Goal: Find contact information: Find contact information

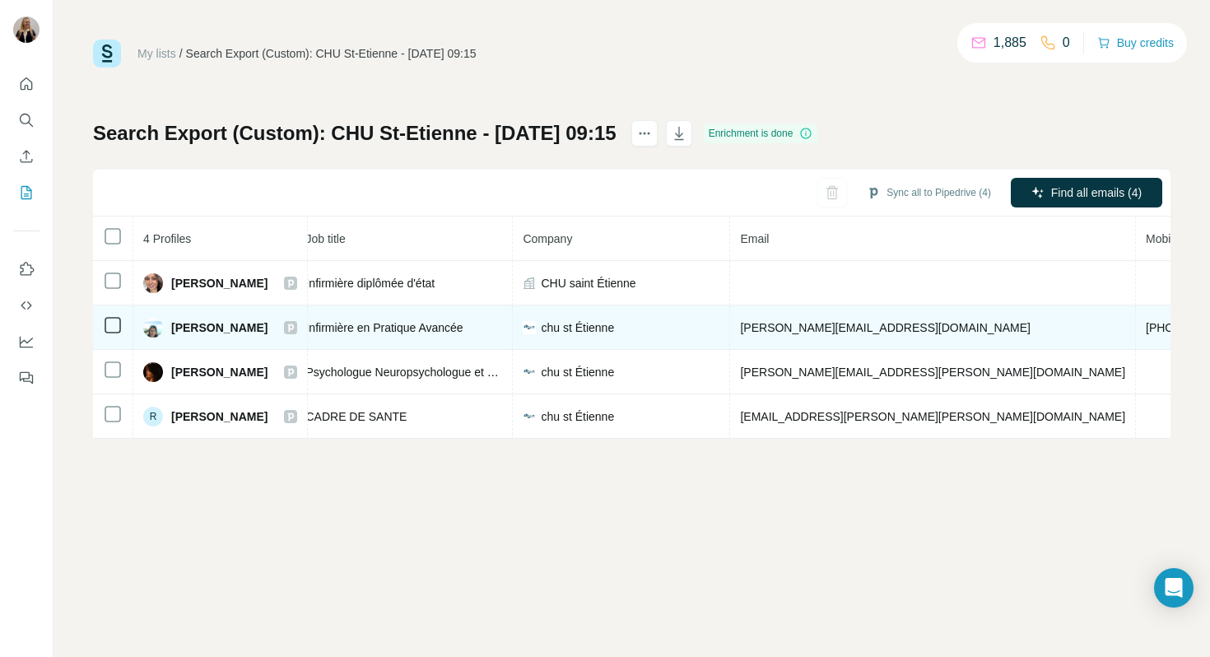
click at [806, 330] on span "[PERSON_NAME][EMAIL_ADDRESS][DOMAIN_NAME]" at bounding box center [885, 327] width 290 height 13
click at [1146, 324] on span "[PHONE_NUMBER]" at bounding box center [1198, 327] width 104 height 13
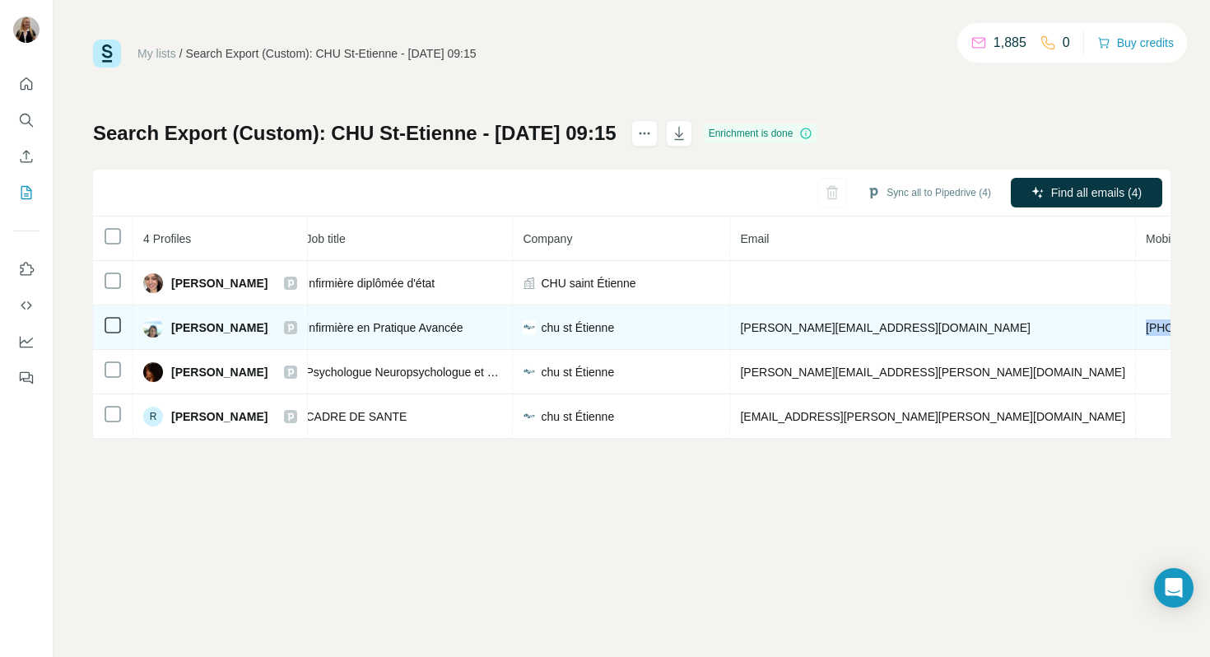
click at [1146, 324] on span "[PHONE_NUMBER]" at bounding box center [1198, 327] width 104 height 13
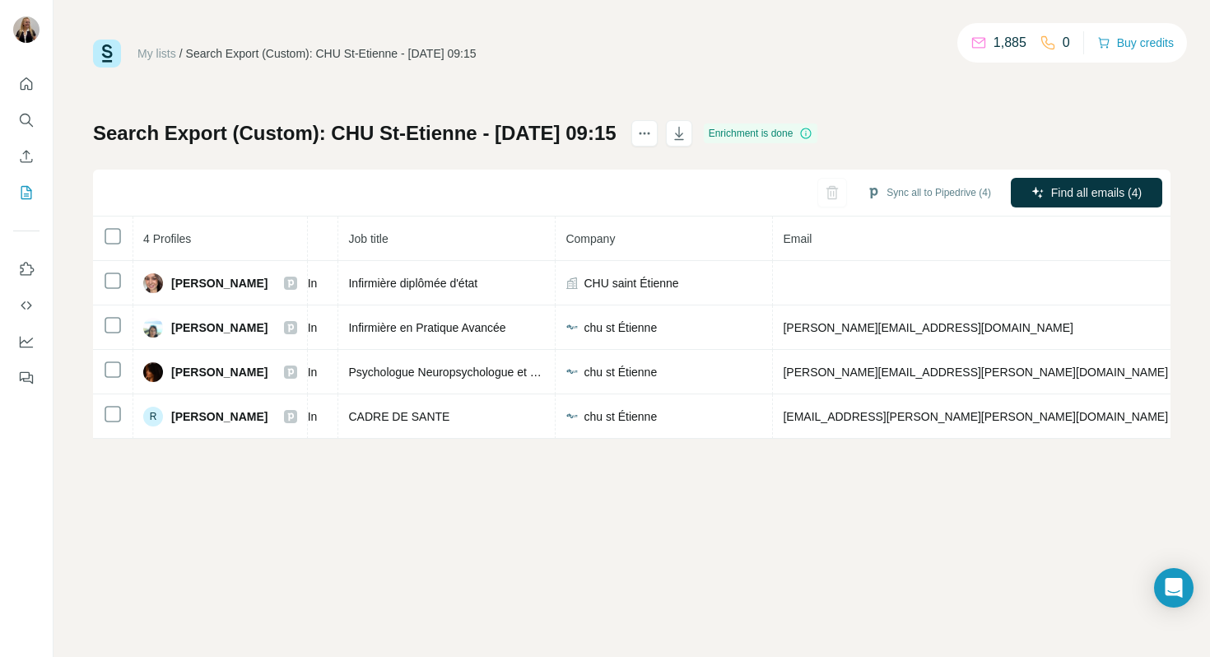
scroll to position [0, 228]
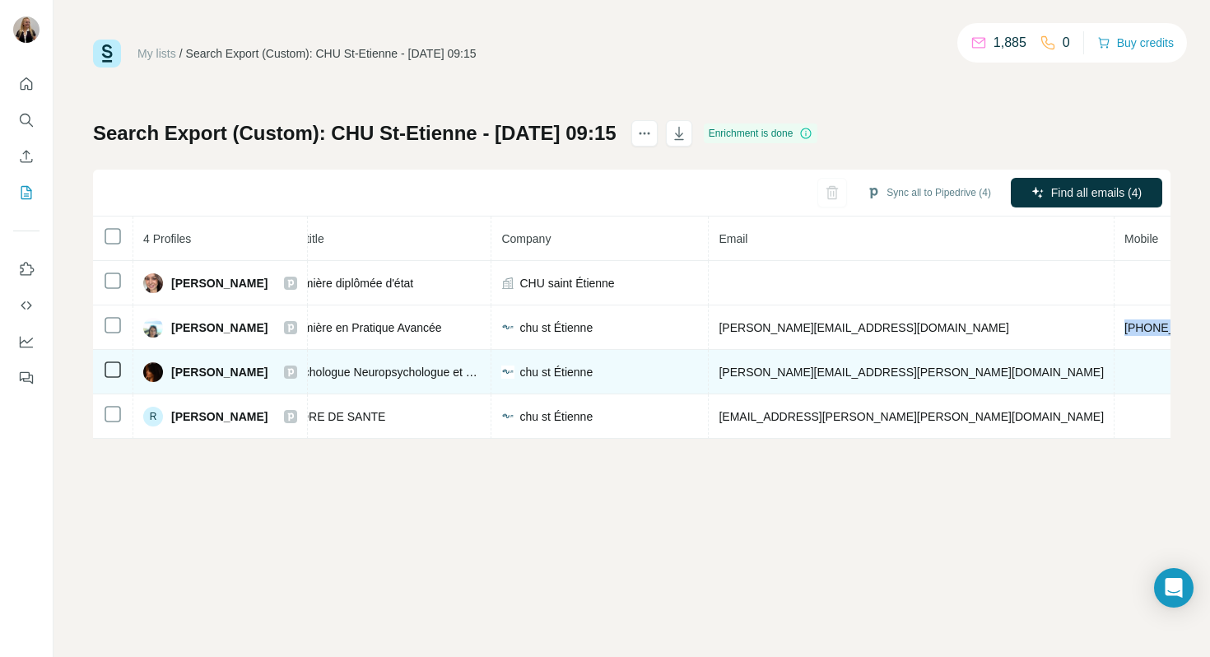
click at [827, 374] on span "[PERSON_NAME][EMAIL_ADDRESS][PERSON_NAME][DOMAIN_NAME]" at bounding box center [911, 372] width 385 height 13
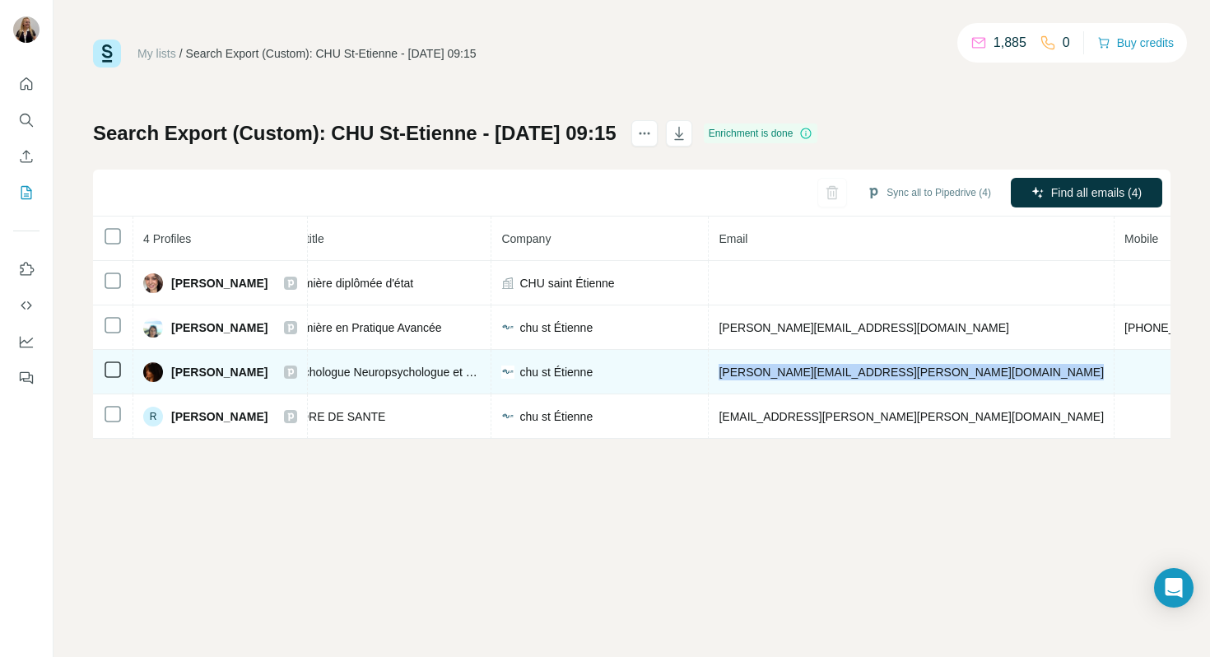
click at [827, 374] on span "[PERSON_NAME][EMAIL_ADDRESS][PERSON_NAME][DOMAIN_NAME]" at bounding box center [911, 372] width 385 height 13
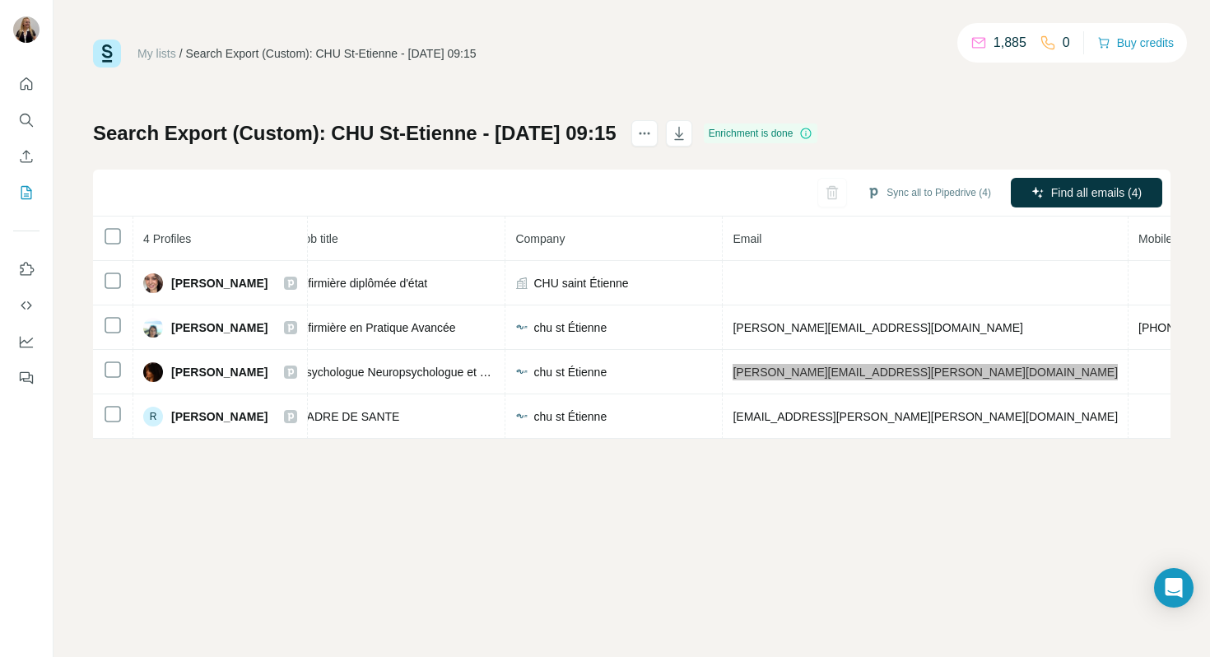
scroll to position [0, 293]
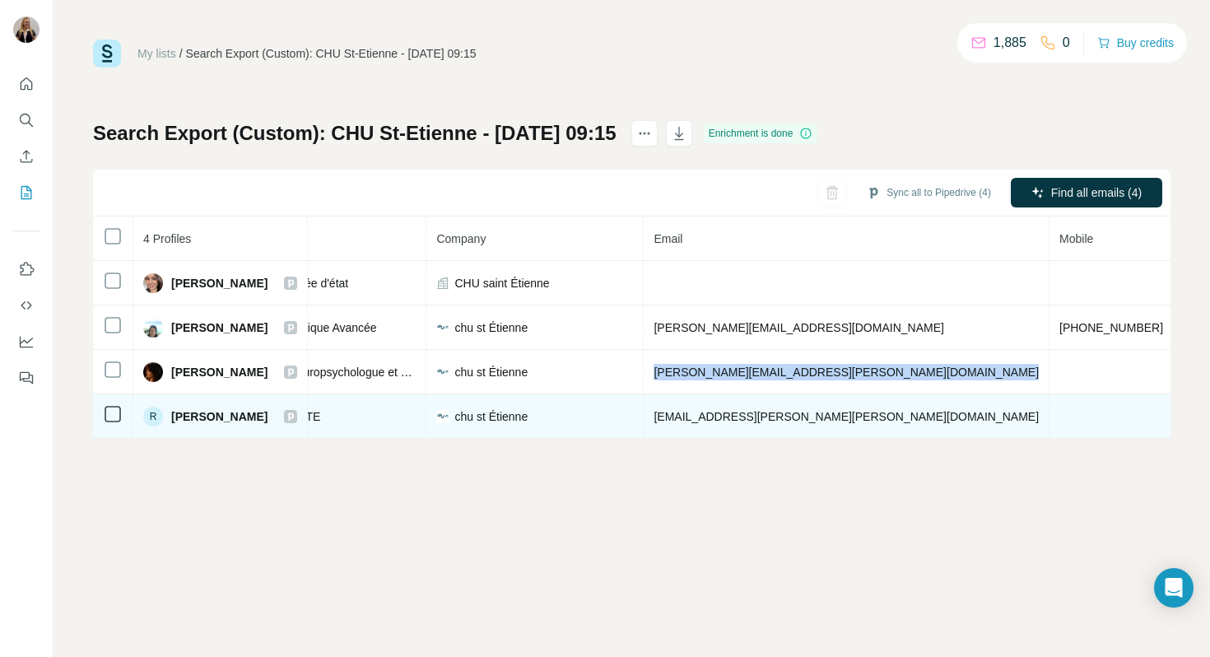
click at [780, 423] on td "[EMAIL_ADDRESS][PERSON_NAME][PERSON_NAME][DOMAIN_NAME]" at bounding box center [847, 416] width 406 height 44
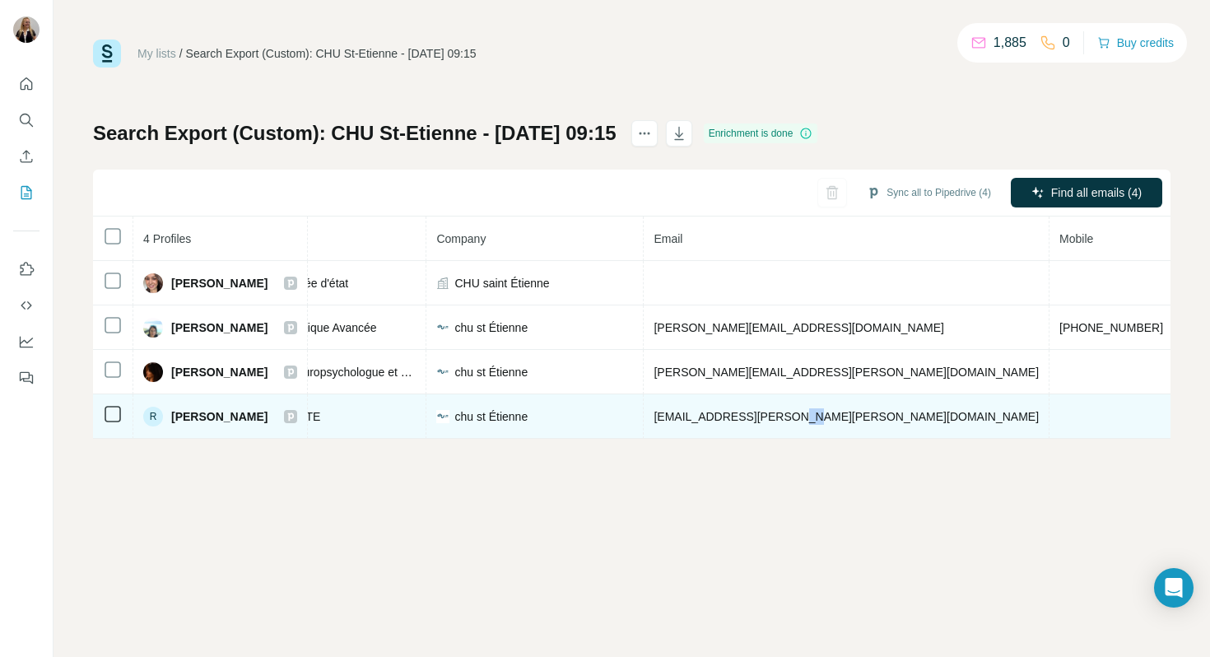
click at [780, 423] on td "[EMAIL_ADDRESS][PERSON_NAME][PERSON_NAME][DOMAIN_NAME]" at bounding box center [847, 416] width 406 height 44
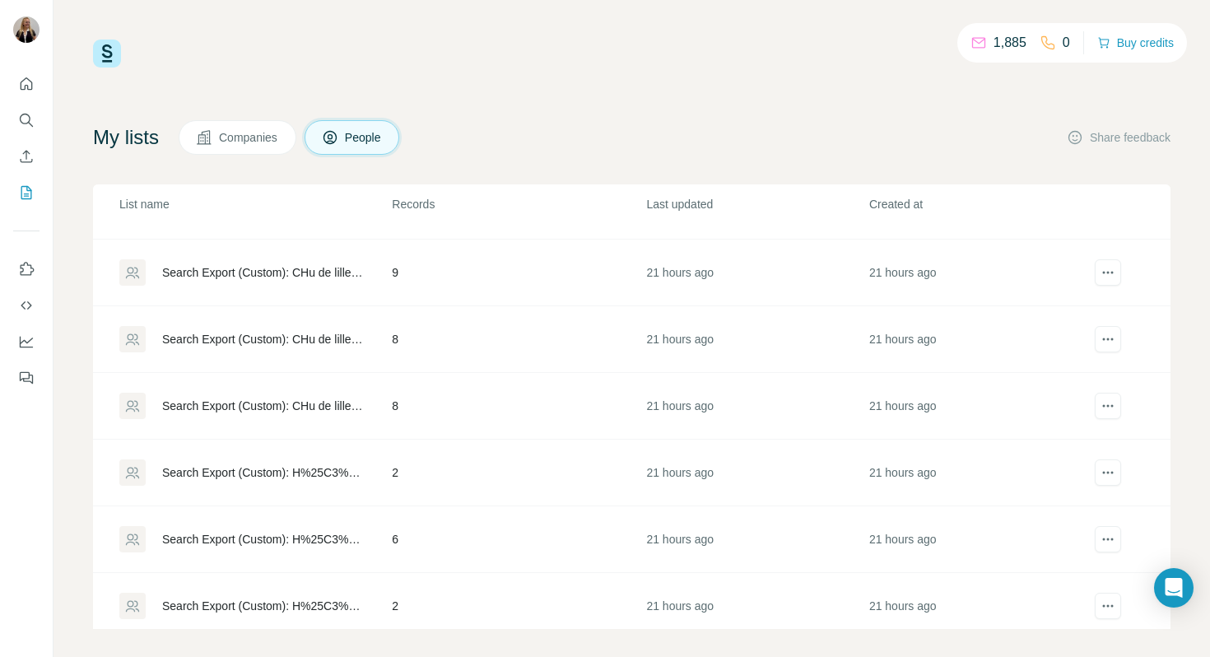
scroll to position [196, 0]
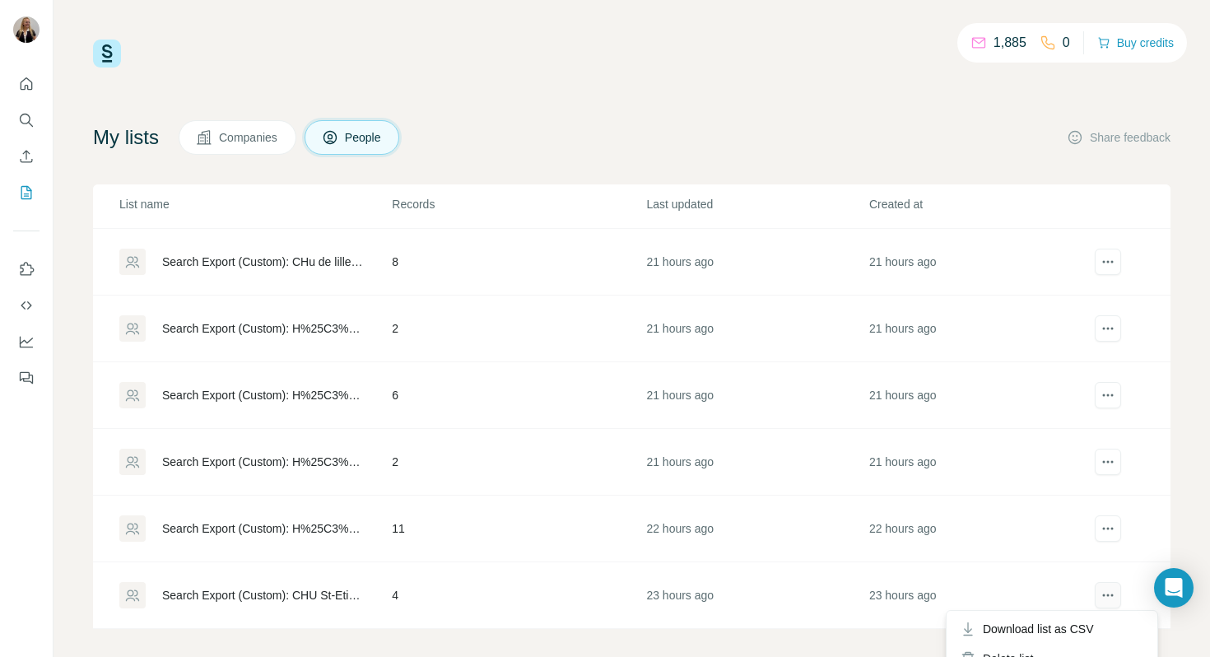
click at [1100, 594] on icon "actions" at bounding box center [1108, 595] width 16 height 16
click at [1080, 648] on div "Delete list" at bounding box center [1052, 659] width 204 height 30
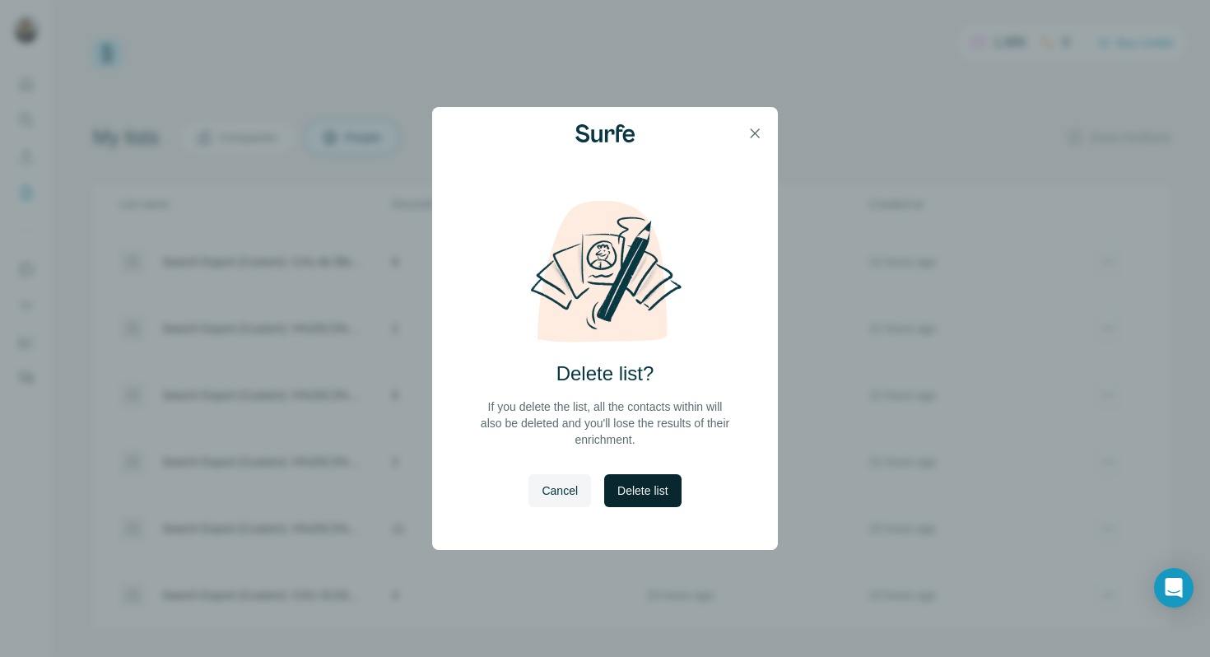
click at [656, 496] on span "Delete list" at bounding box center [642, 490] width 50 height 16
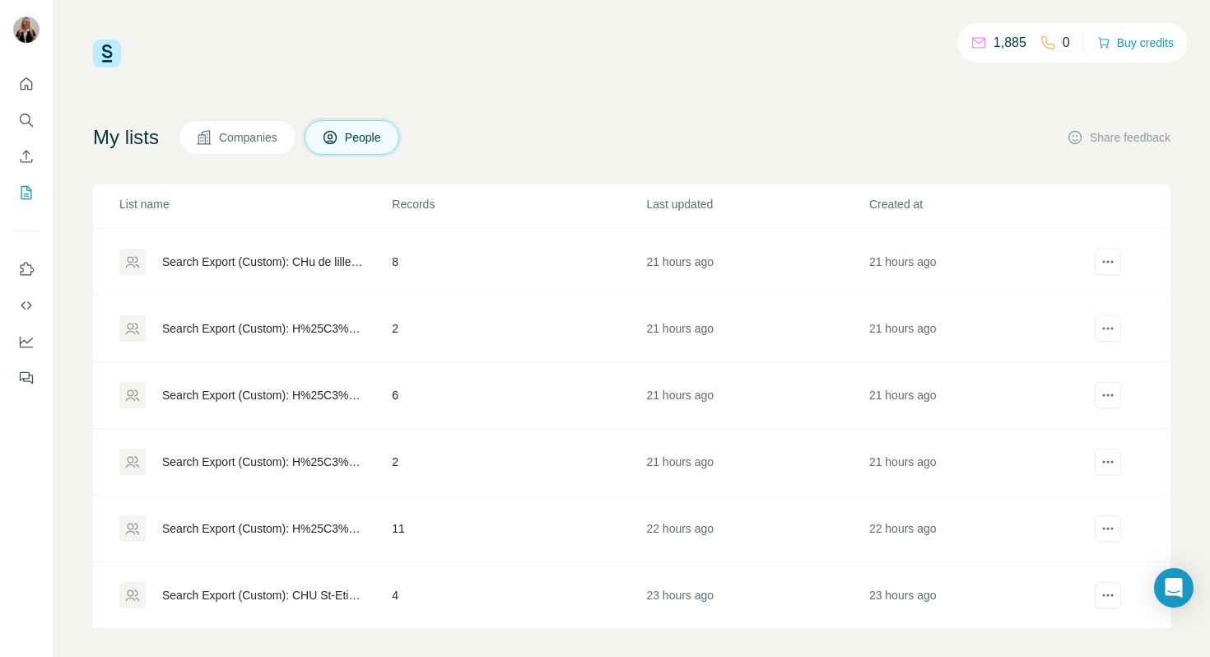
click at [428, 527] on td "11" at bounding box center [518, 529] width 254 height 67
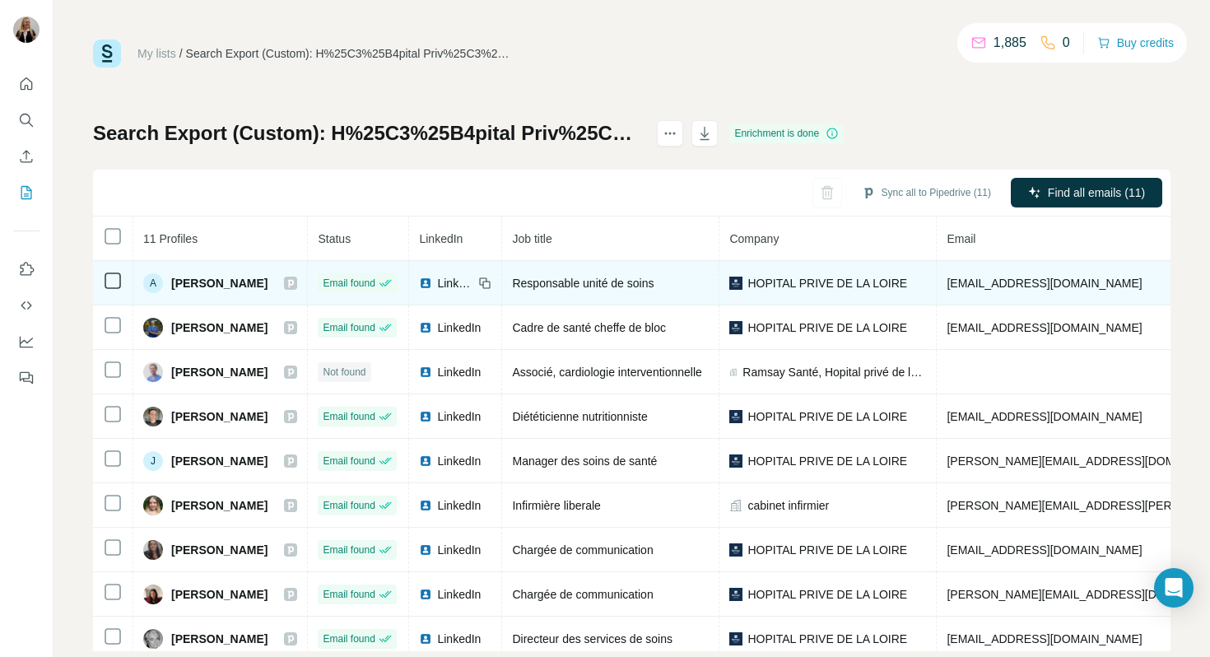
click at [616, 282] on span "Responsable unité de soins" at bounding box center [583, 283] width 142 height 13
click at [1044, 273] on td "[EMAIL_ADDRESS][DOMAIN_NAME]" at bounding box center [1140, 283] width 406 height 44
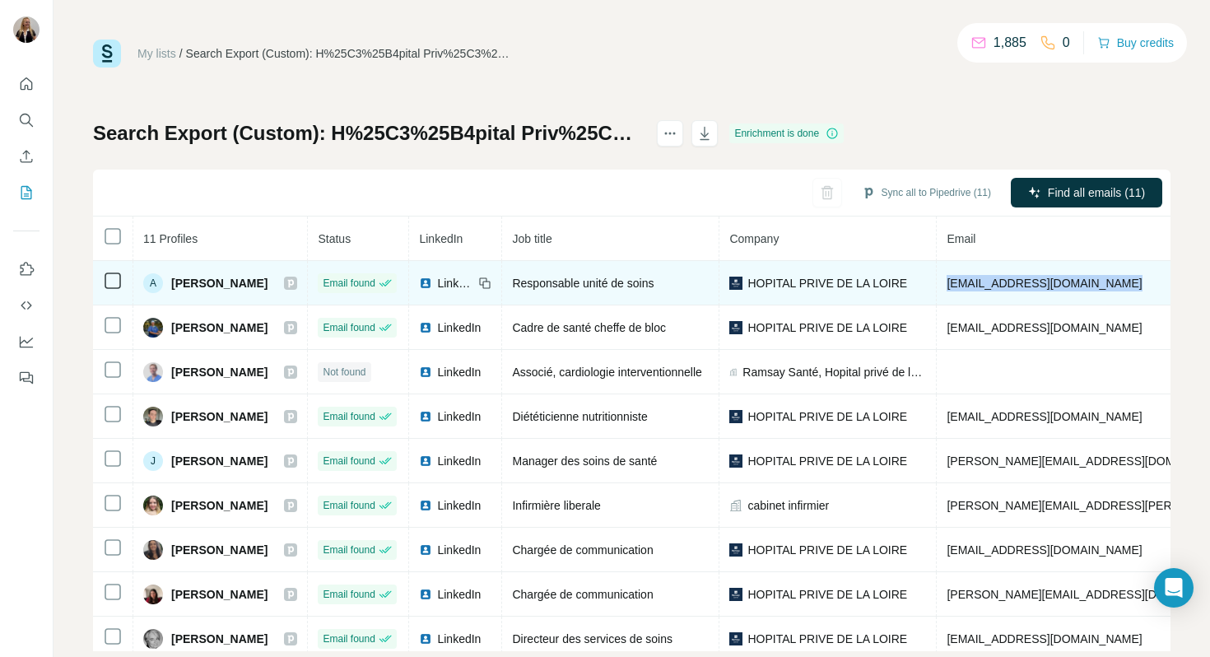
click at [1044, 273] on td "[EMAIL_ADDRESS][DOMAIN_NAME]" at bounding box center [1140, 283] width 406 height 44
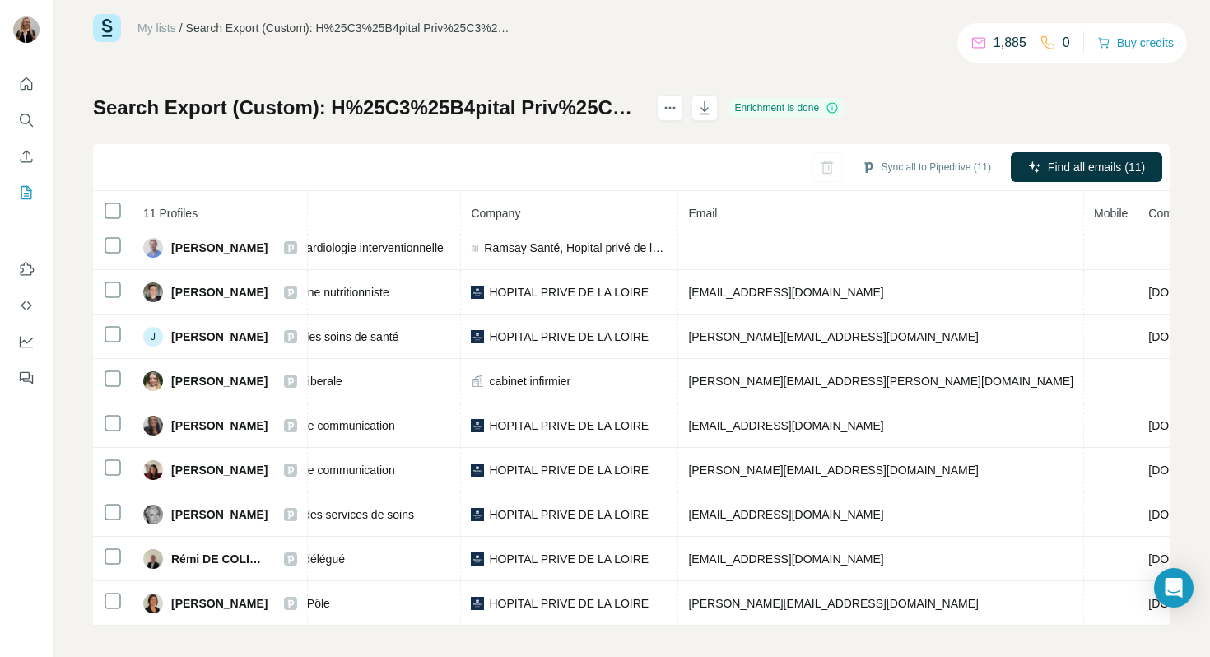
scroll to position [99, 323]
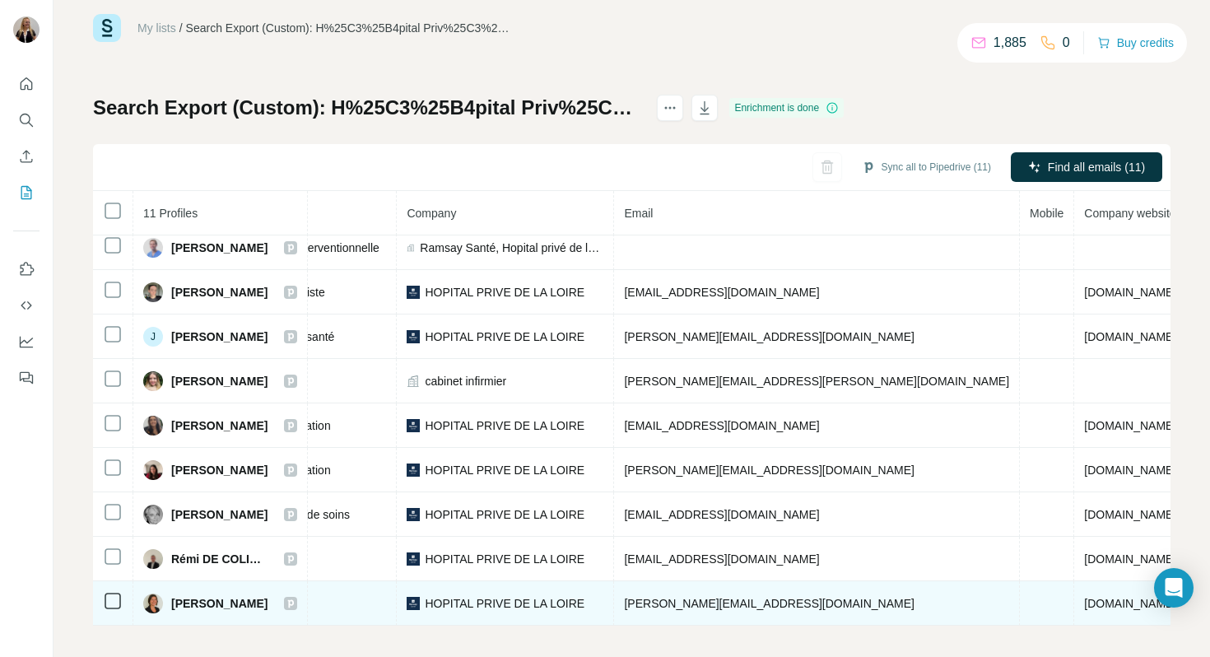
click at [741, 598] on span "[PERSON_NAME][EMAIL_ADDRESS][DOMAIN_NAME]" at bounding box center [769, 603] width 290 height 13
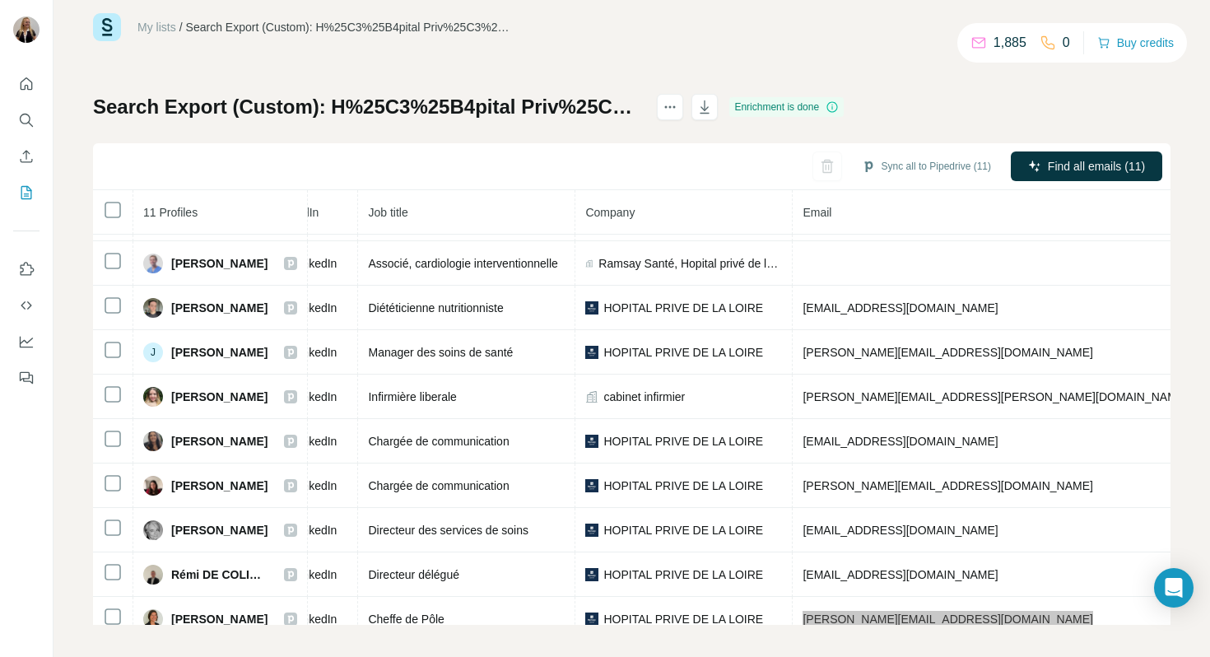
scroll to position [82, 213]
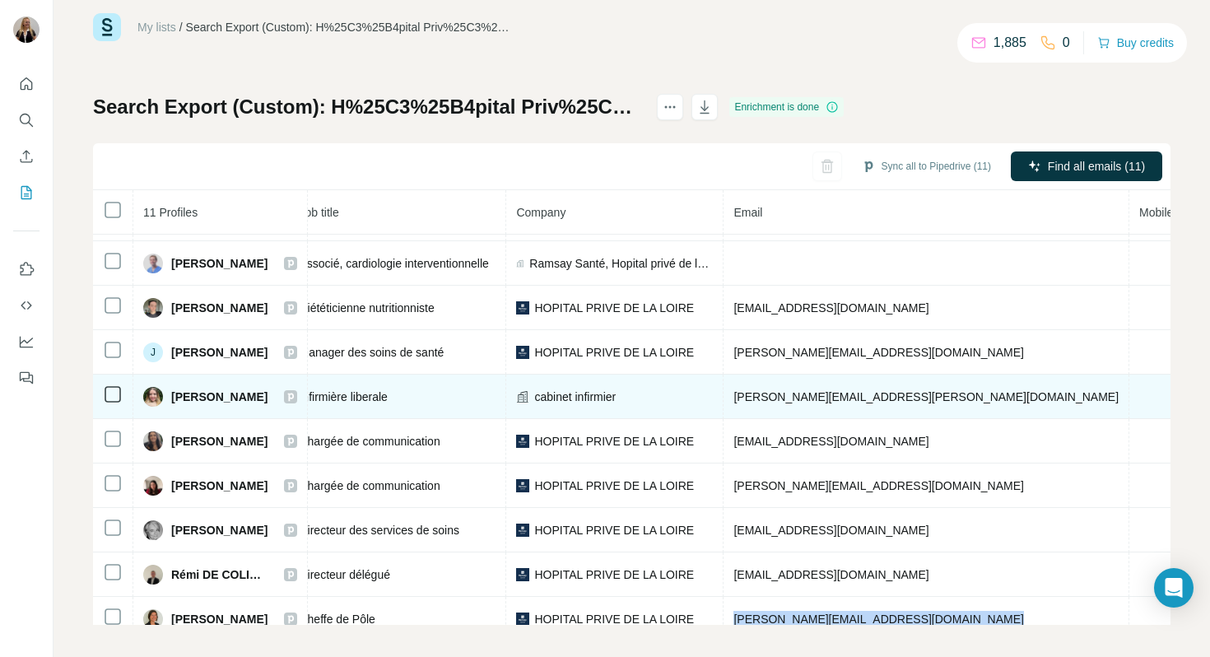
click at [835, 398] on span "[PERSON_NAME][EMAIL_ADDRESS][PERSON_NAME][DOMAIN_NAME]" at bounding box center [925, 396] width 385 height 13
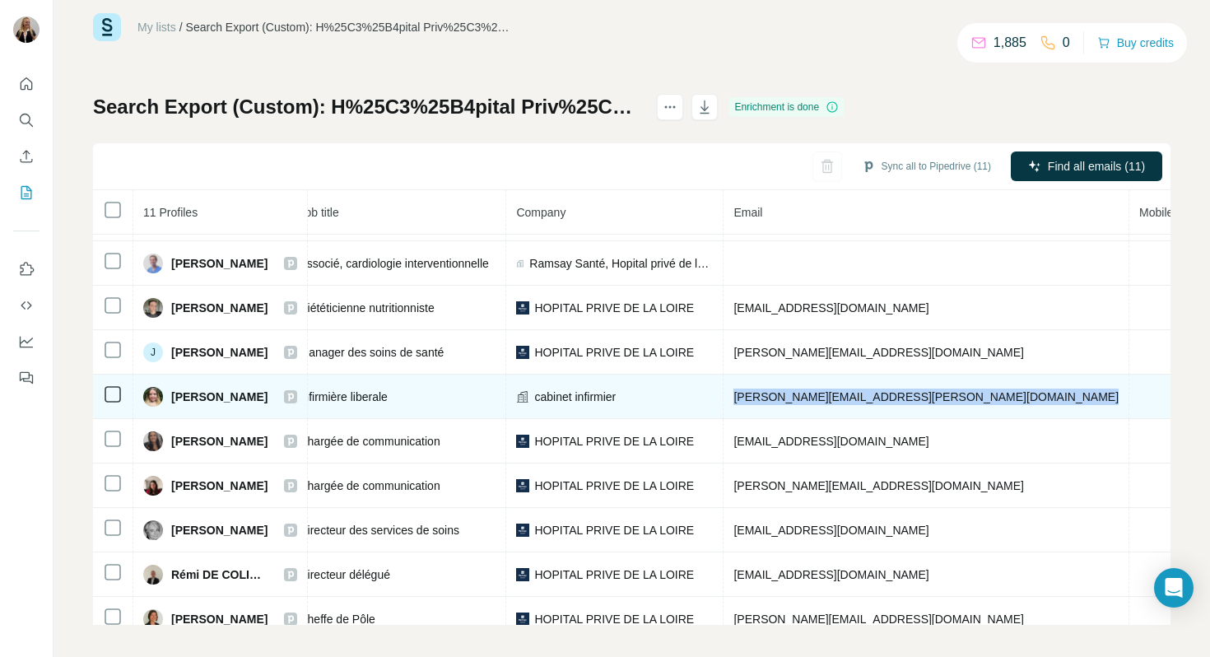
click at [835, 398] on span "[PERSON_NAME][EMAIL_ADDRESS][PERSON_NAME][DOMAIN_NAME]" at bounding box center [925, 396] width 385 height 13
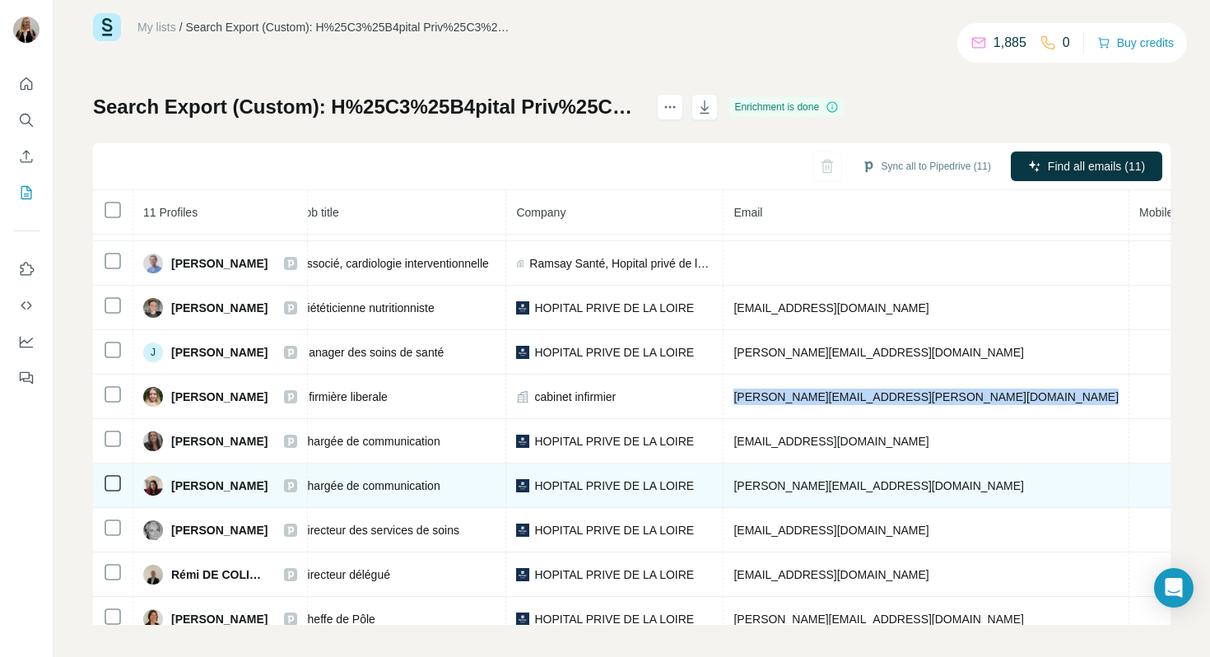
click at [878, 491] on span "[PERSON_NAME][EMAIL_ADDRESS][DOMAIN_NAME]" at bounding box center [878, 485] width 290 height 13
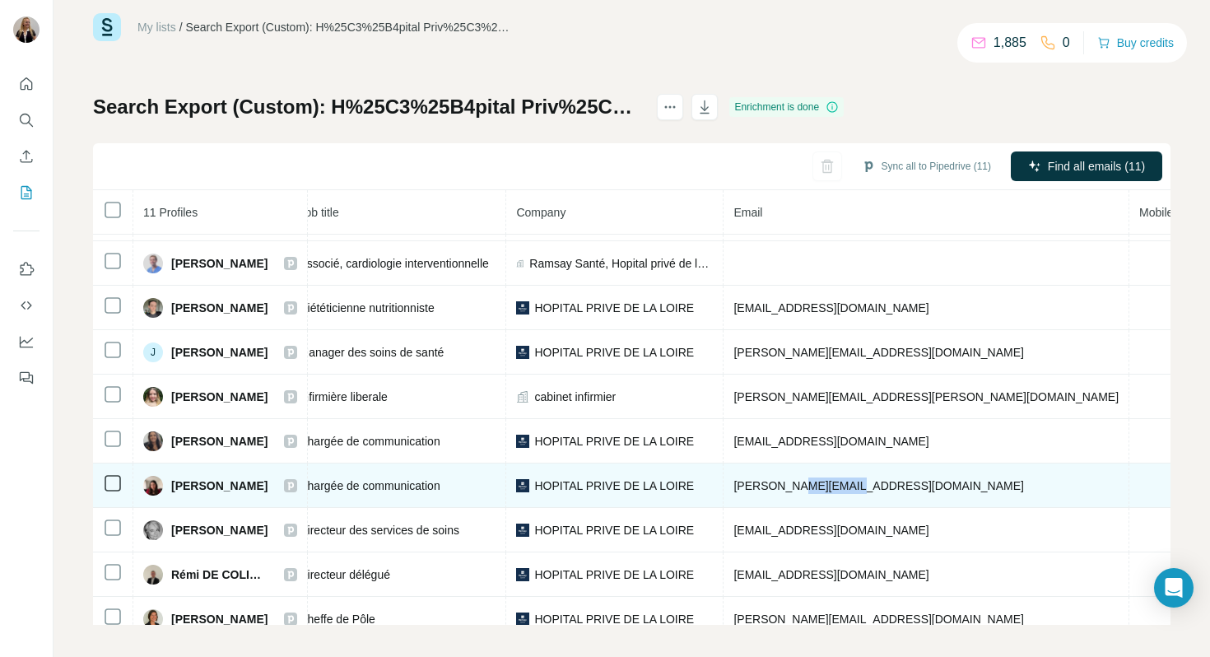
click at [878, 491] on span "[PERSON_NAME][EMAIL_ADDRESS][DOMAIN_NAME]" at bounding box center [878, 485] width 290 height 13
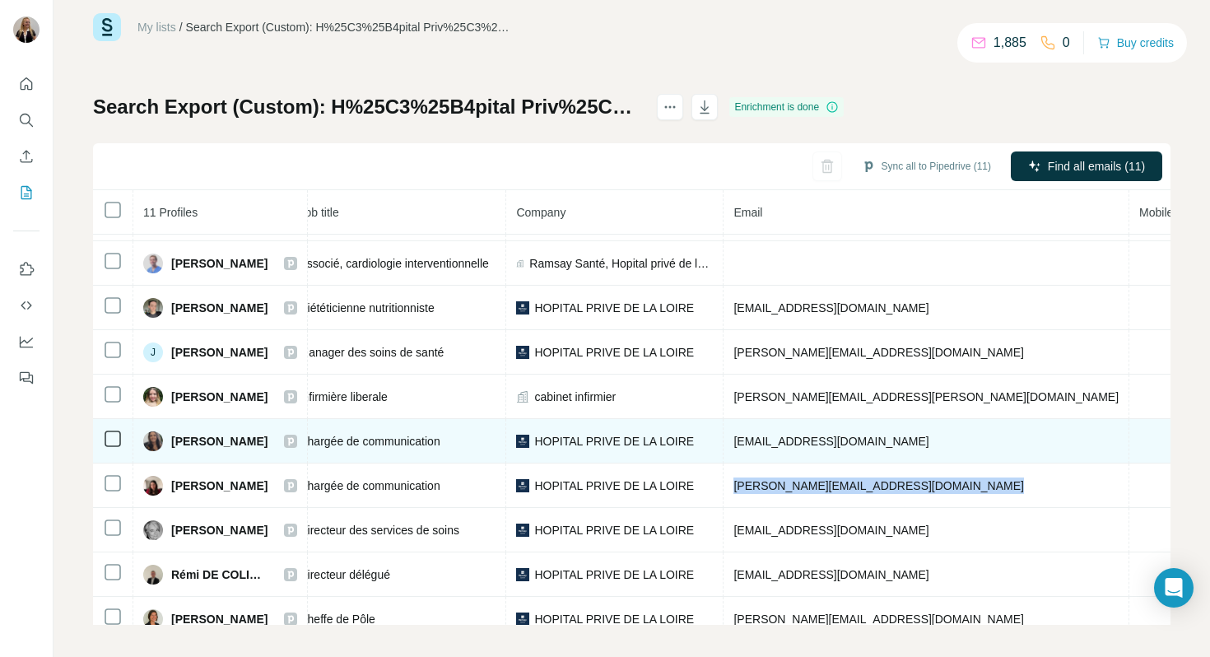
click at [838, 435] on span "[EMAIL_ADDRESS][DOMAIN_NAME]" at bounding box center [830, 441] width 195 height 13
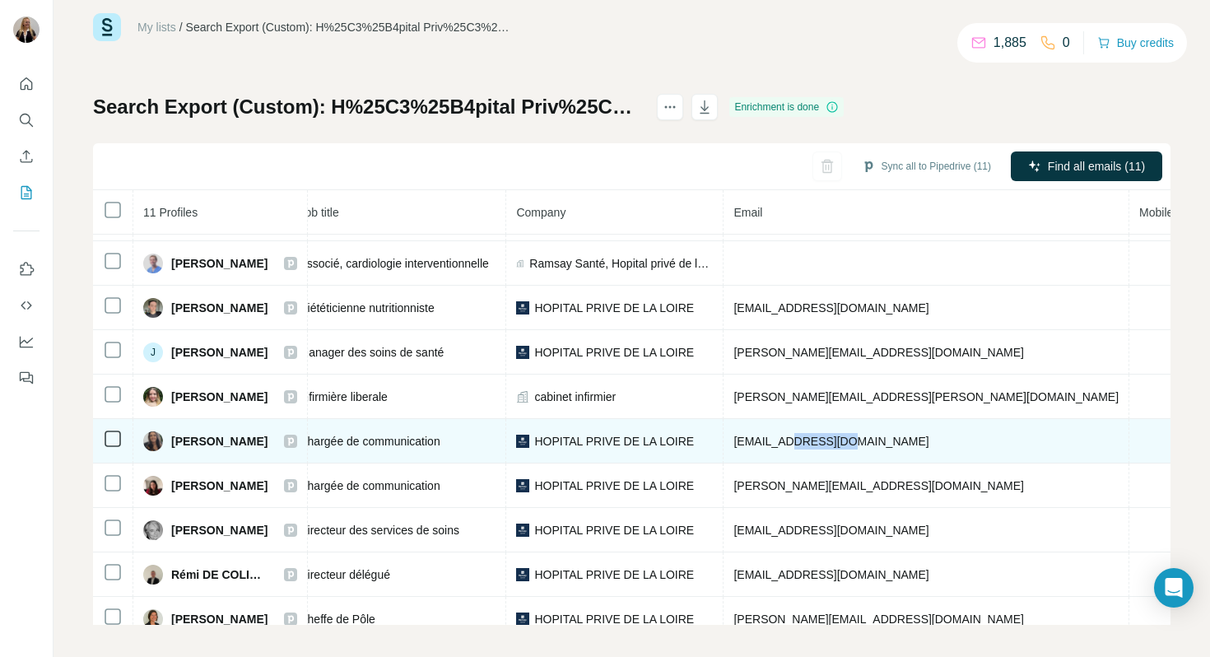
click at [838, 435] on span "[EMAIL_ADDRESS][DOMAIN_NAME]" at bounding box center [830, 441] width 195 height 13
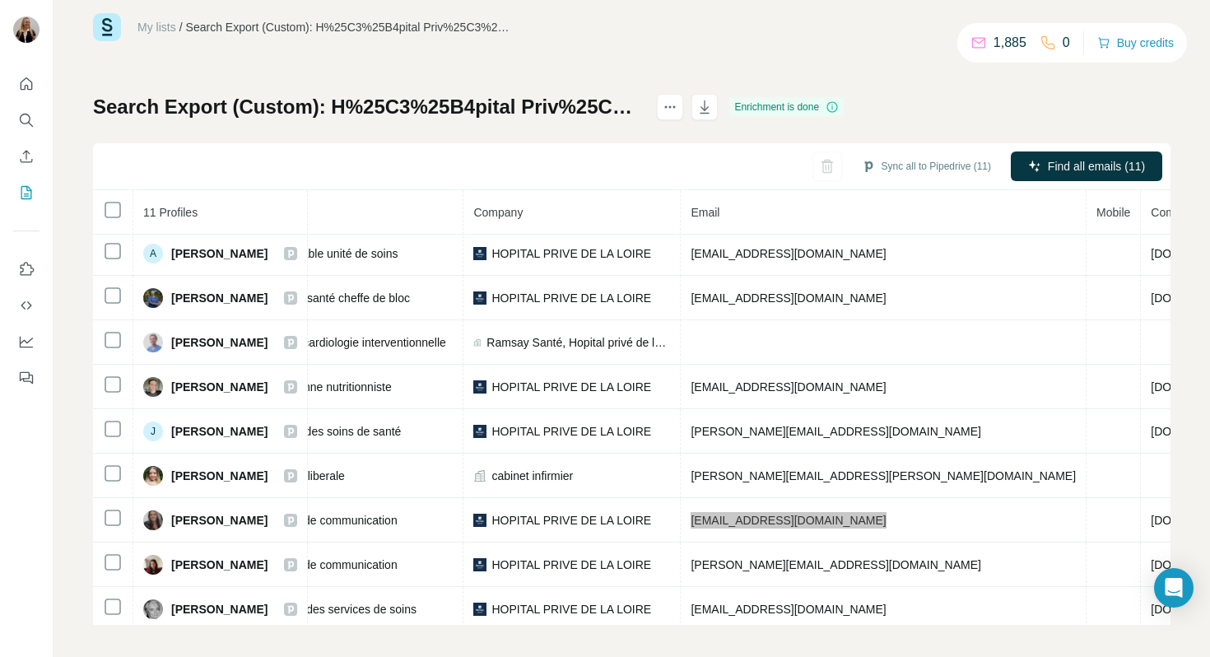
scroll to position [3, 267]
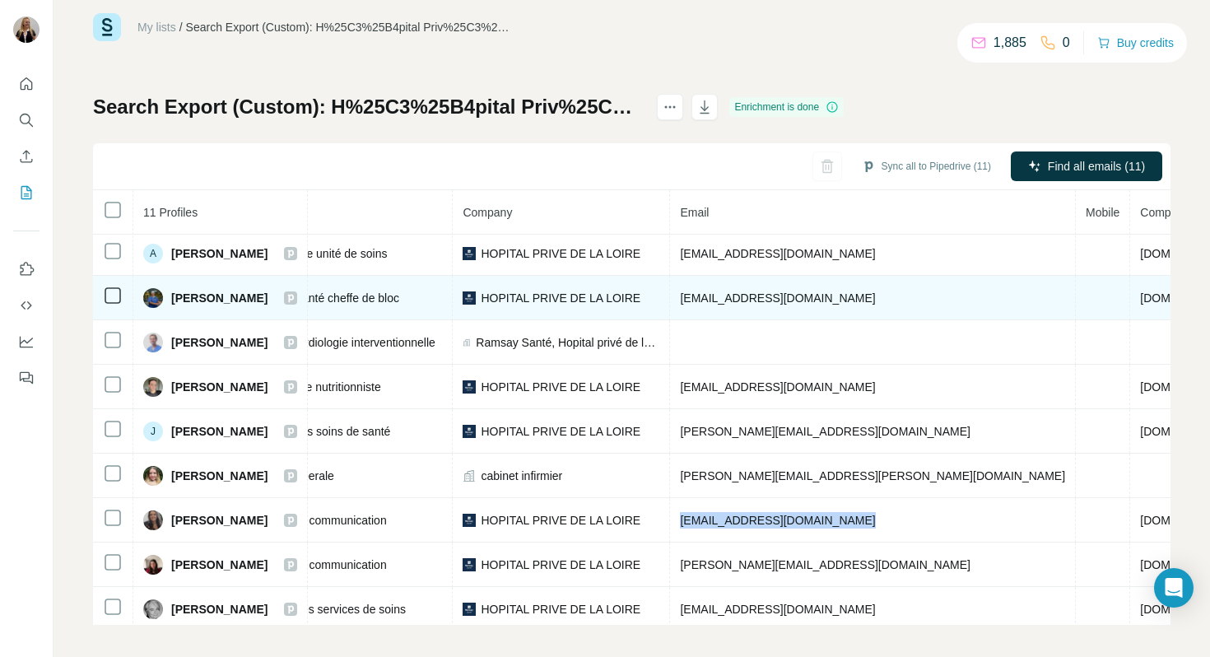
click at [747, 297] on span "[EMAIL_ADDRESS][DOMAIN_NAME]" at bounding box center [777, 297] width 195 height 13
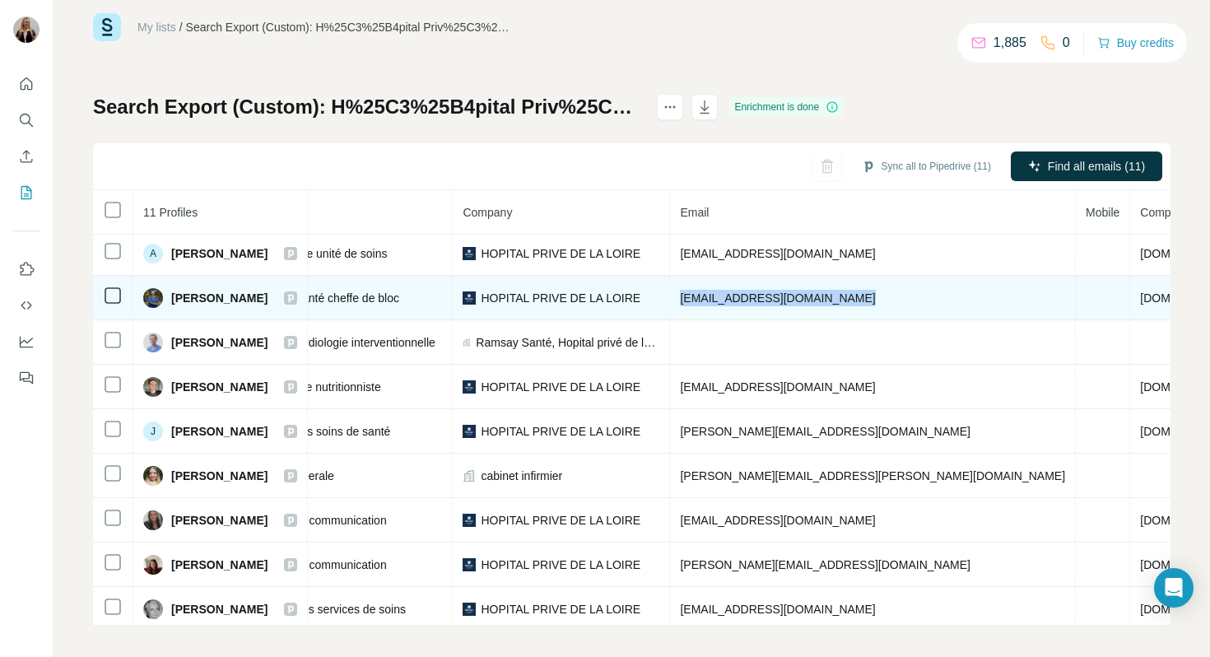
click at [747, 297] on span "[EMAIL_ADDRESS][DOMAIN_NAME]" at bounding box center [777, 297] width 195 height 13
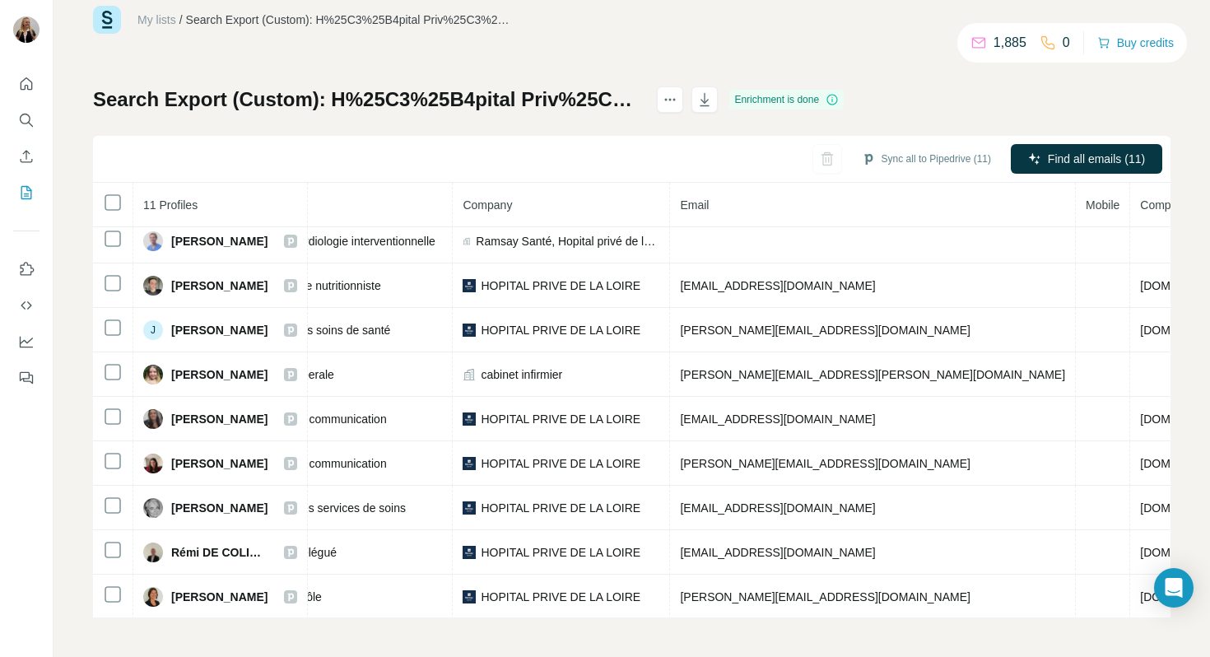
scroll to position [99, 267]
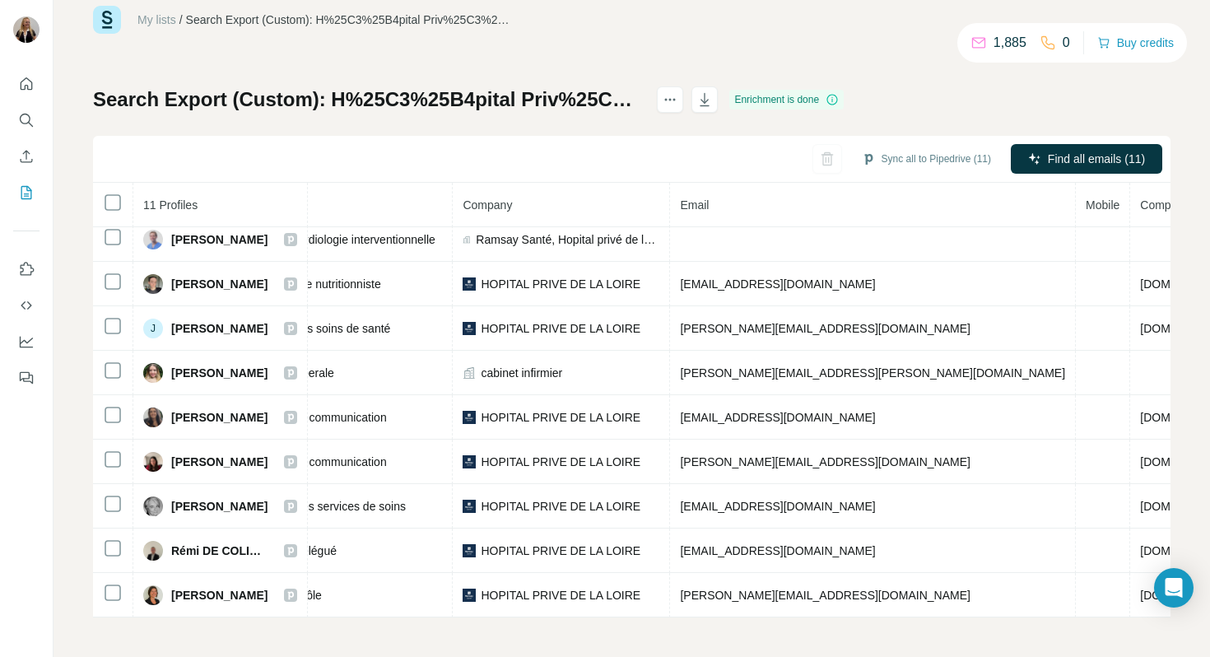
scroll to position [12, 0]
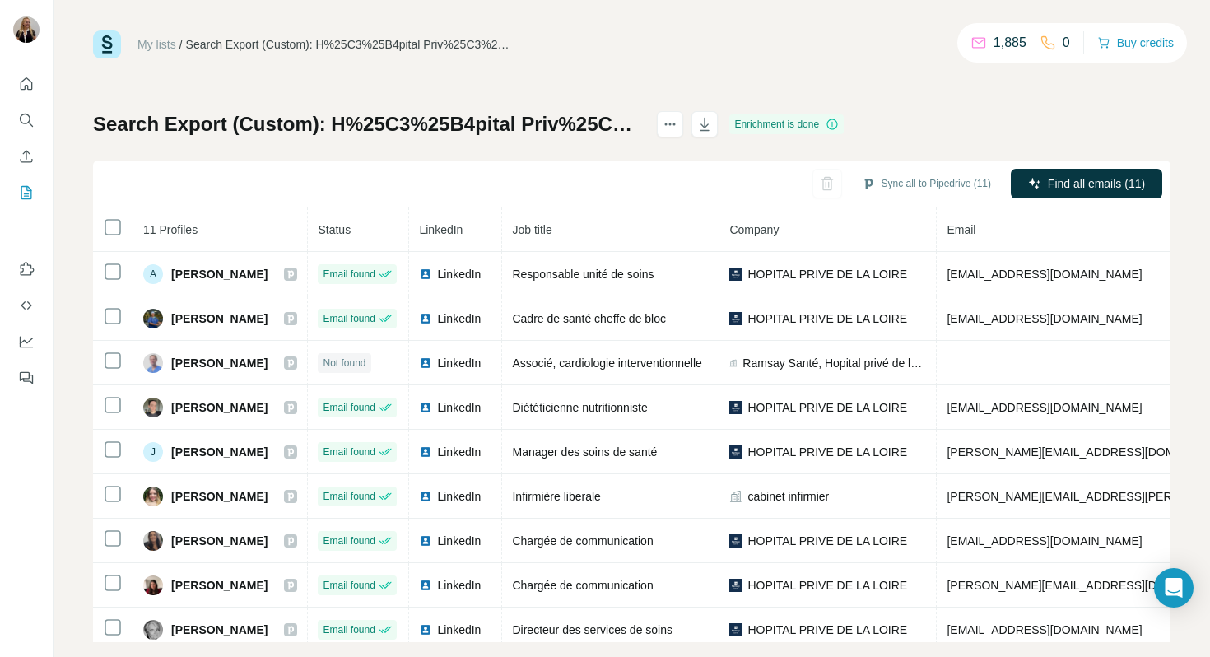
scroll to position [0, 141]
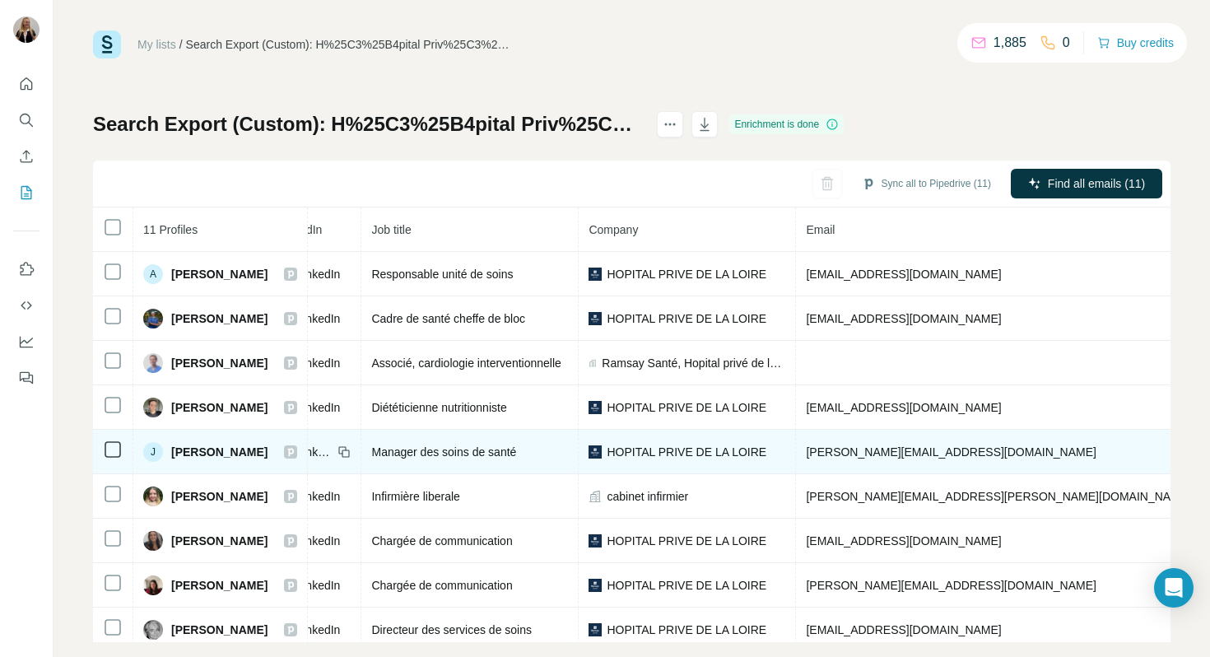
click at [928, 452] on span "[PERSON_NAME][EMAIL_ADDRESS][DOMAIN_NAME]" at bounding box center [951, 451] width 290 height 13
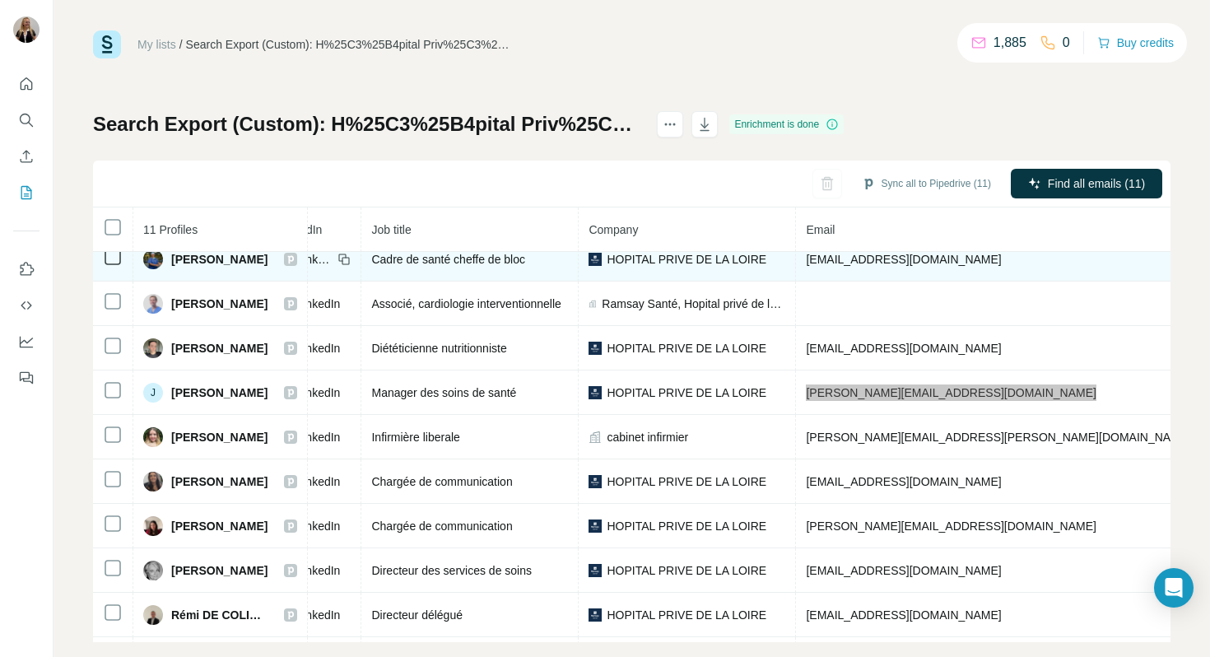
scroll to position [99, 141]
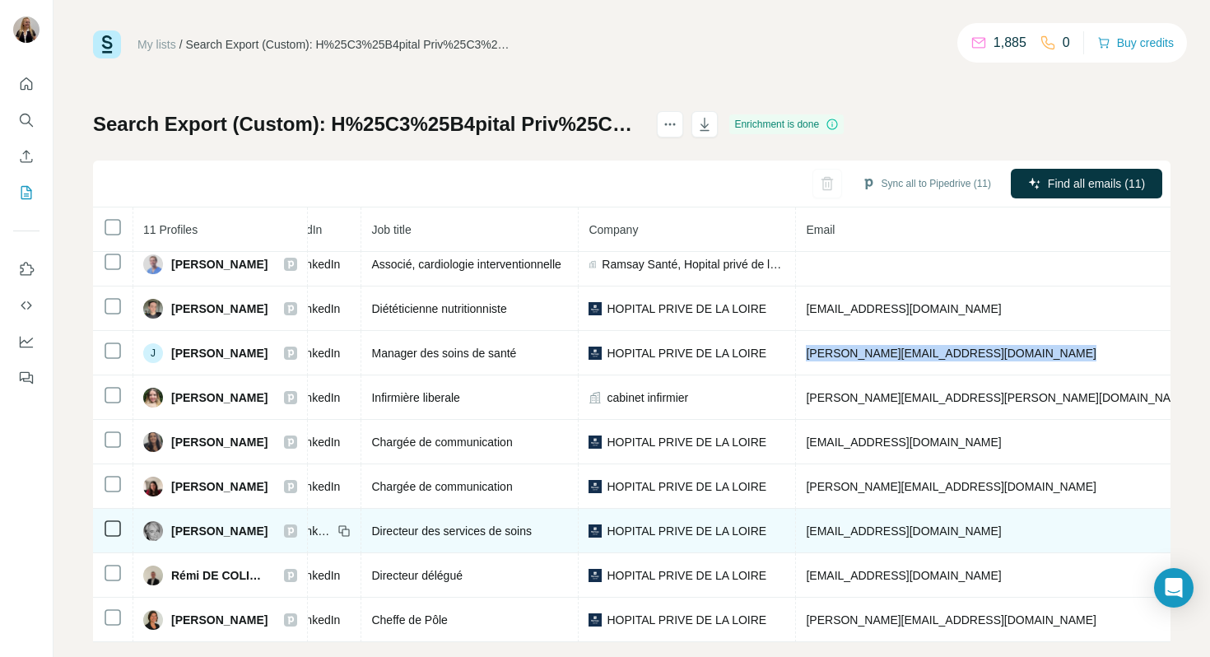
click at [874, 522] on td "[EMAIL_ADDRESS][DOMAIN_NAME]" at bounding box center [999, 531] width 406 height 44
click at [895, 528] on span "[EMAIL_ADDRESS][DOMAIN_NAME]" at bounding box center [903, 530] width 195 height 13
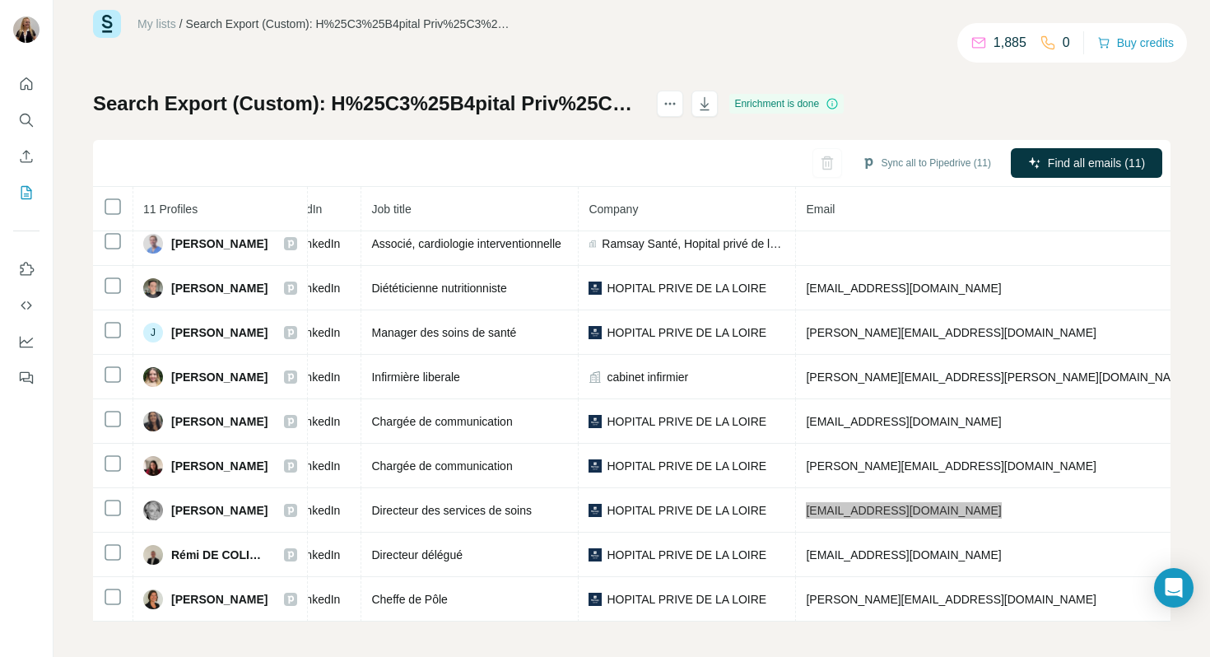
scroll to position [34, 0]
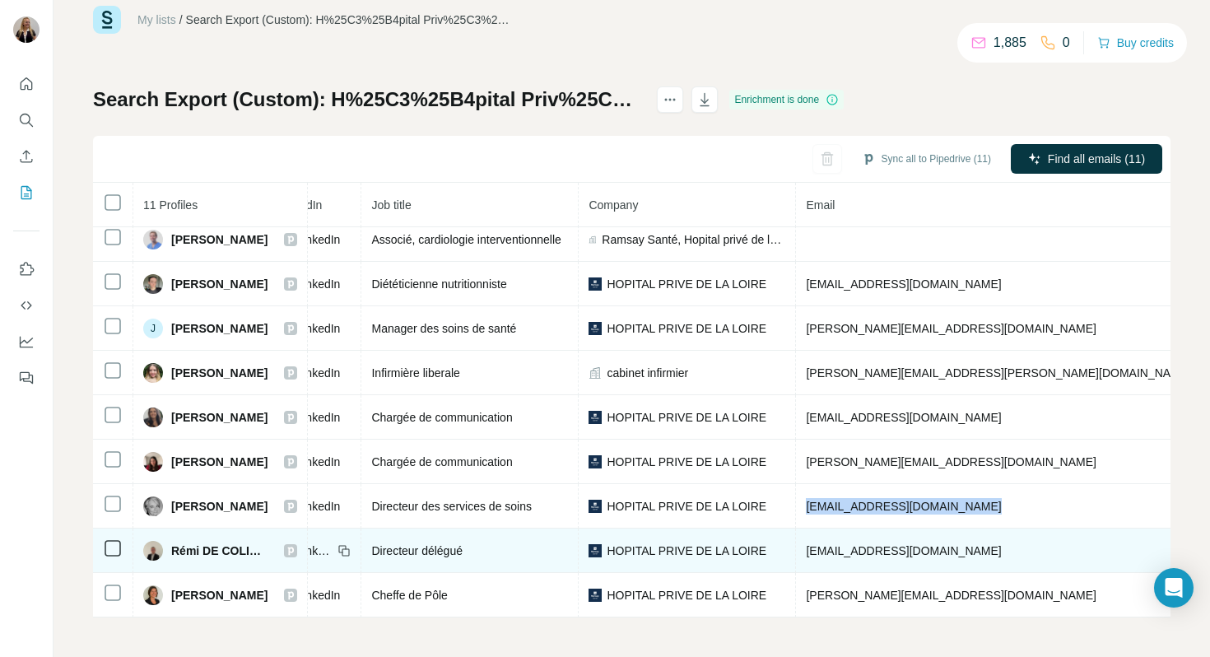
click at [906, 550] on span "[EMAIL_ADDRESS][DOMAIN_NAME]" at bounding box center [903, 550] width 195 height 13
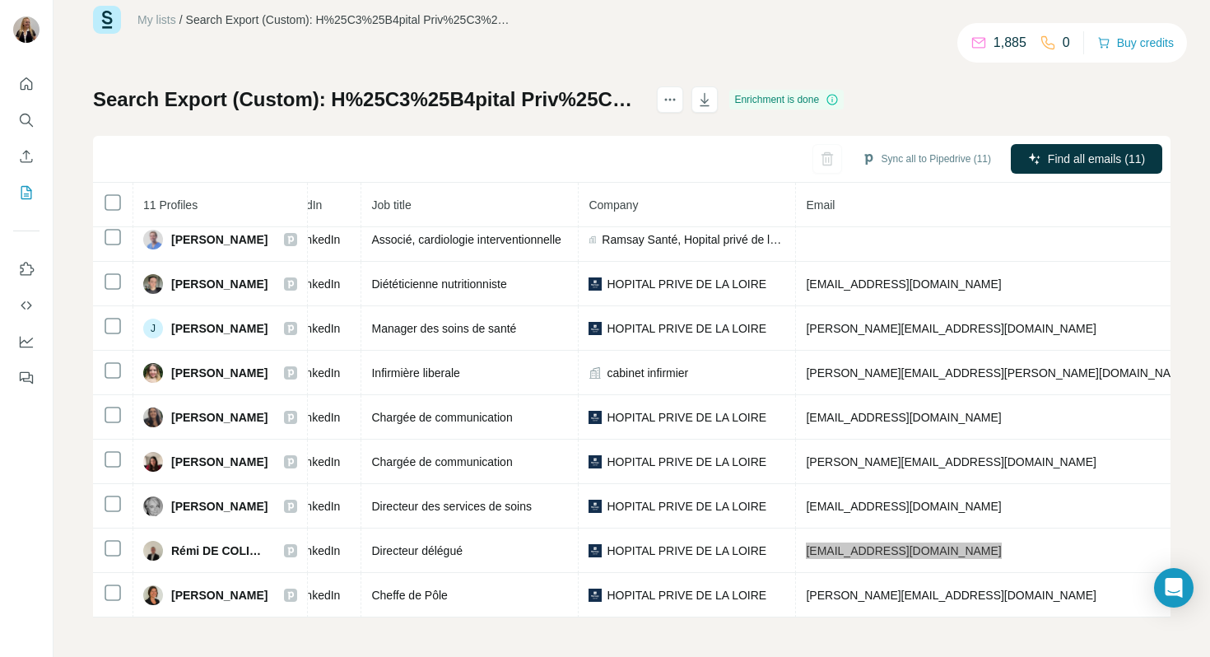
scroll to position [13, 141]
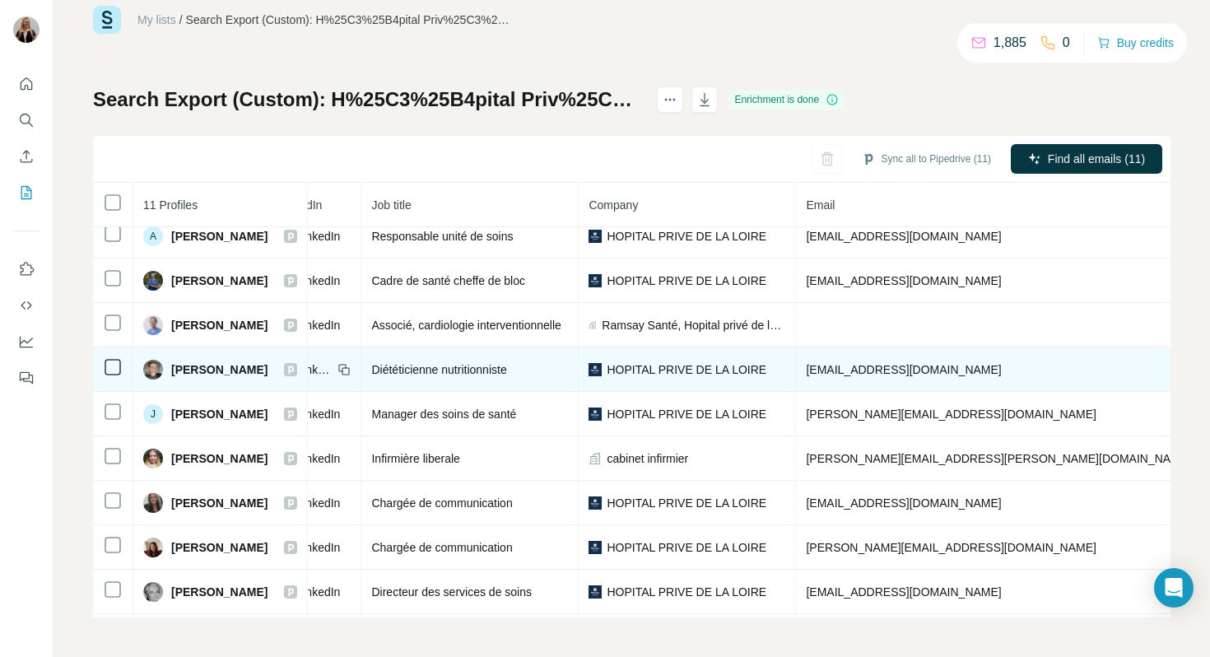
click at [912, 365] on span "[EMAIL_ADDRESS][DOMAIN_NAME]" at bounding box center [903, 369] width 195 height 13
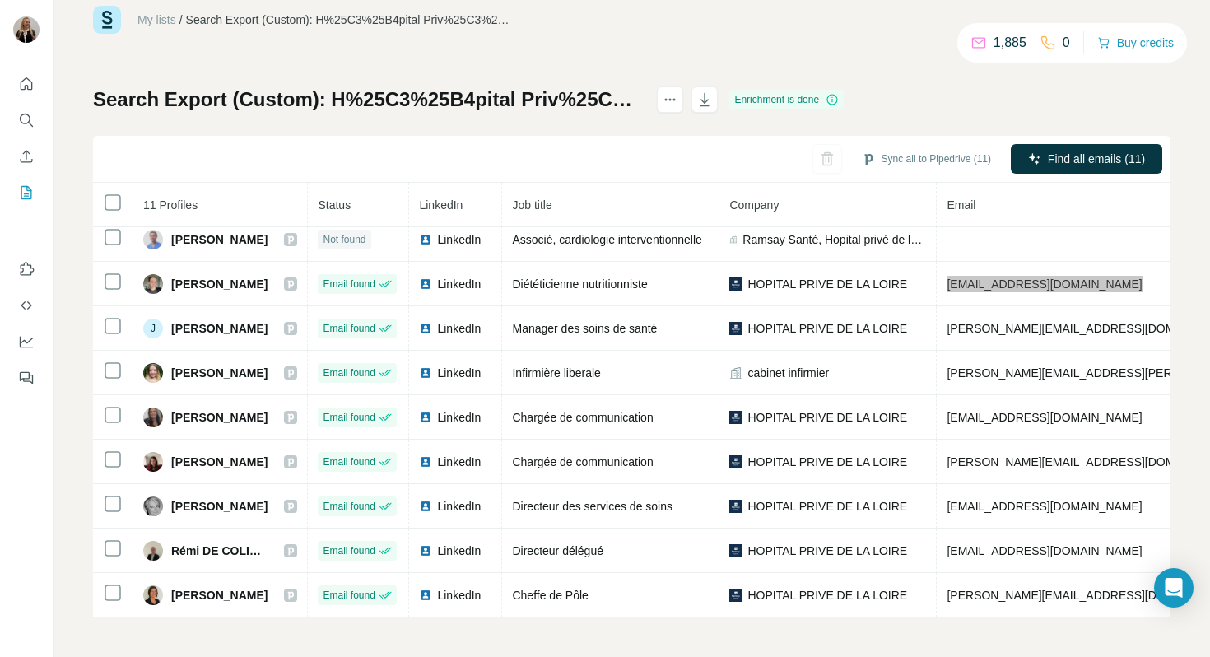
scroll to position [99, 127]
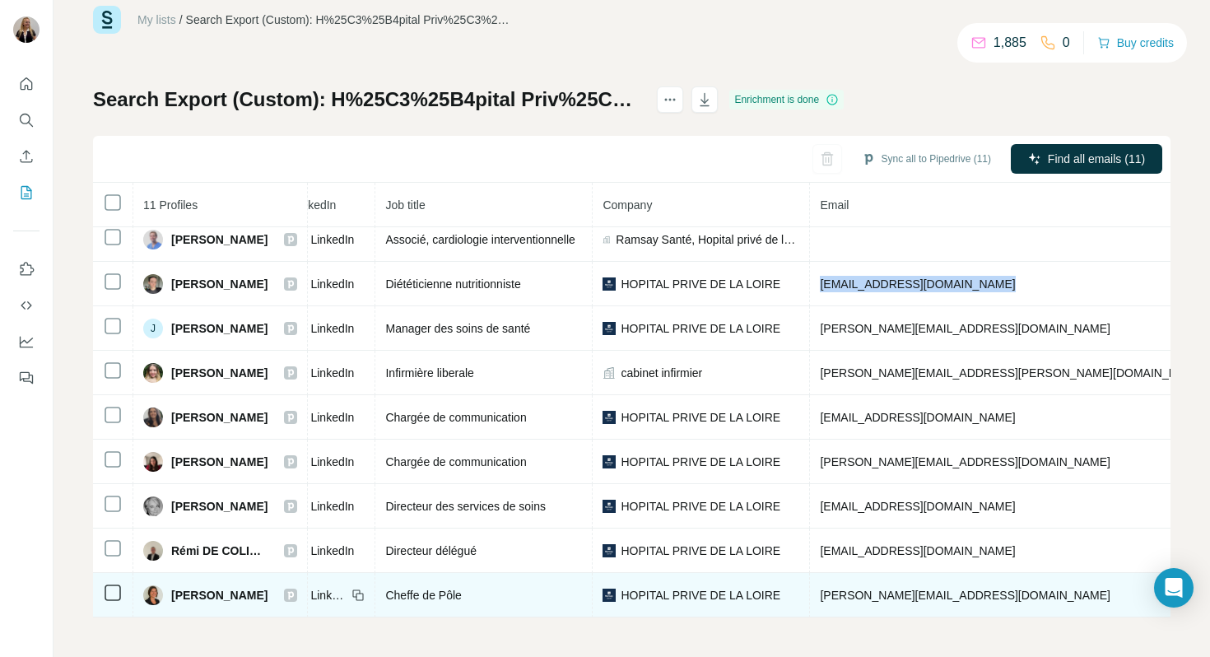
click at [959, 590] on span "[PERSON_NAME][EMAIL_ADDRESS][DOMAIN_NAME]" at bounding box center [965, 595] width 290 height 13
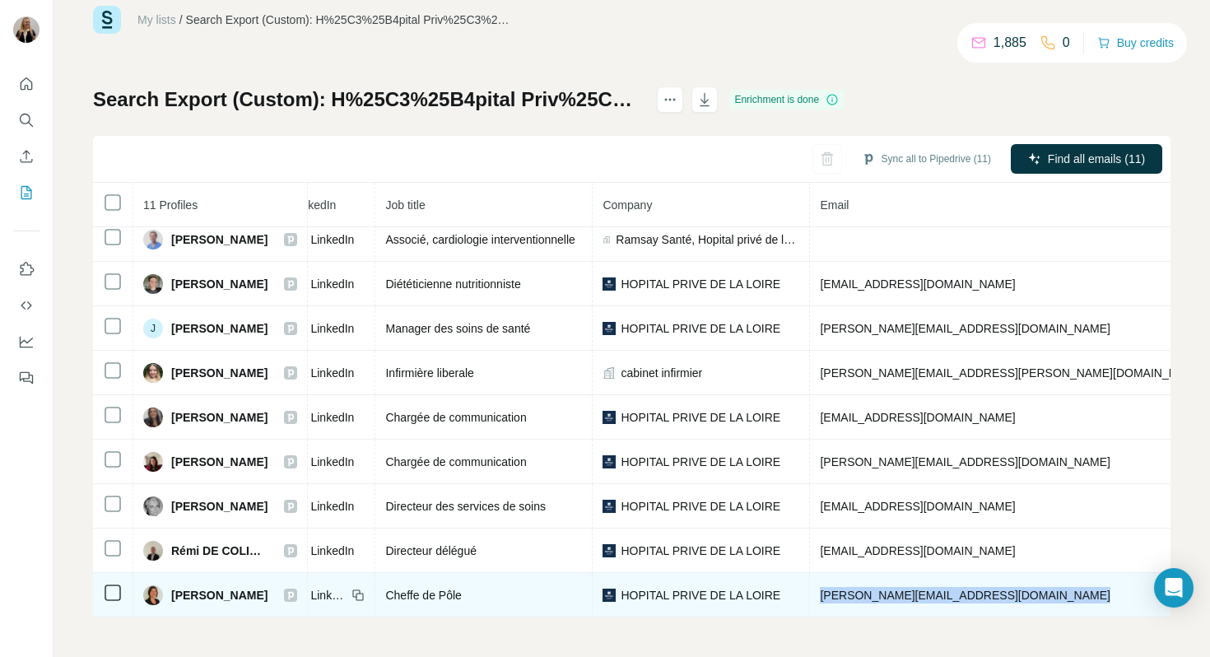
click at [959, 590] on span "[PERSON_NAME][EMAIL_ADDRESS][DOMAIN_NAME]" at bounding box center [965, 595] width 290 height 13
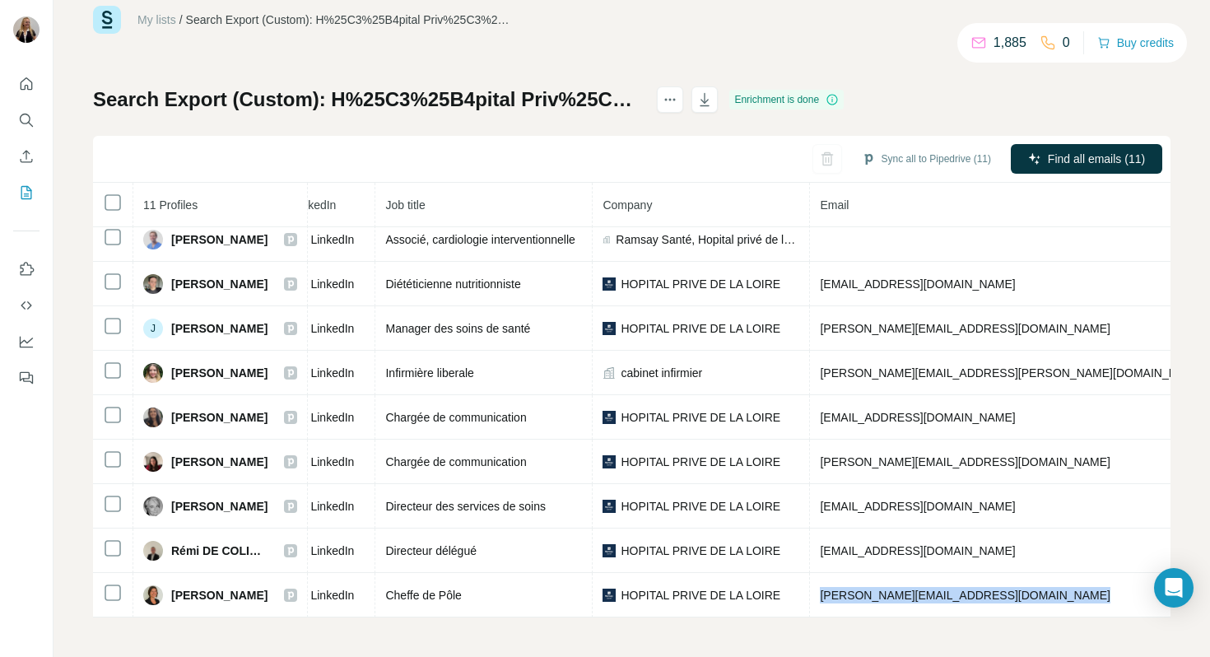
click at [1182, 559] on div "My lists / Search Export (Custom): H%25C3%25B4pital Priv%25C3%25A9 de la Loire …" at bounding box center [632, 328] width 1157 height 657
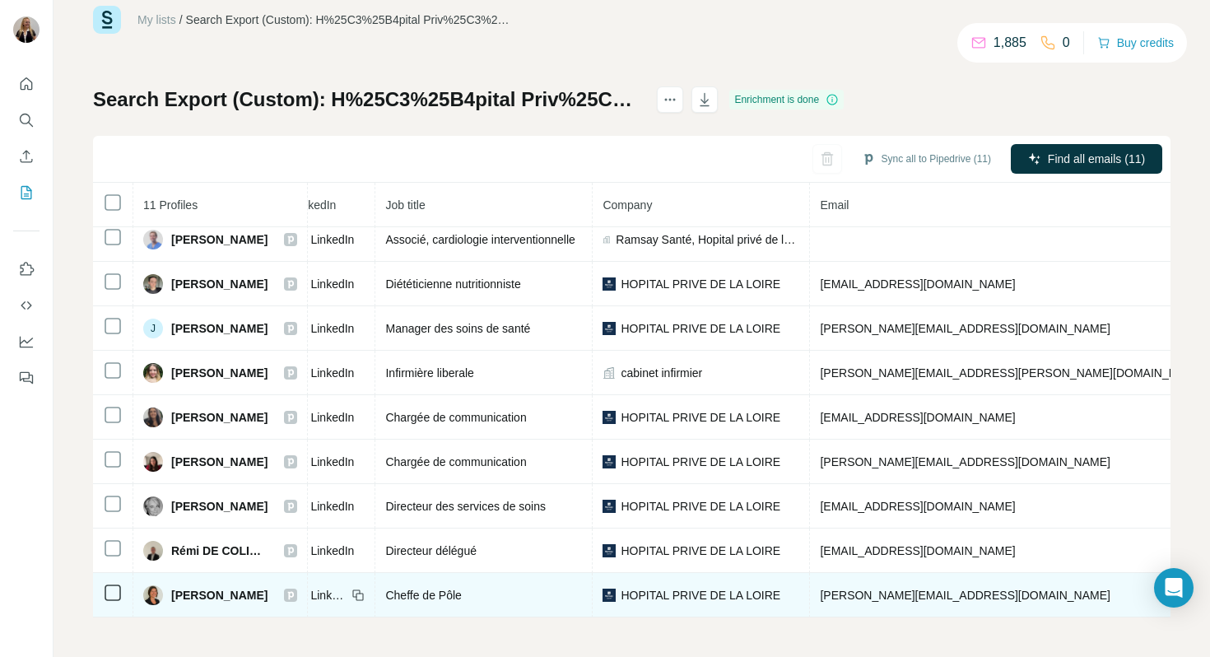
click at [938, 591] on span "[PERSON_NAME][EMAIL_ADDRESS][DOMAIN_NAME]" at bounding box center [965, 595] width 290 height 13
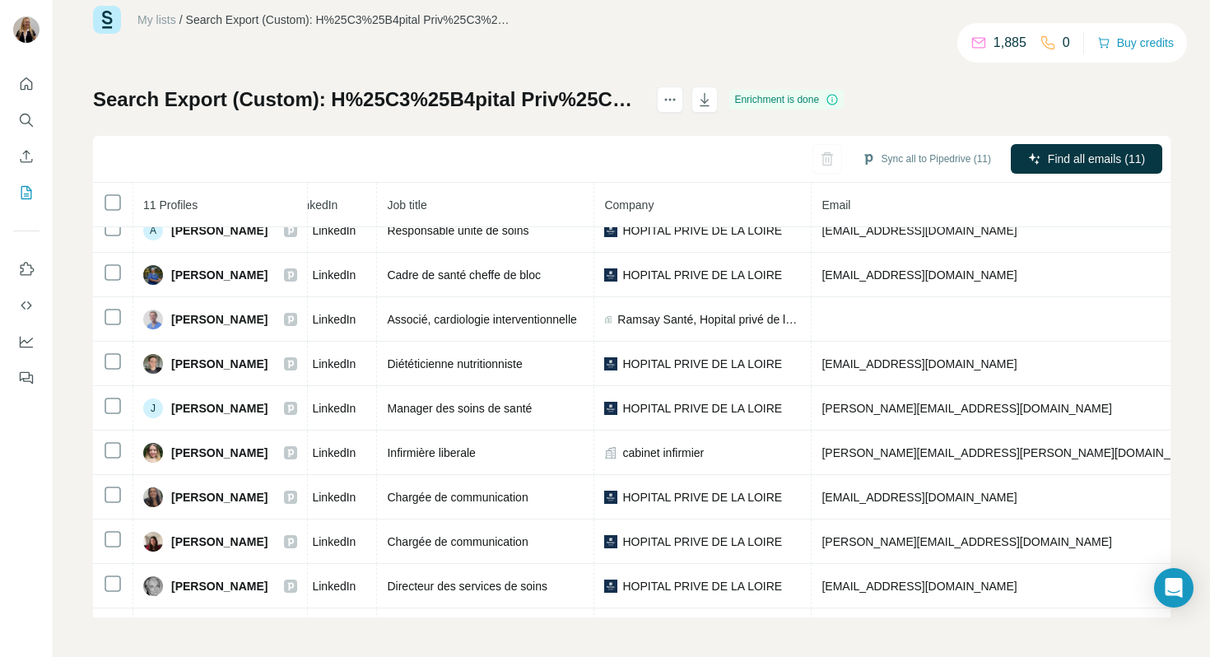
scroll to position [0, 125]
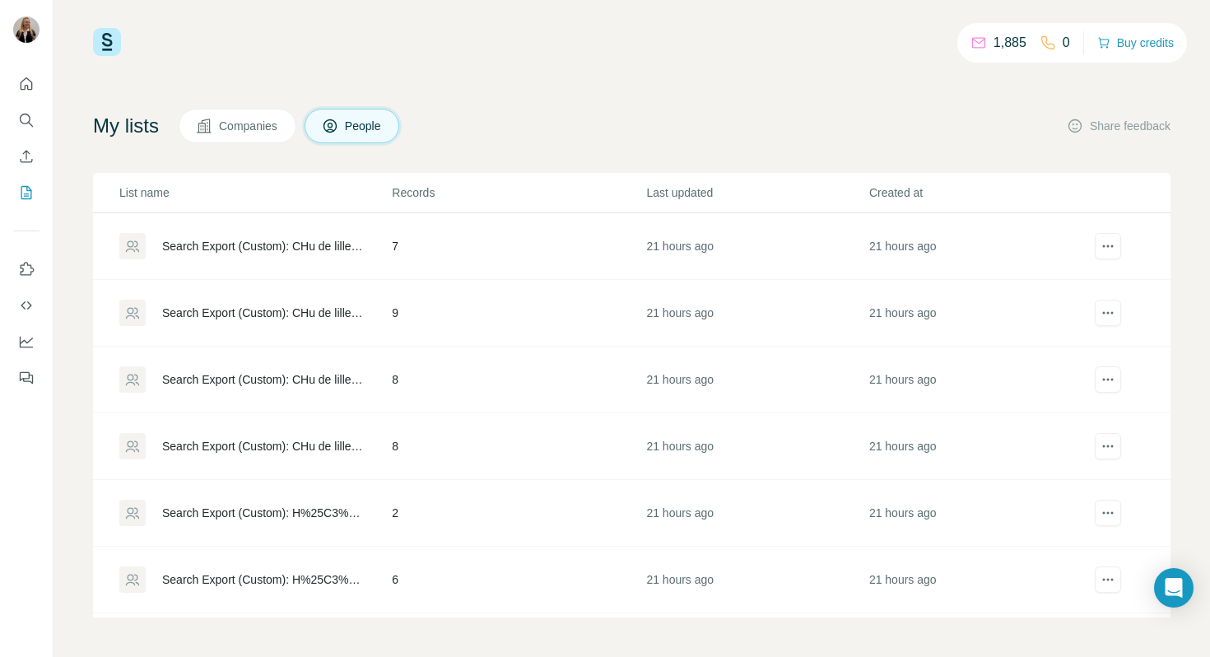
scroll to position [129, 0]
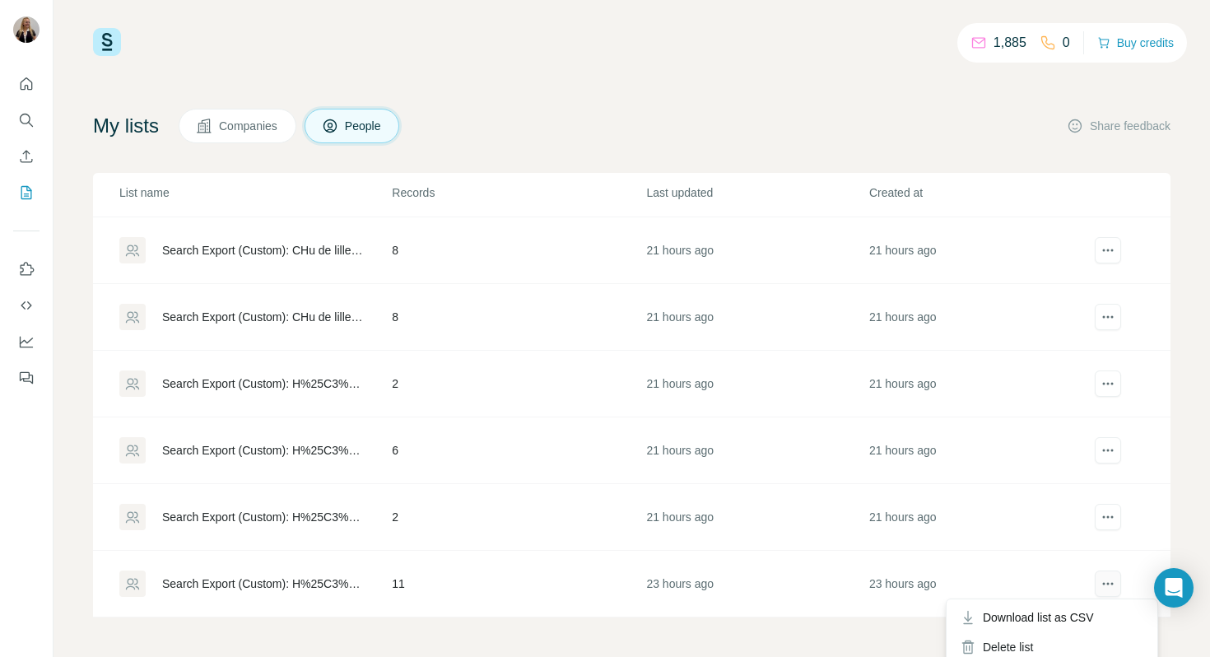
click at [1111, 583] on icon "actions" at bounding box center [1108, 583] width 16 height 16
click at [1055, 647] on div "Delete list" at bounding box center [1052, 647] width 204 height 30
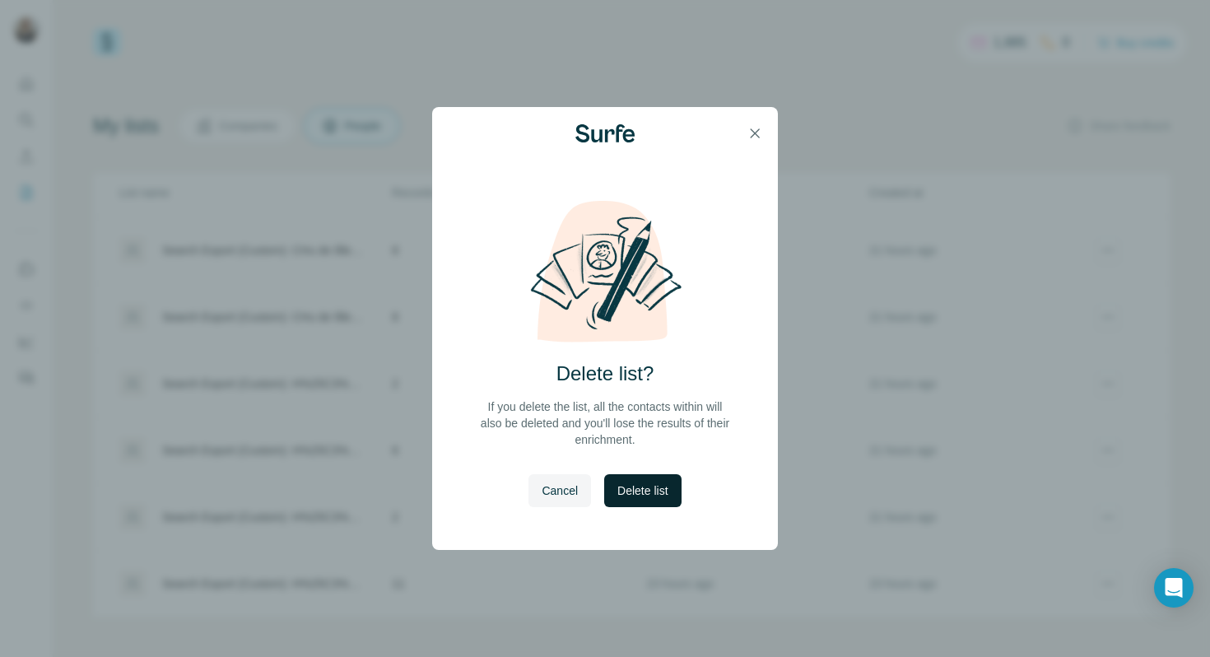
click at [665, 504] on button "Delete list" at bounding box center [642, 490] width 77 height 33
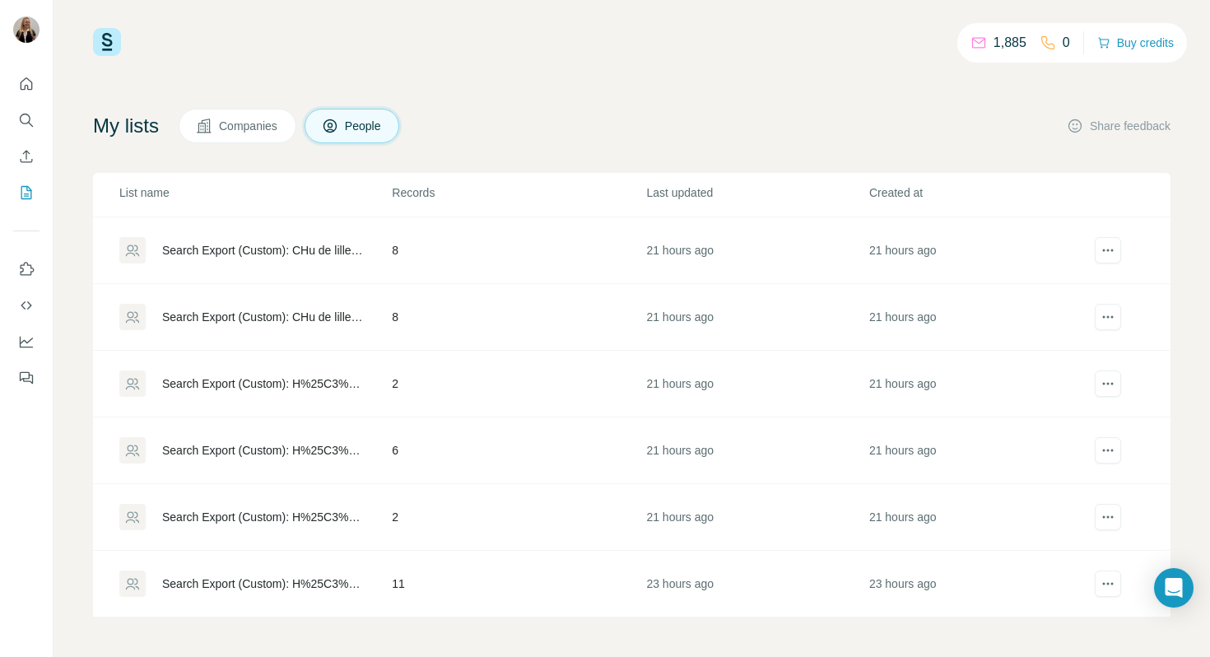
click at [423, 525] on td "2" at bounding box center [518, 517] width 254 height 67
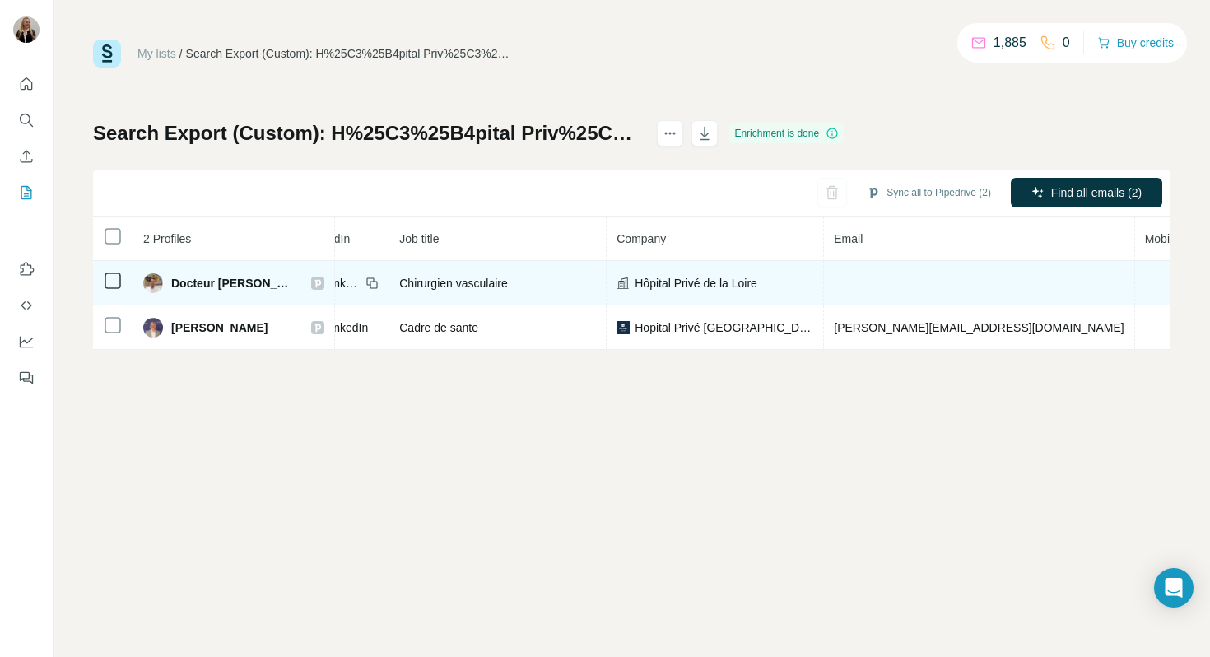
scroll to position [0, 298]
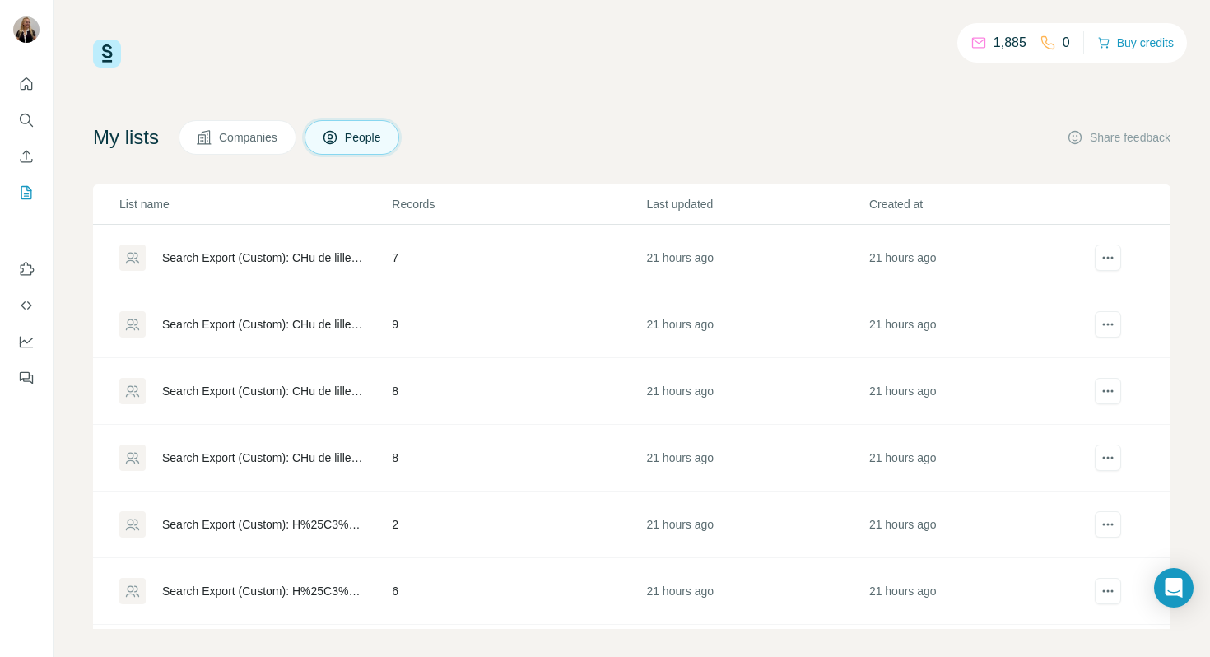
scroll to position [63, 0]
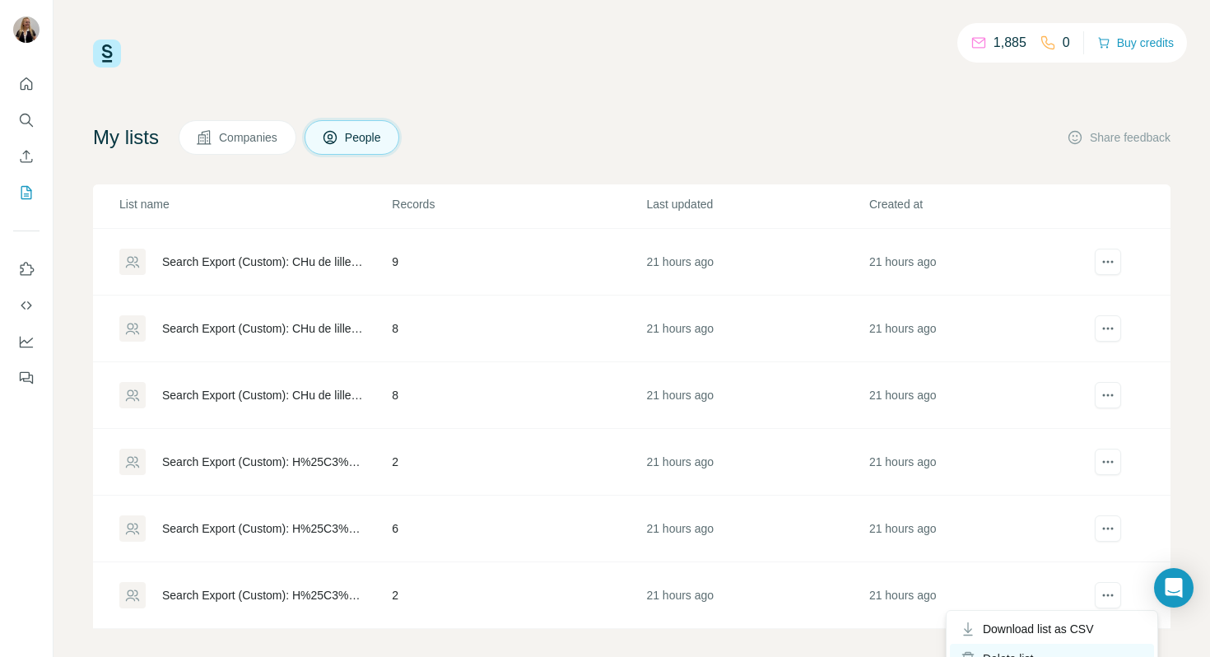
click at [1045, 652] on div "Delete list" at bounding box center [1052, 659] width 204 height 30
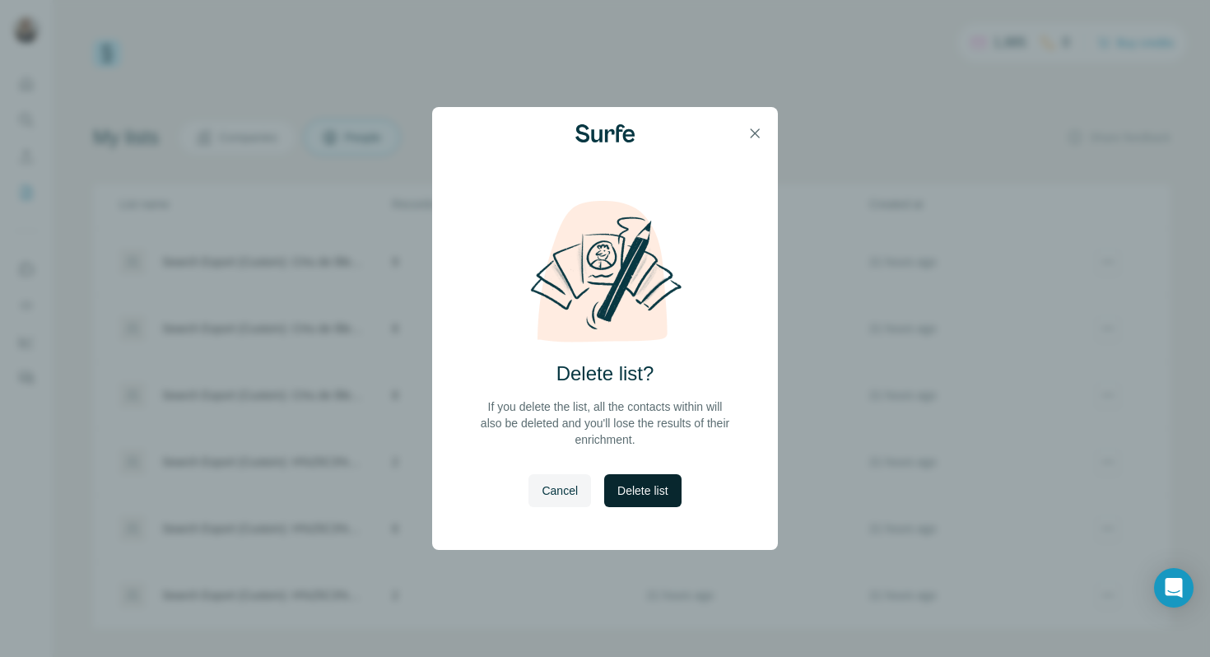
click at [654, 492] on span "Delete list" at bounding box center [642, 490] width 50 height 16
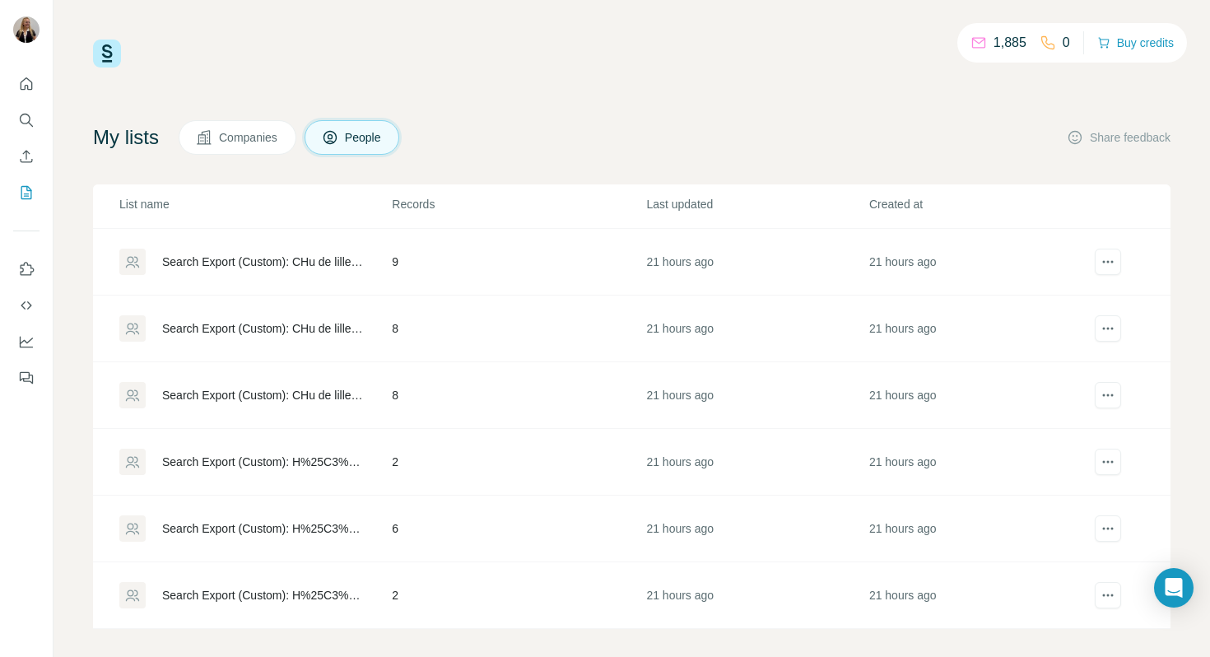
click at [317, 542] on td "Search Export (Custom): H%25C3%25B4pital Priv%25C3%25A9 de la Loire - [DATE] 11…" at bounding box center [242, 529] width 298 height 67
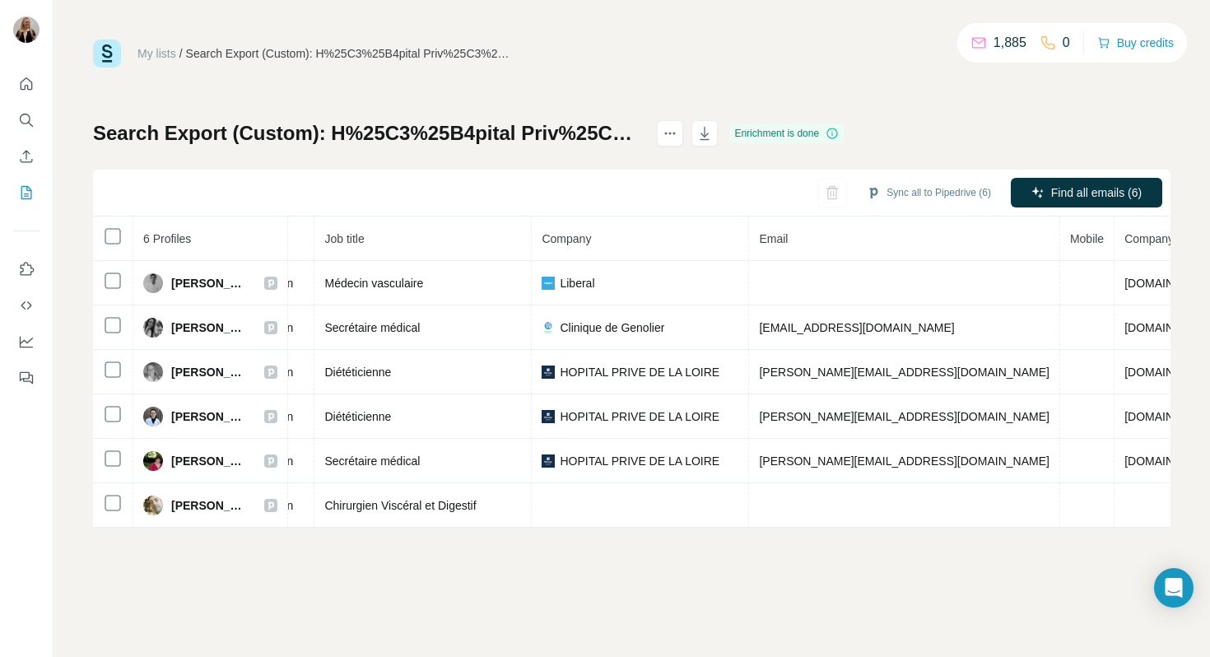
scroll to position [0, 175]
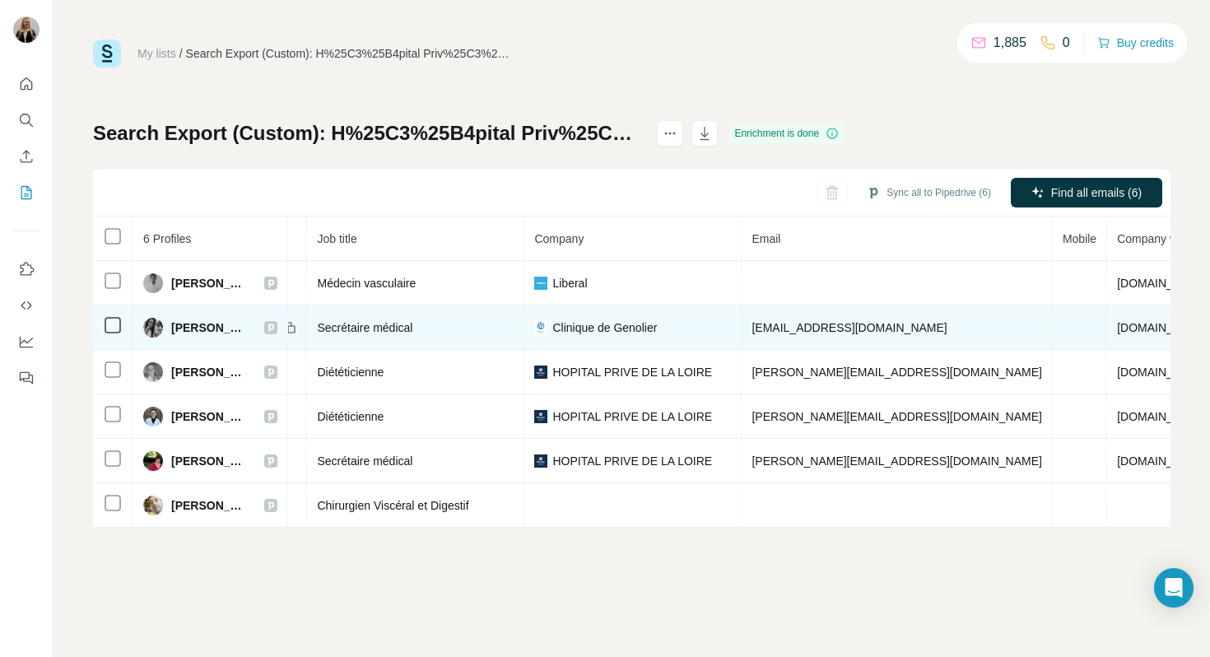
click at [789, 324] on span "[EMAIL_ADDRESS][DOMAIN_NAME]" at bounding box center [849, 327] width 195 height 13
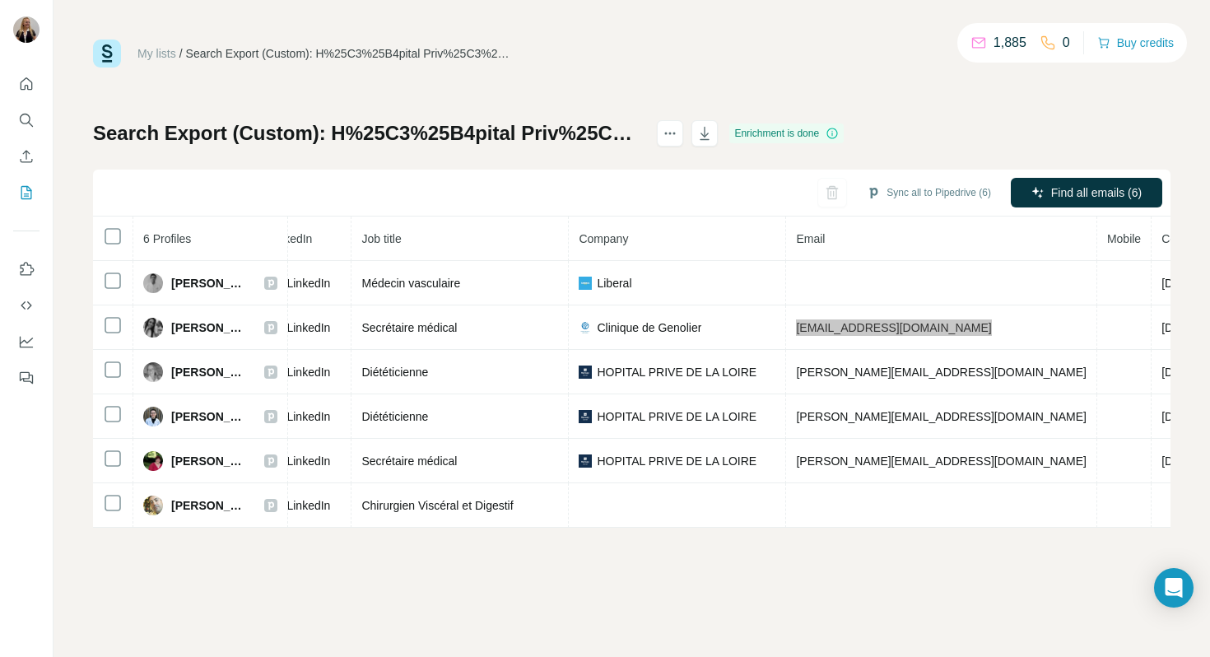
scroll to position [0, 221]
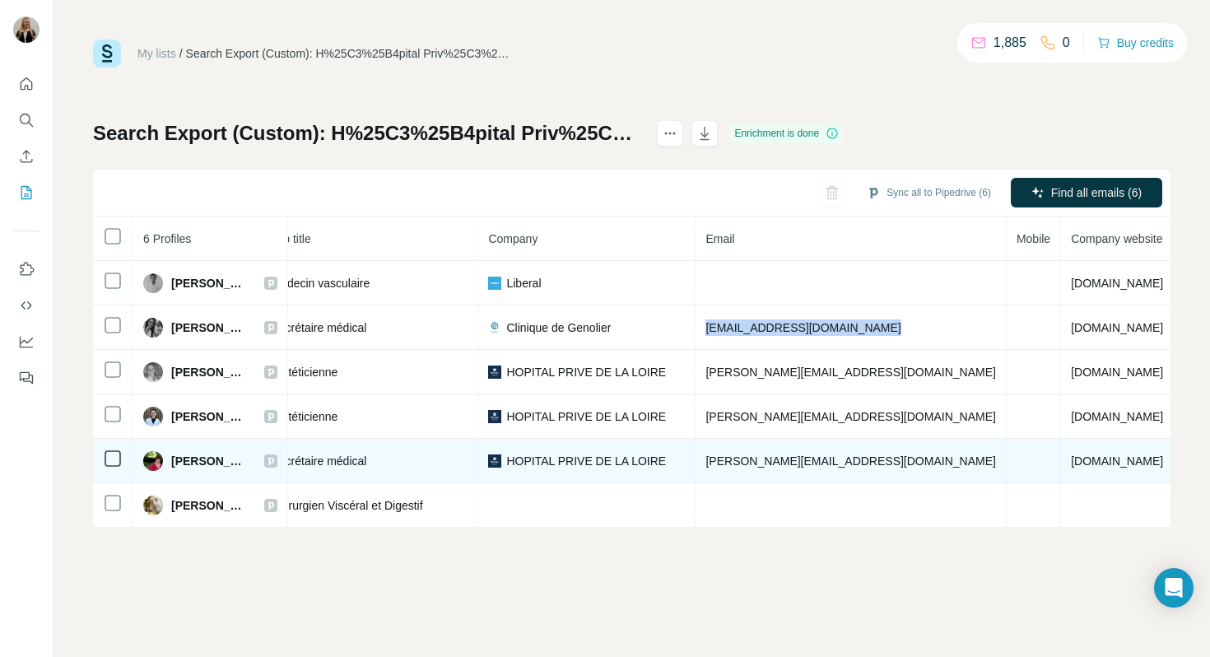
click at [769, 454] on span "[PERSON_NAME][EMAIL_ADDRESS][DOMAIN_NAME]" at bounding box center [850, 460] width 290 height 13
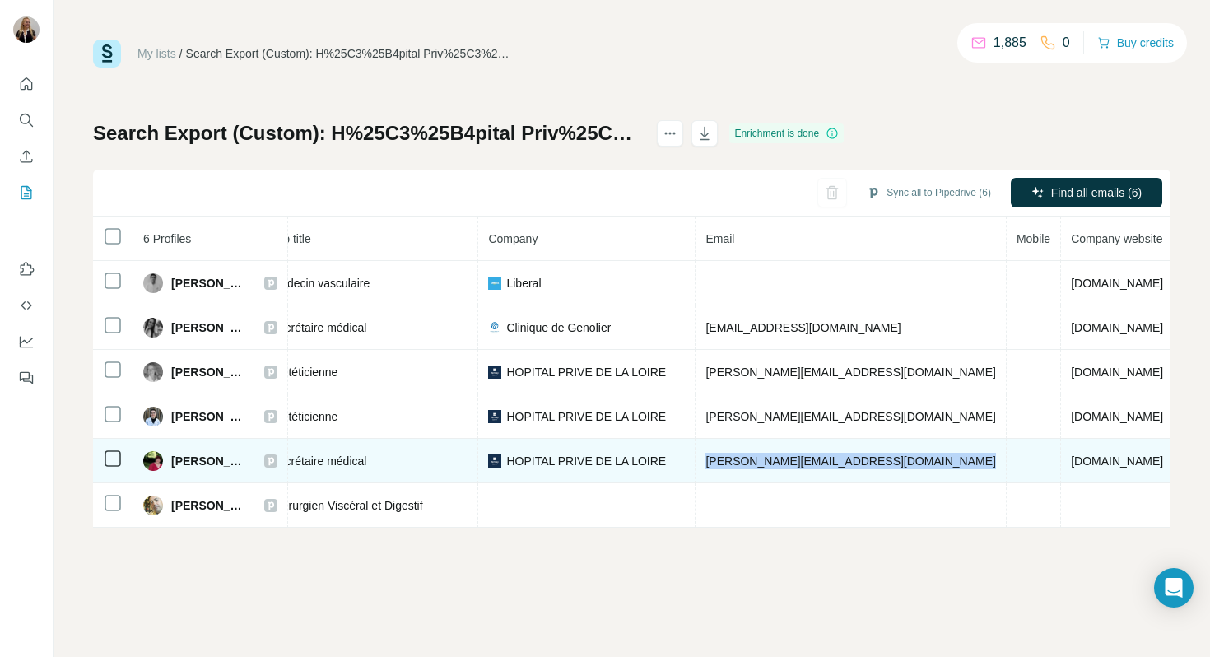
click at [769, 454] on span "[PERSON_NAME][EMAIL_ADDRESS][DOMAIN_NAME]" at bounding box center [850, 460] width 290 height 13
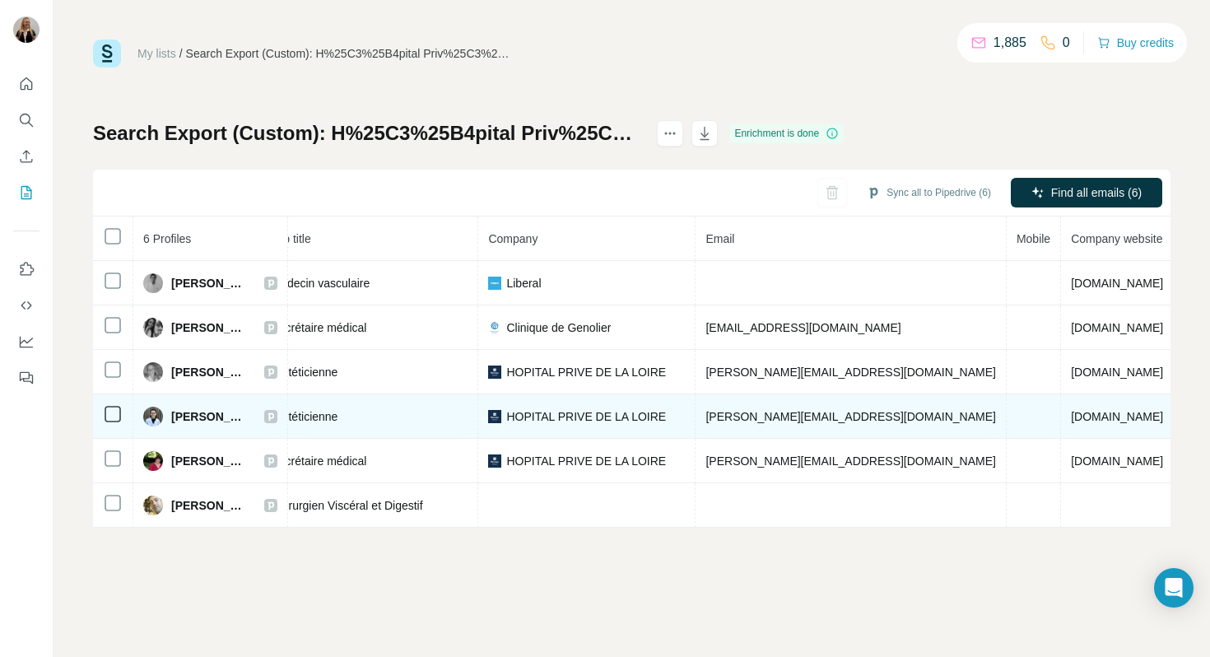
click at [772, 420] on span "[PERSON_NAME][EMAIL_ADDRESS][DOMAIN_NAME]" at bounding box center [850, 416] width 290 height 13
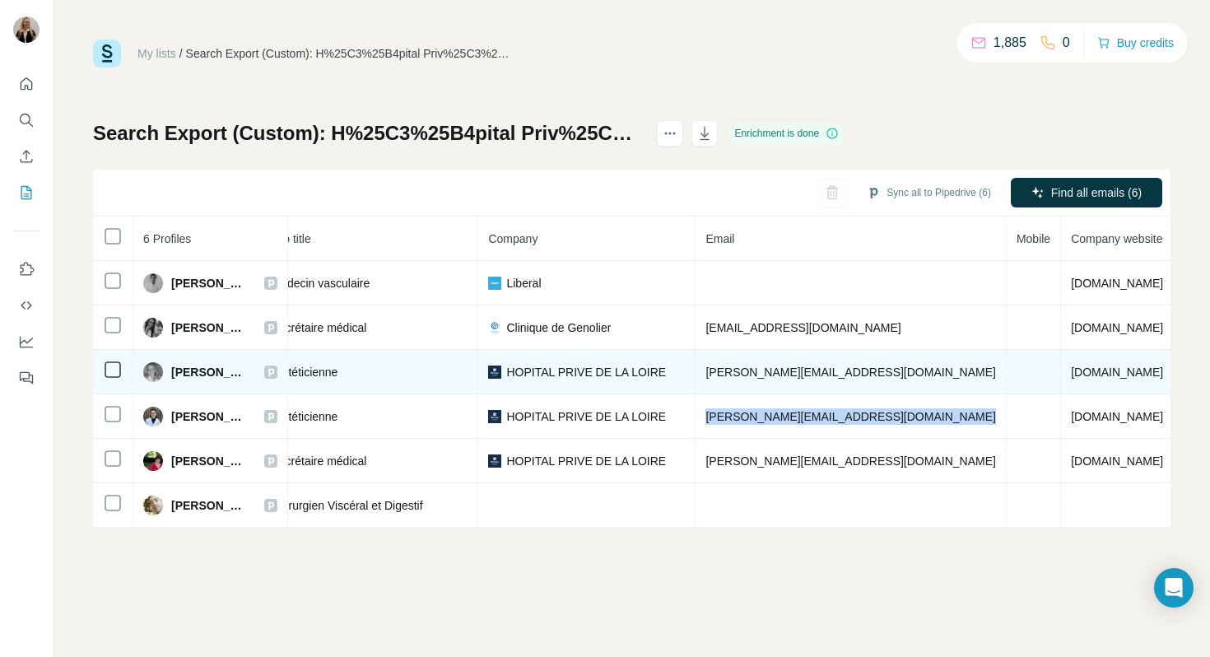
click at [753, 370] on span "[PERSON_NAME][EMAIL_ADDRESS][DOMAIN_NAME]" at bounding box center [850, 372] width 290 height 13
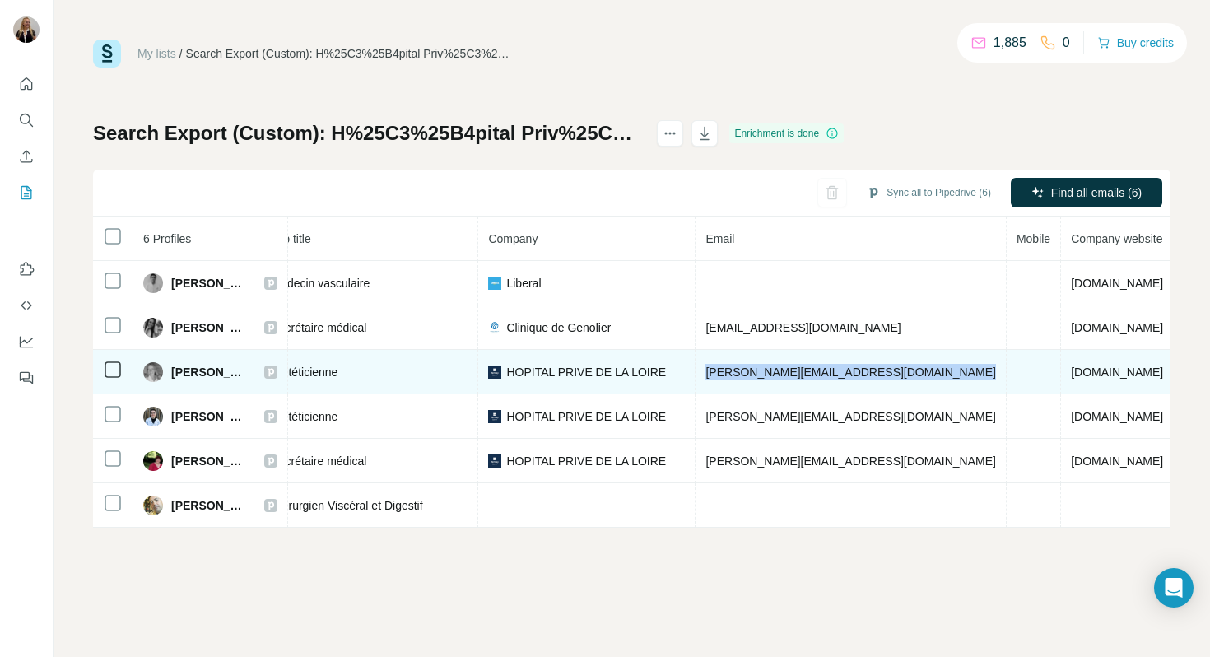
click at [753, 370] on span "[PERSON_NAME][EMAIL_ADDRESS][DOMAIN_NAME]" at bounding box center [850, 372] width 290 height 13
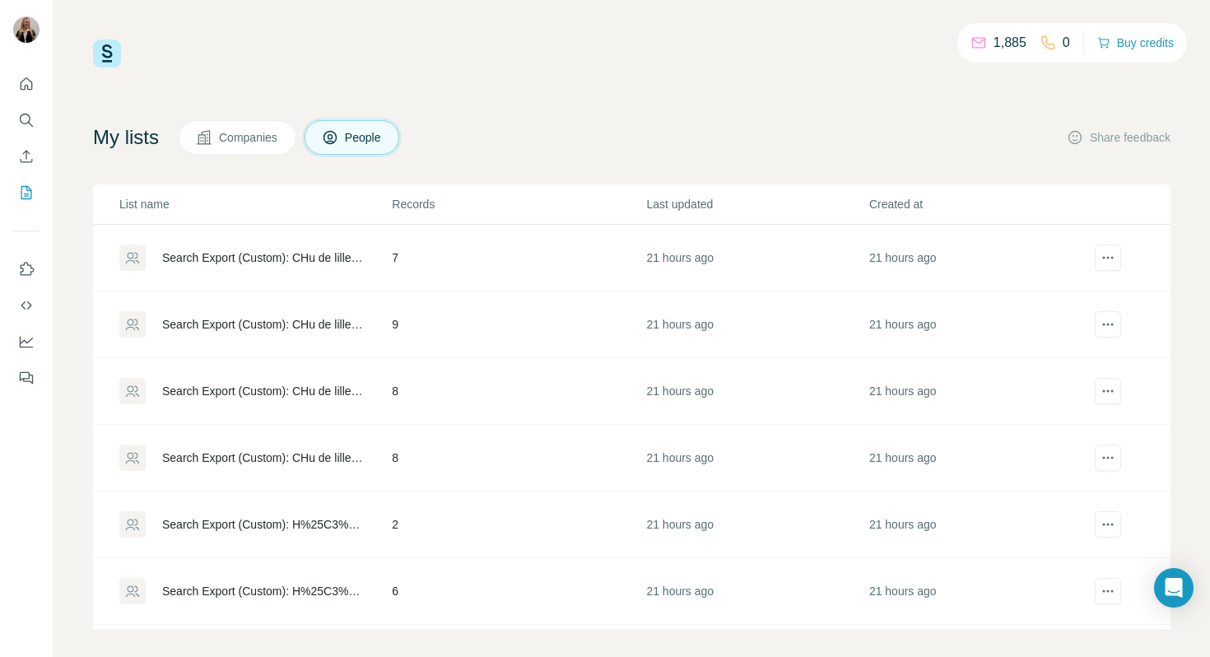
scroll to position [12, 0]
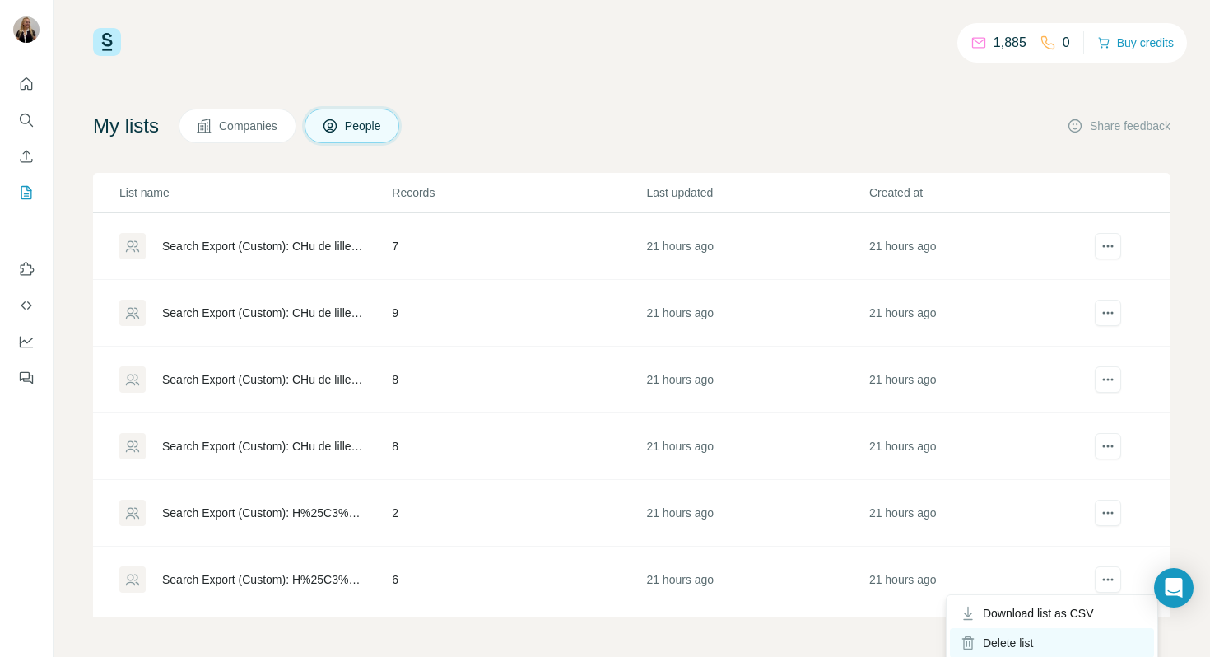
click at [1073, 633] on div "Delete list" at bounding box center [1052, 643] width 204 height 30
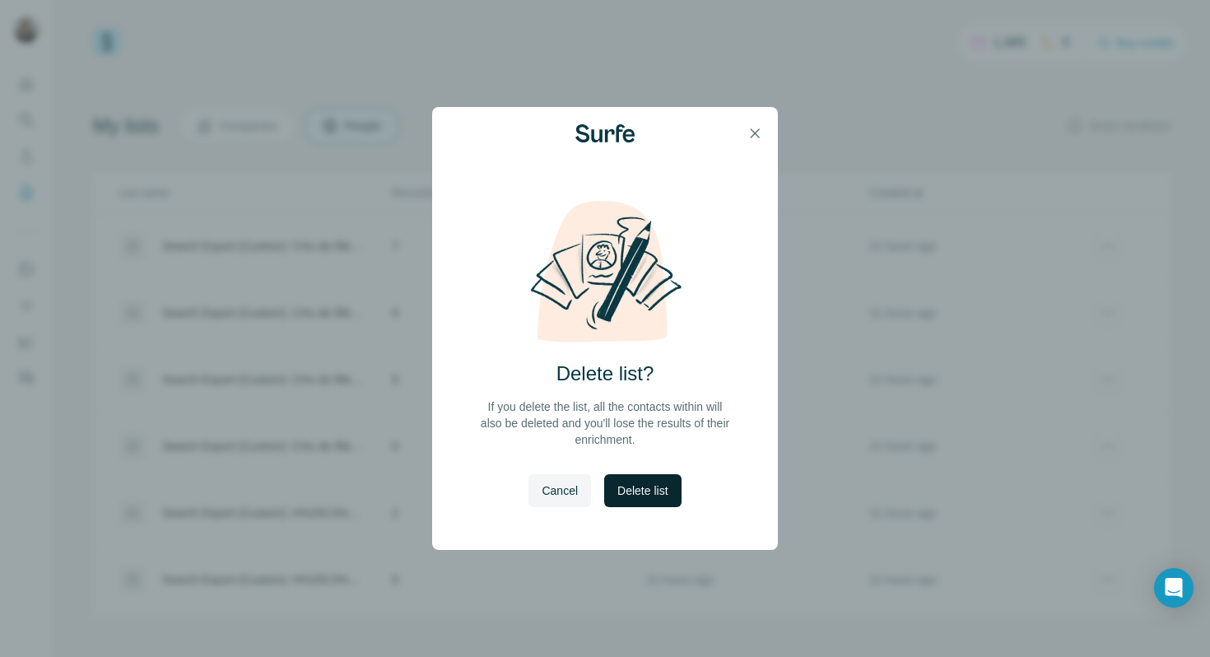
click at [634, 495] on span "Delete list" at bounding box center [642, 490] width 50 height 16
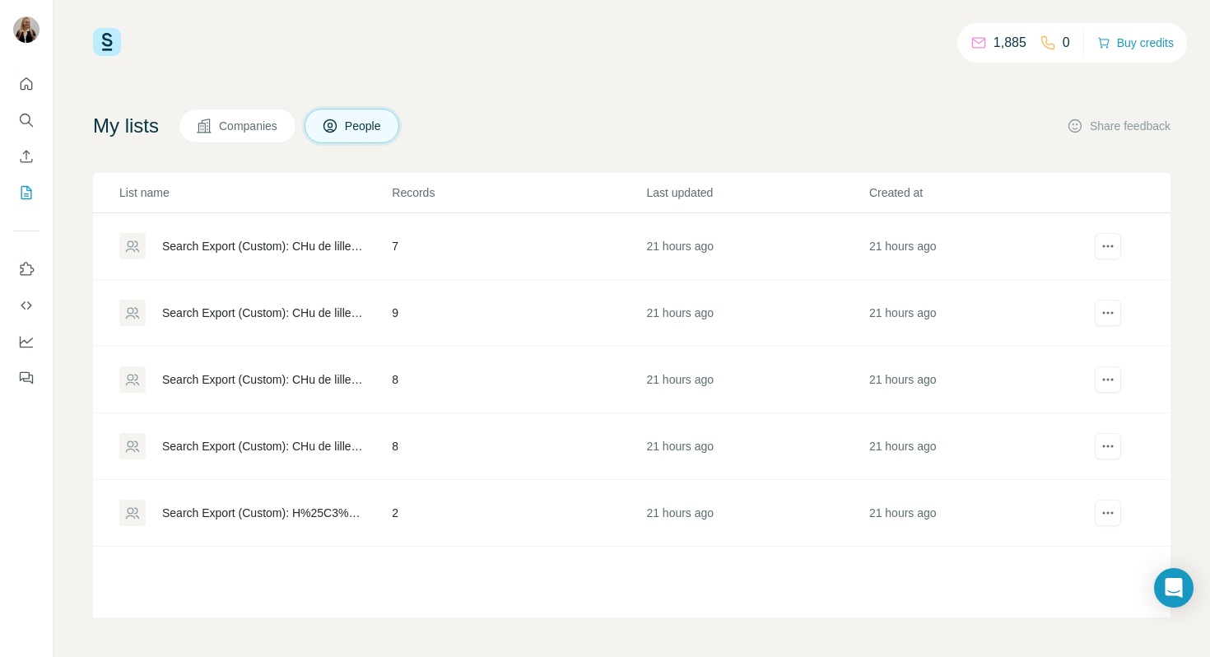
click at [537, 518] on td "2" at bounding box center [518, 513] width 254 height 67
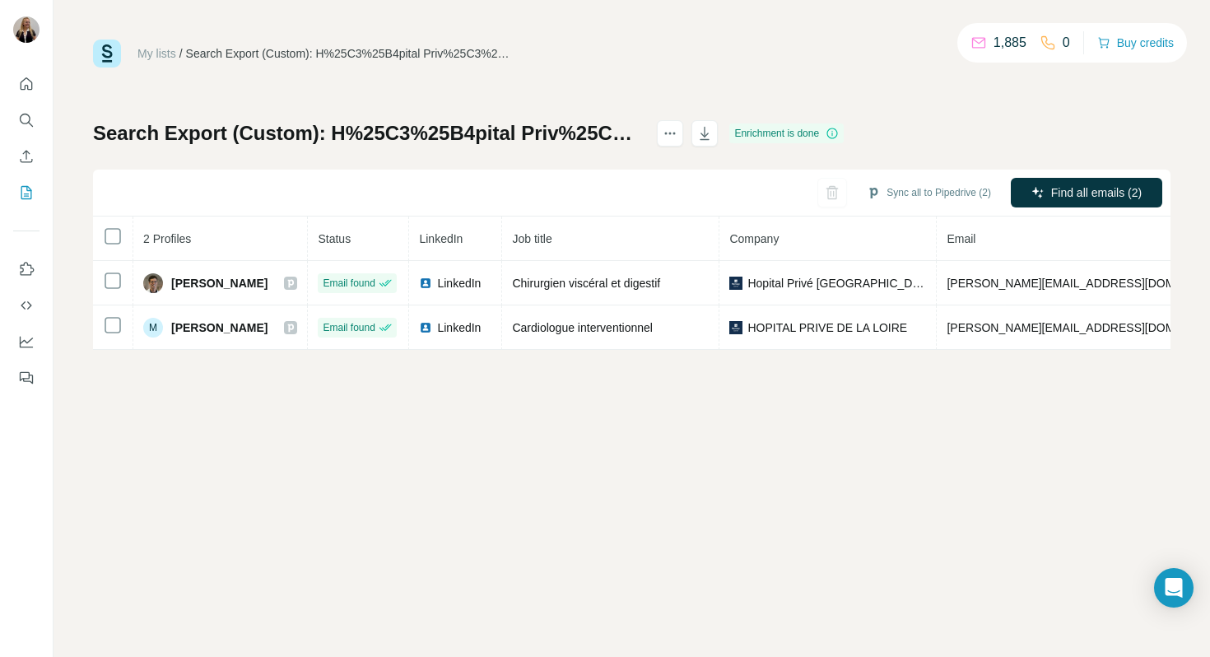
click at [367, 441] on div "My lists / Search Export (Custom): H%25C3%25B4pital Priv%25C3%25A9 de la Loire …" at bounding box center [632, 328] width 1157 height 657
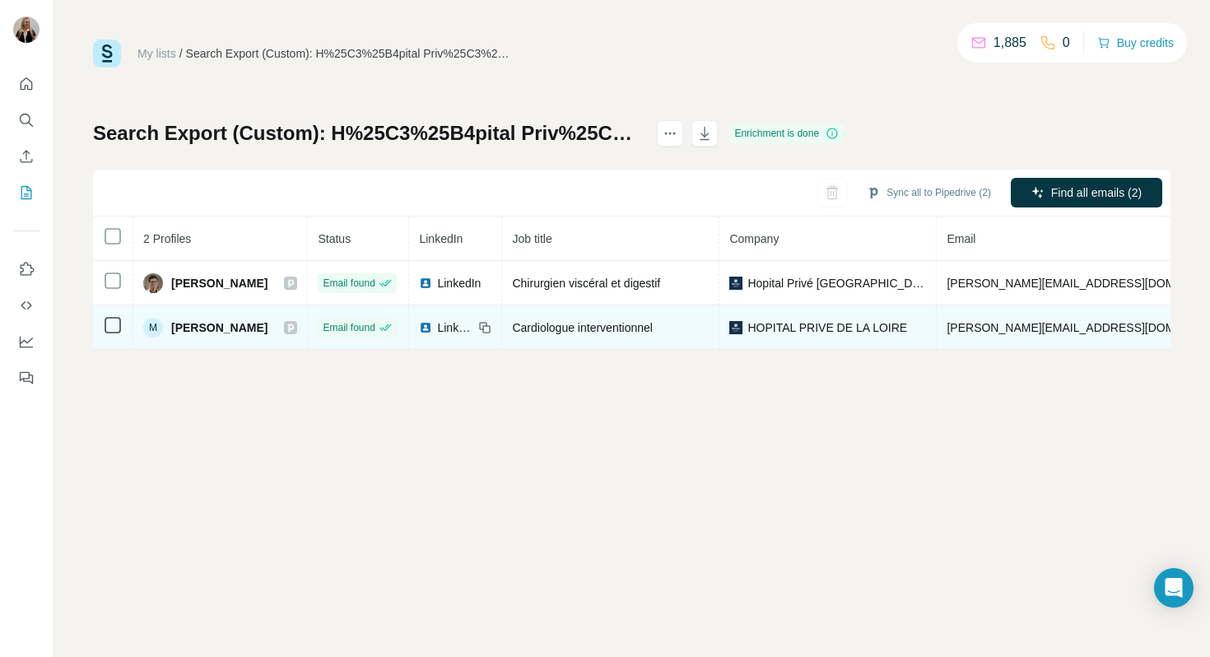
click at [810, 325] on span "HOPITAL PRIVE DE LA LOIRE" at bounding box center [827, 327] width 160 height 16
click at [1008, 328] on span "[PERSON_NAME][EMAIL_ADDRESS][DOMAIN_NAME]" at bounding box center [1092, 327] width 290 height 13
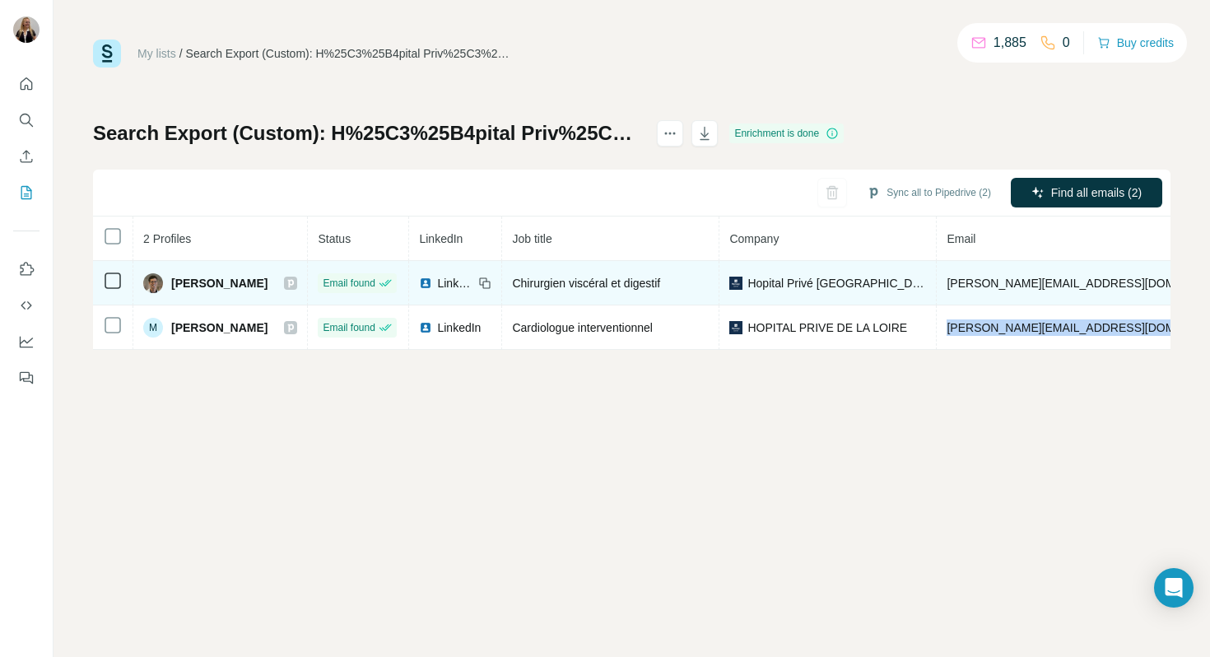
click at [1075, 281] on span "[PERSON_NAME][EMAIL_ADDRESS][DOMAIN_NAME]" at bounding box center [1092, 283] width 290 height 13
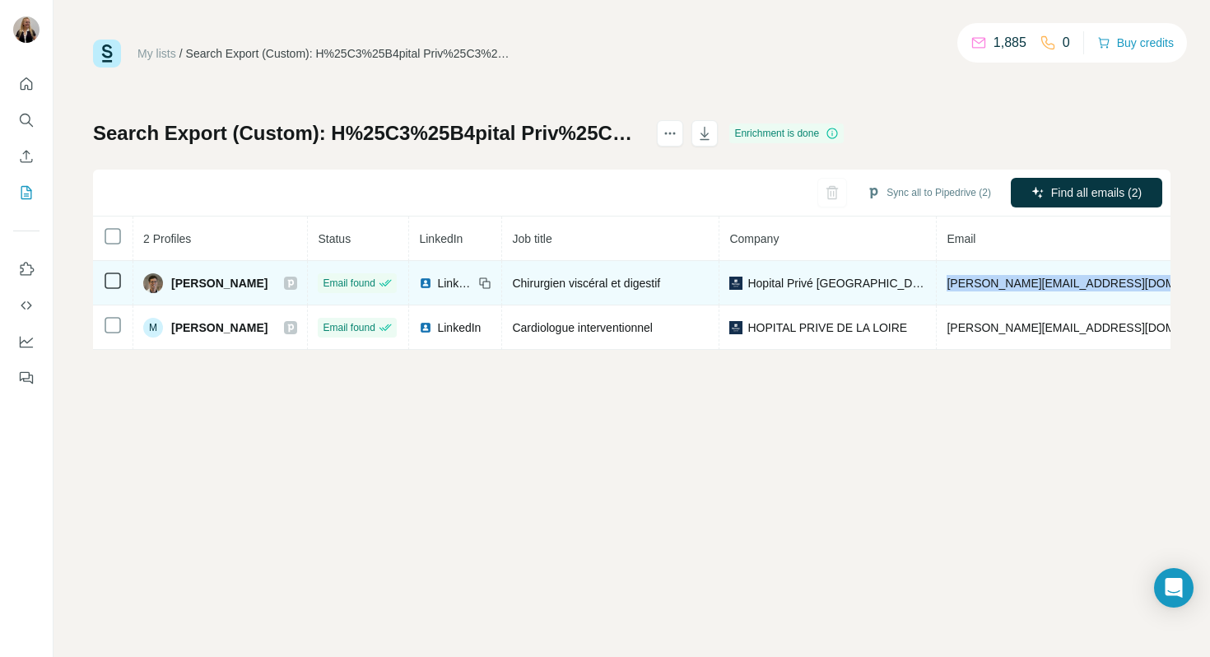
click at [1075, 281] on span "[PERSON_NAME][EMAIL_ADDRESS][DOMAIN_NAME]" at bounding box center [1092, 283] width 290 height 13
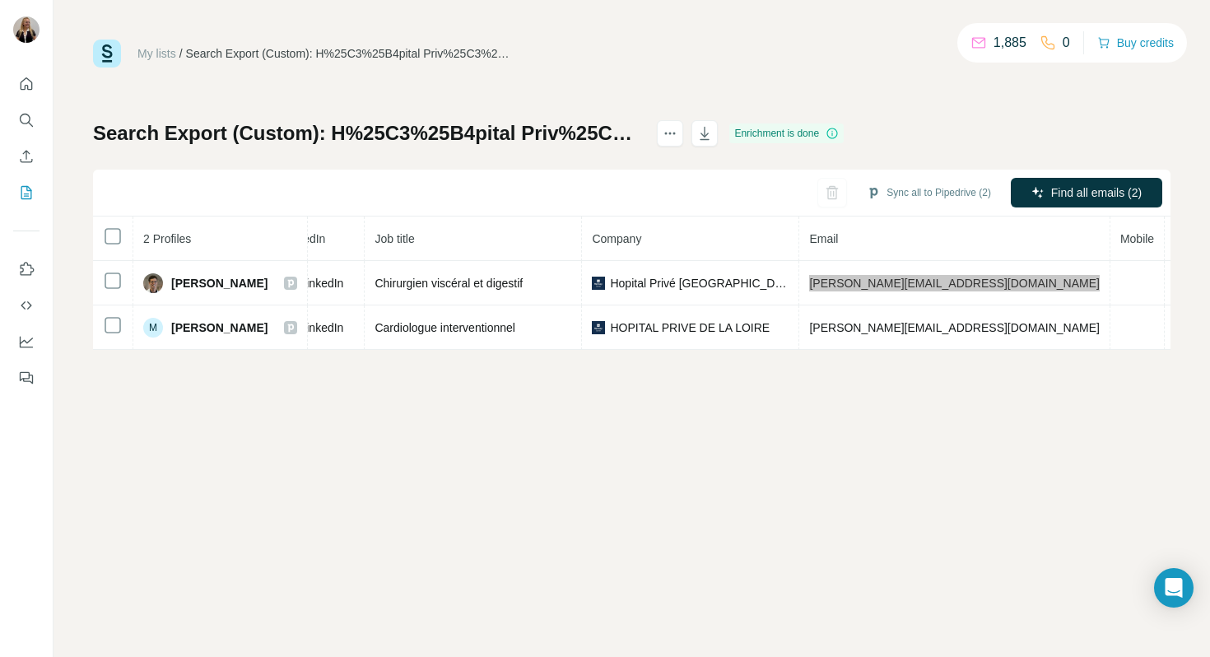
scroll to position [0, 43]
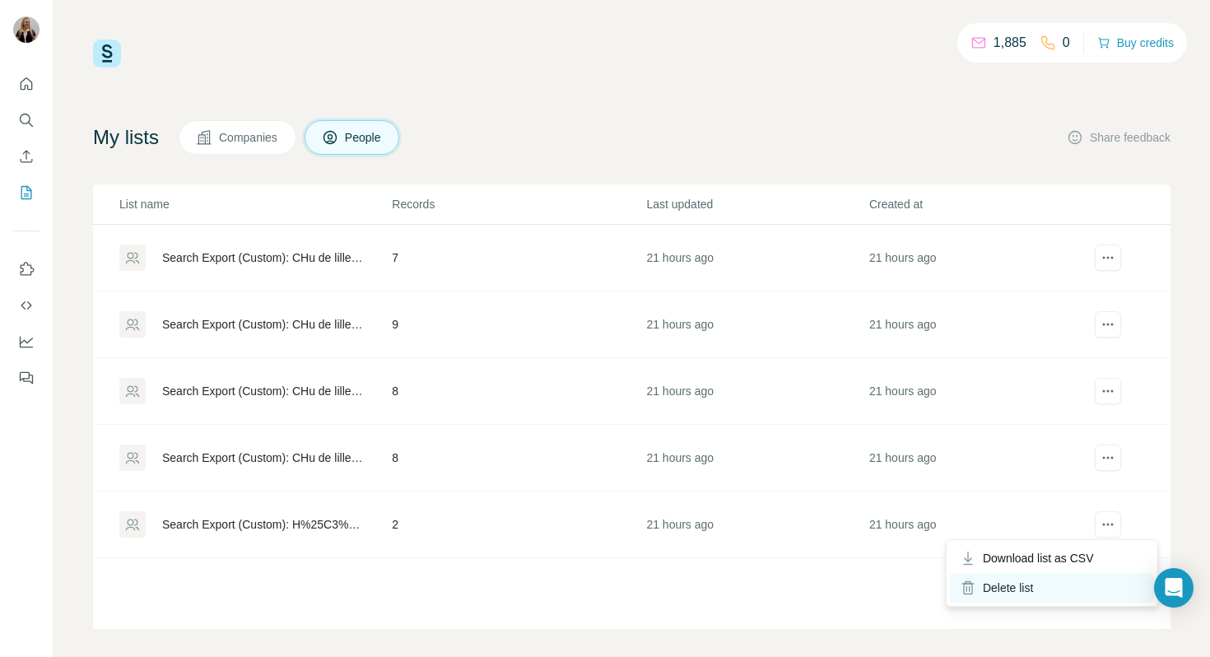
click at [1056, 585] on div "Delete list" at bounding box center [1052, 588] width 204 height 30
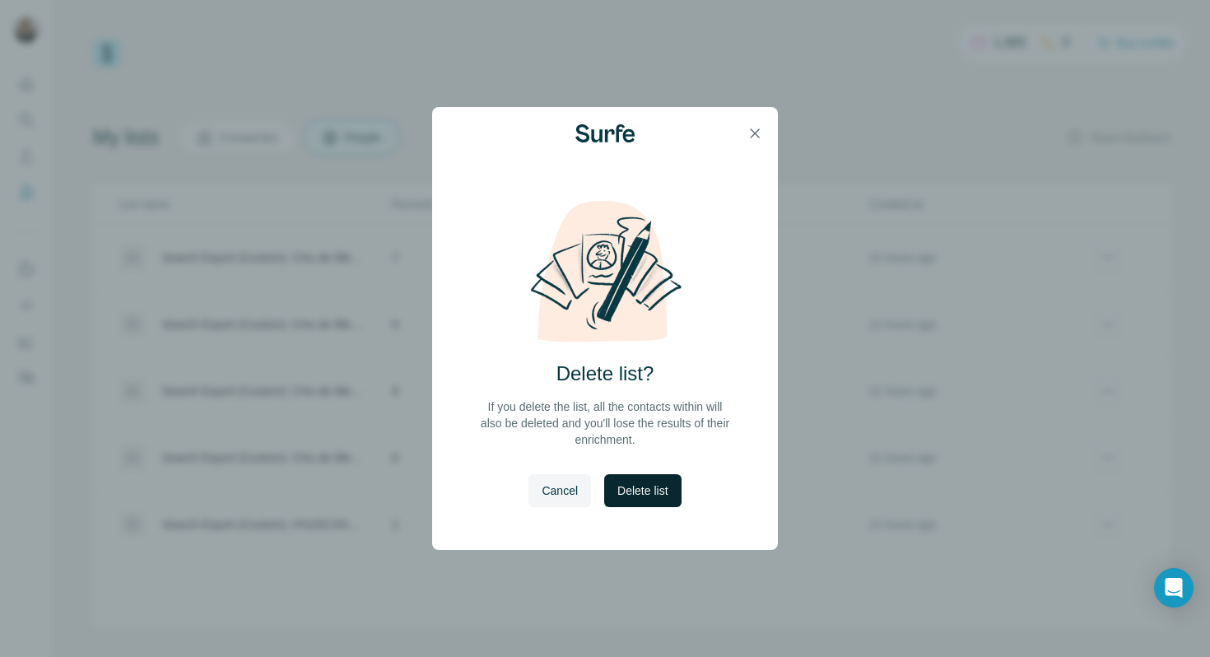
click at [626, 482] on span "Delete list" at bounding box center [642, 490] width 50 height 16
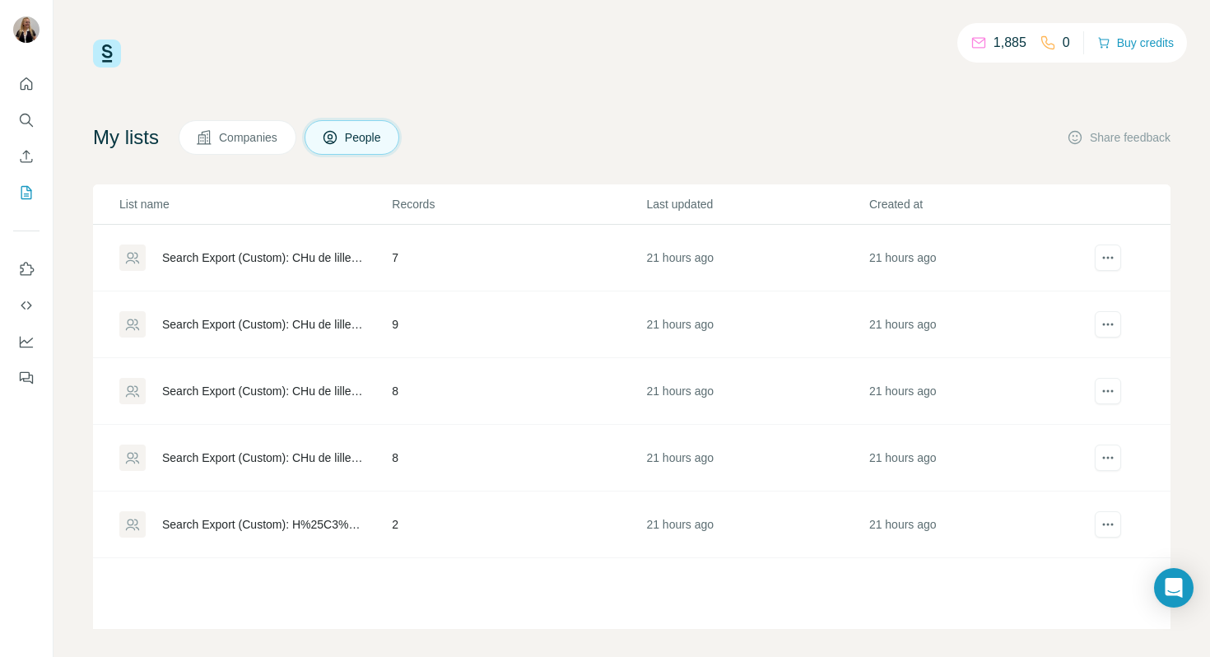
click at [380, 453] on div "Search Export (Custom): CHu de lille - [DATE] 11:18" at bounding box center [254, 458] width 271 height 26
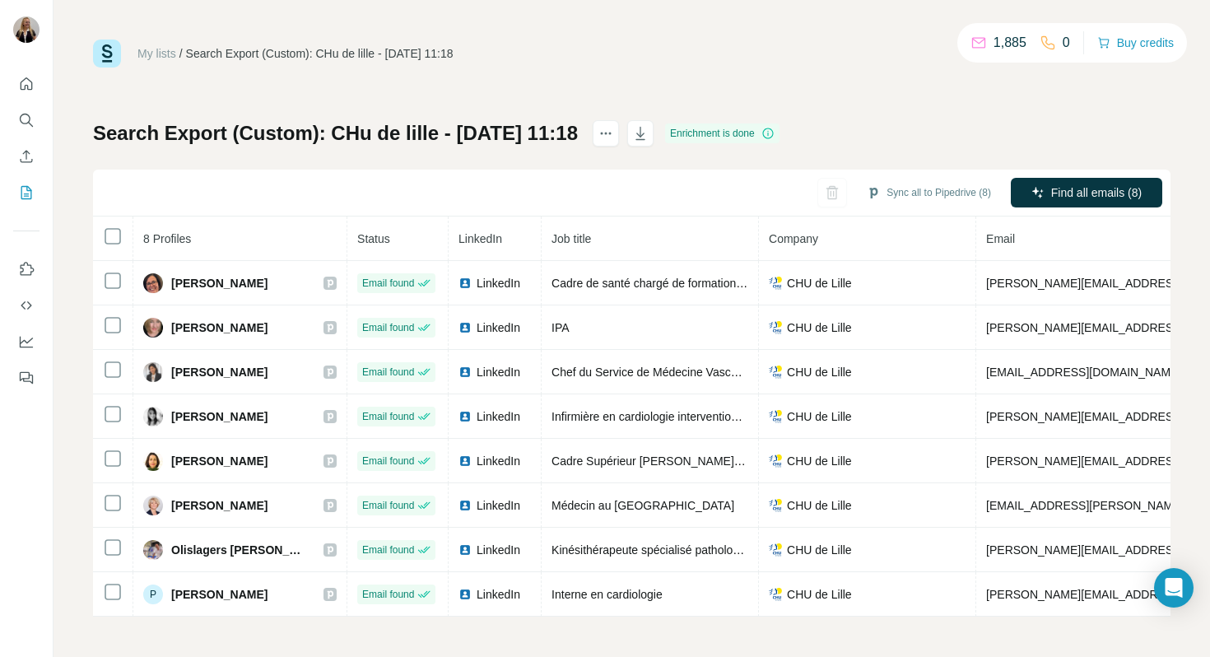
click at [191, 240] on span "8 Profiles" at bounding box center [167, 238] width 48 height 13
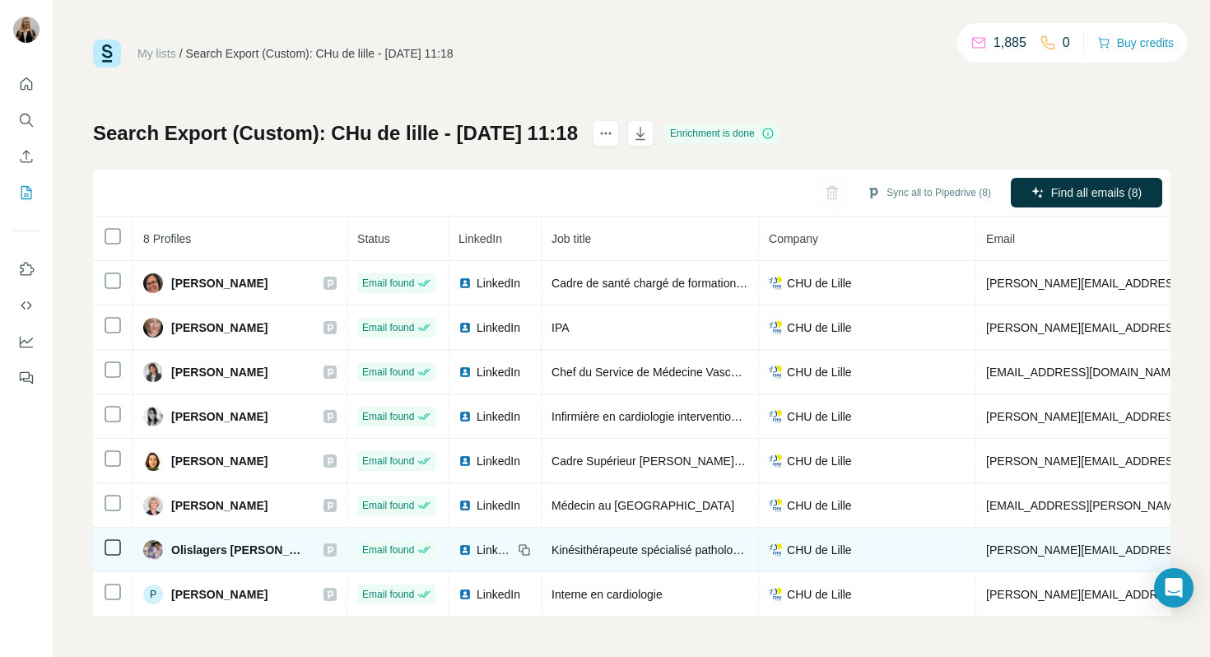
click at [651, 546] on span "Kinésithérapeute spécialisé pathologie respiratoire" at bounding box center [681, 549] width 258 height 13
click at [1031, 546] on span "[PERSON_NAME][EMAIL_ADDRESS][DOMAIN_NAME]" at bounding box center [1131, 549] width 290 height 13
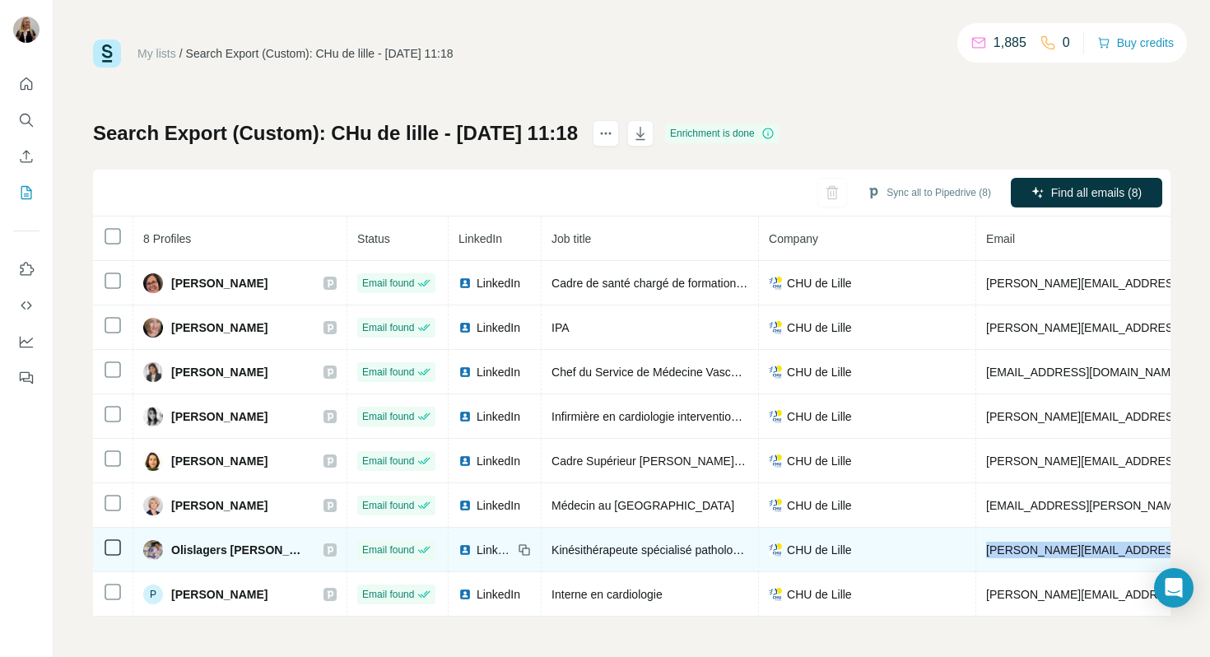
click at [1031, 546] on span "[PERSON_NAME][EMAIL_ADDRESS][DOMAIN_NAME]" at bounding box center [1131, 549] width 290 height 13
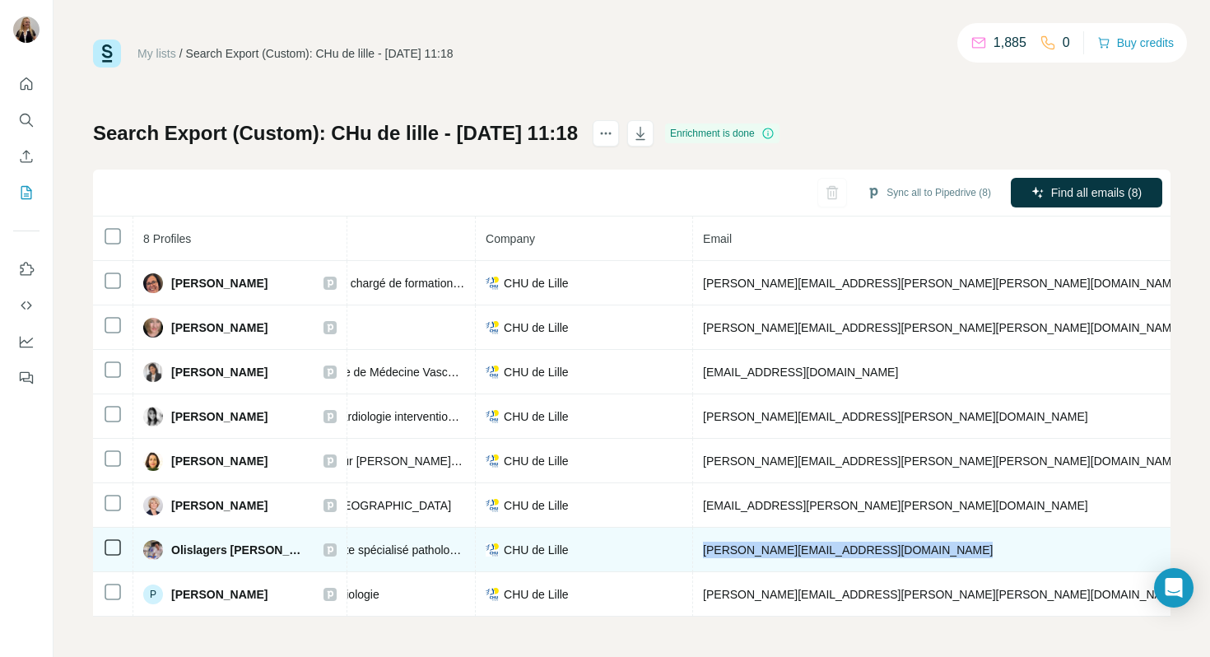
scroll to position [0, 275]
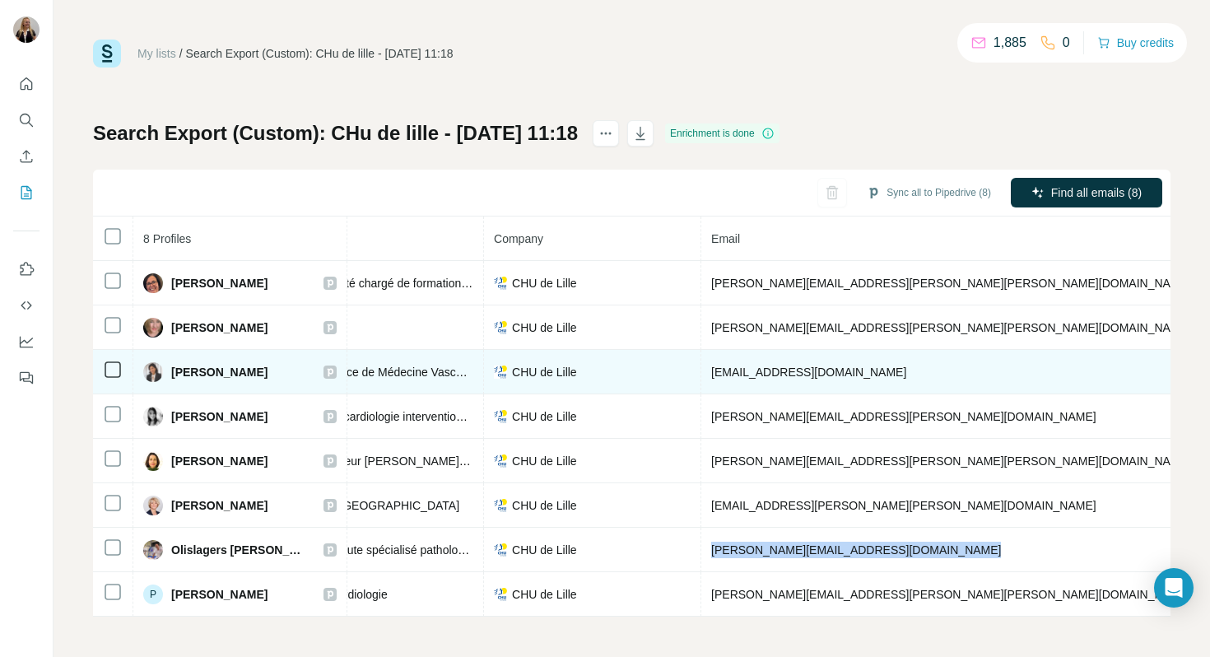
click at [733, 362] on td "[EMAIL_ADDRESS][DOMAIN_NAME]" at bounding box center [951, 372] width 501 height 44
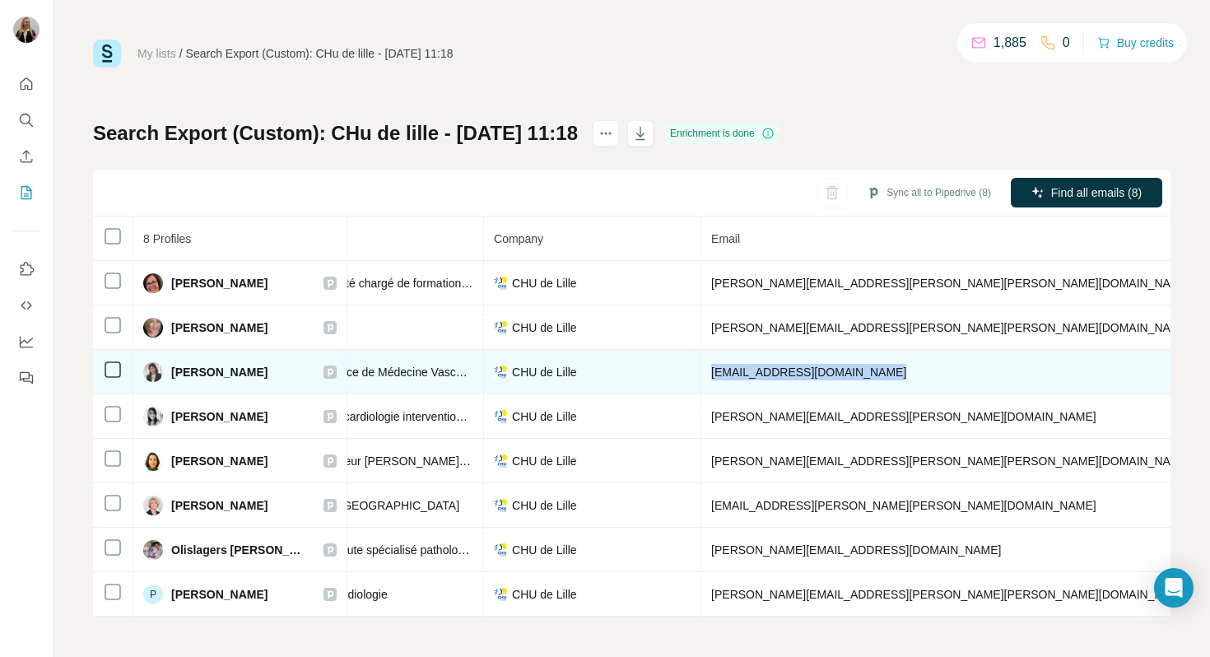
click at [733, 362] on td "[EMAIL_ADDRESS][DOMAIN_NAME]" at bounding box center [951, 372] width 501 height 44
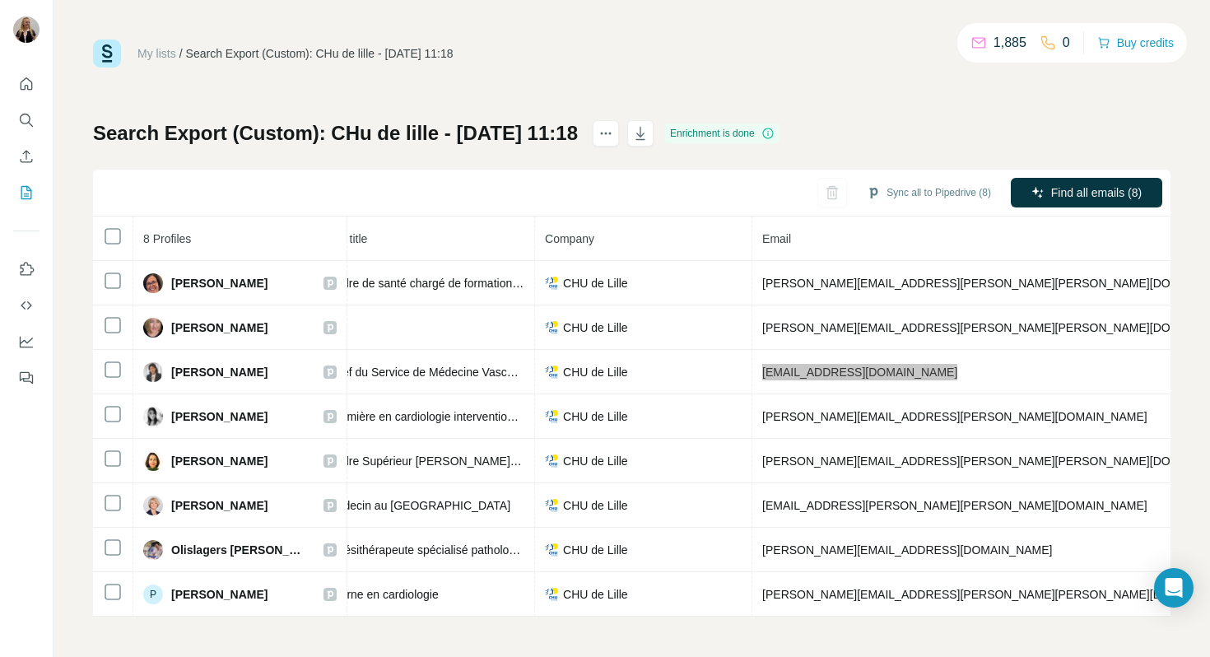
scroll to position [0, 307]
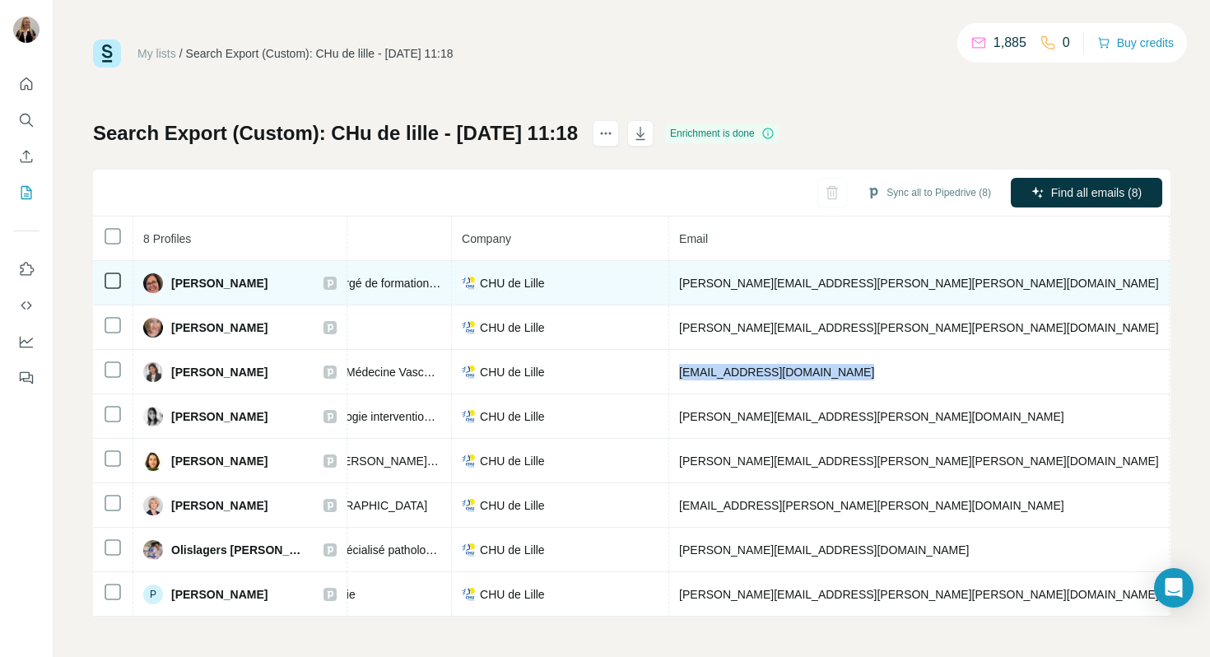
click at [690, 277] on span "[PERSON_NAME][EMAIL_ADDRESS][PERSON_NAME][PERSON_NAME][DOMAIN_NAME]" at bounding box center [919, 283] width 480 height 13
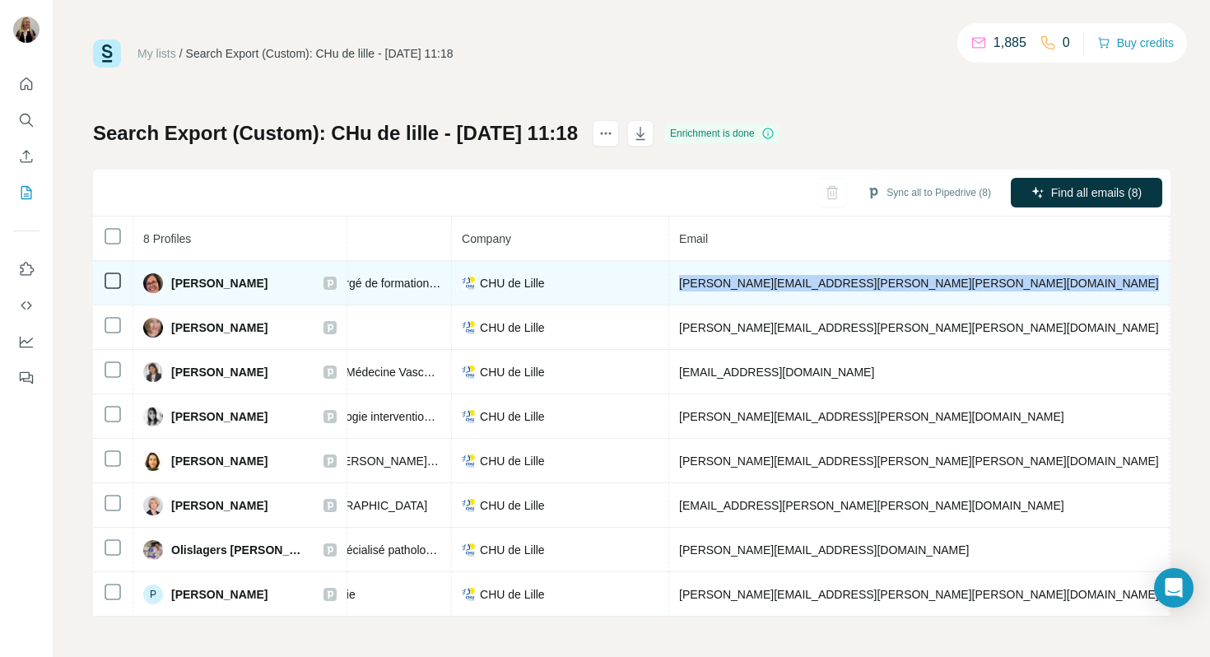
click at [690, 277] on span "[PERSON_NAME][EMAIL_ADDRESS][PERSON_NAME][PERSON_NAME][DOMAIN_NAME]" at bounding box center [919, 283] width 480 height 13
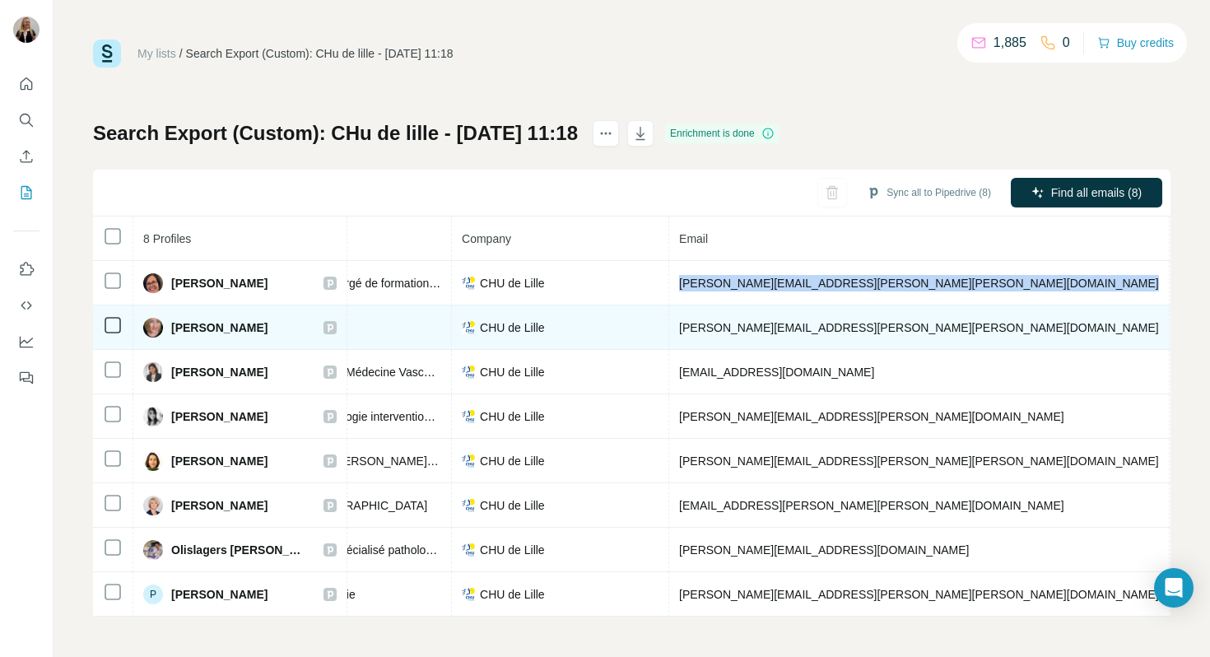
click at [754, 329] on span "[PERSON_NAME][EMAIL_ADDRESS][PERSON_NAME][PERSON_NAME][DOMAIN_NAME]" at bounding box center [919, 327] width 480 height 13
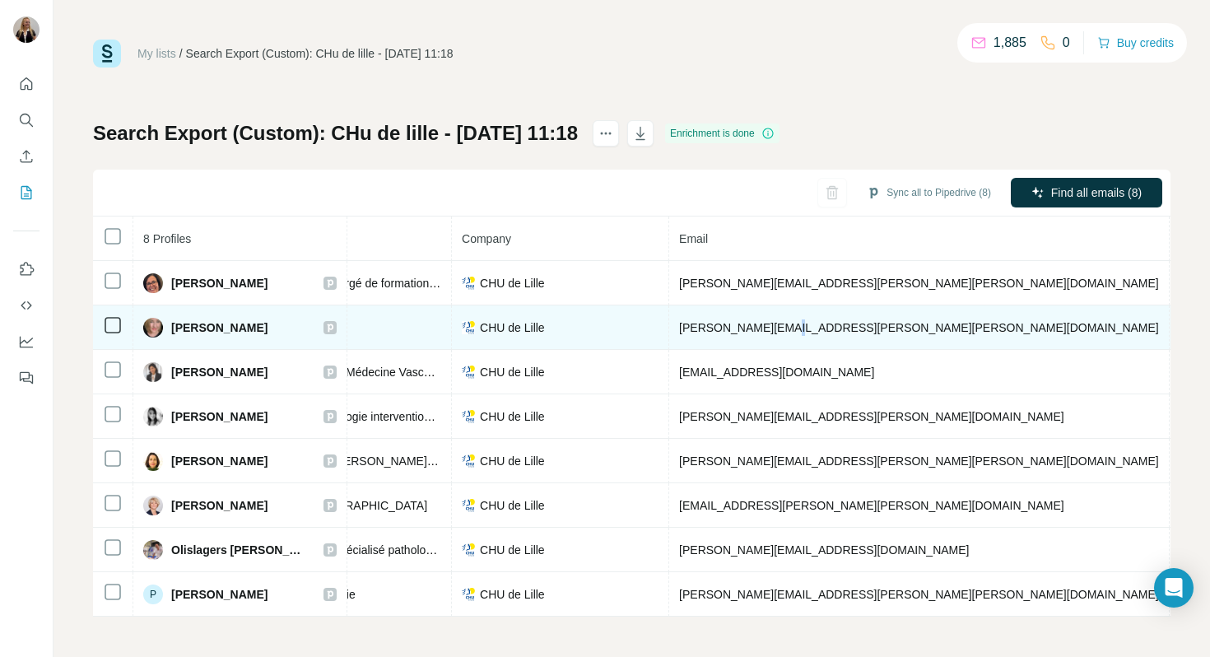
click at [754, 329] on span "[PERSON_NAME][EMAIL_ADDRESS][PERSON_NAME][PERSON_NAME][DOMAIN_NAME]" at bounding box center [919, 327] width 480 height 13
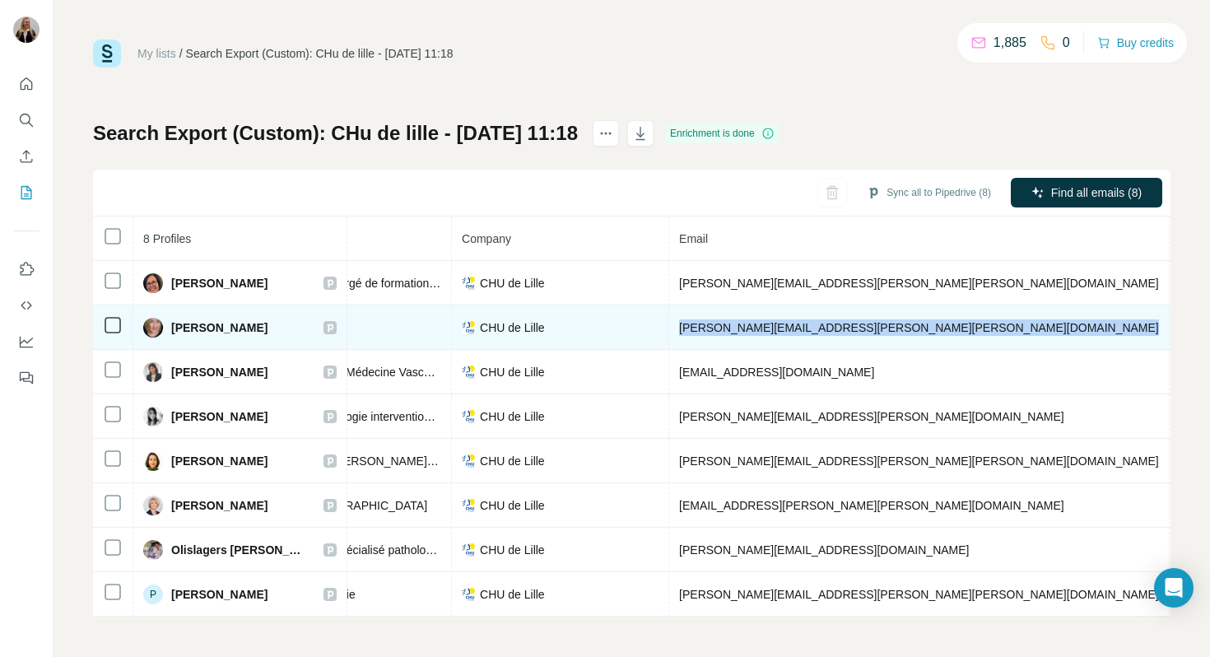
click at [754, 329] on span "[PERSON_NAME][EMAIL_ADDRESS][PERSON_NAME][PERSON_NAME][DOMAIN_NAME]" at bounding box center [919, 327] width 480 height 13
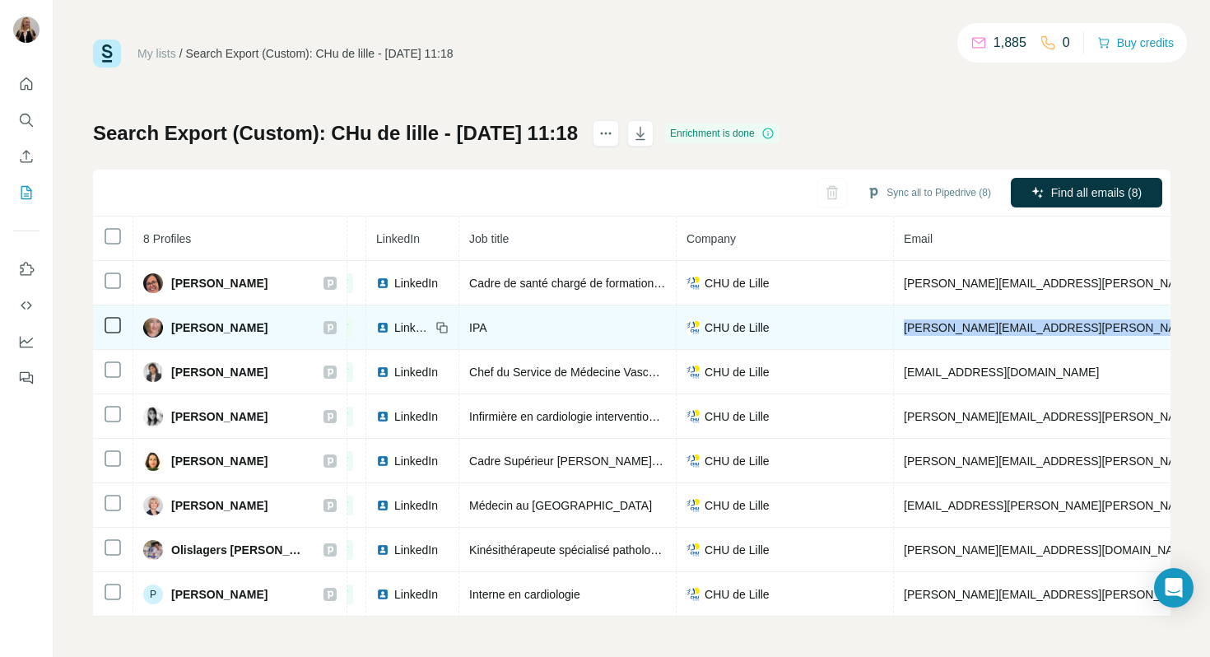
scroll to position [0, 59]
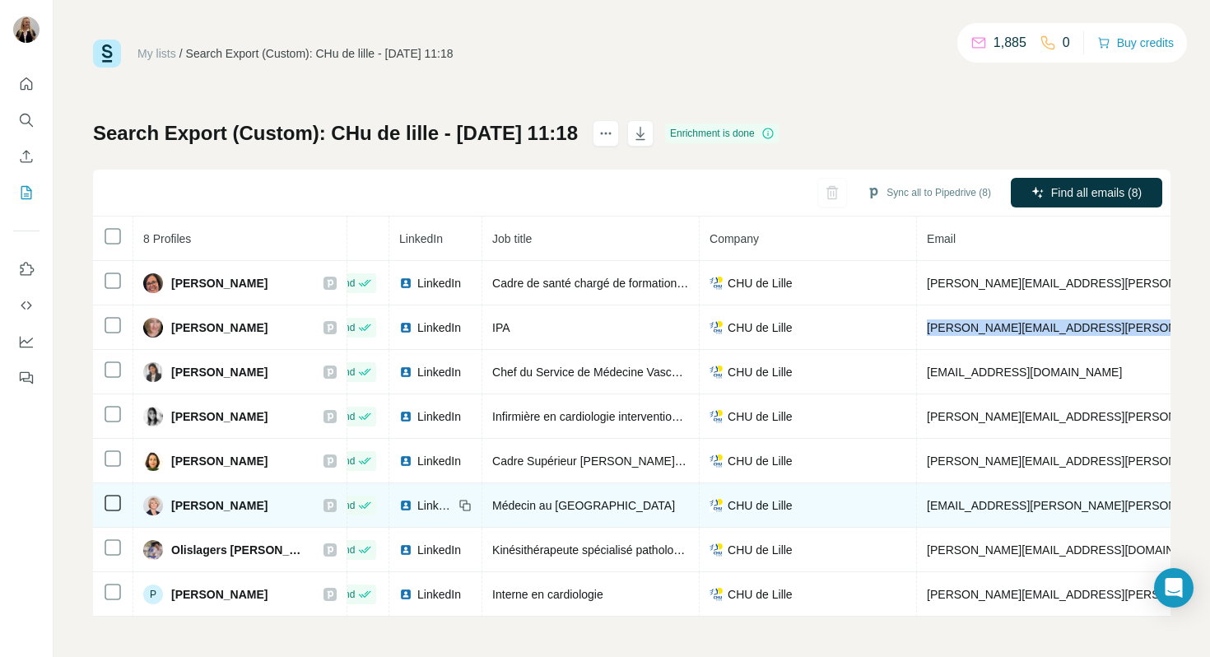
click at [954, 501] on span "[EMAIL_ADDRESS][PERSON_NAME][PERSON_NAME][DOMAIN_NAME]" at bounding box center [1119, 505] width 385 height 13
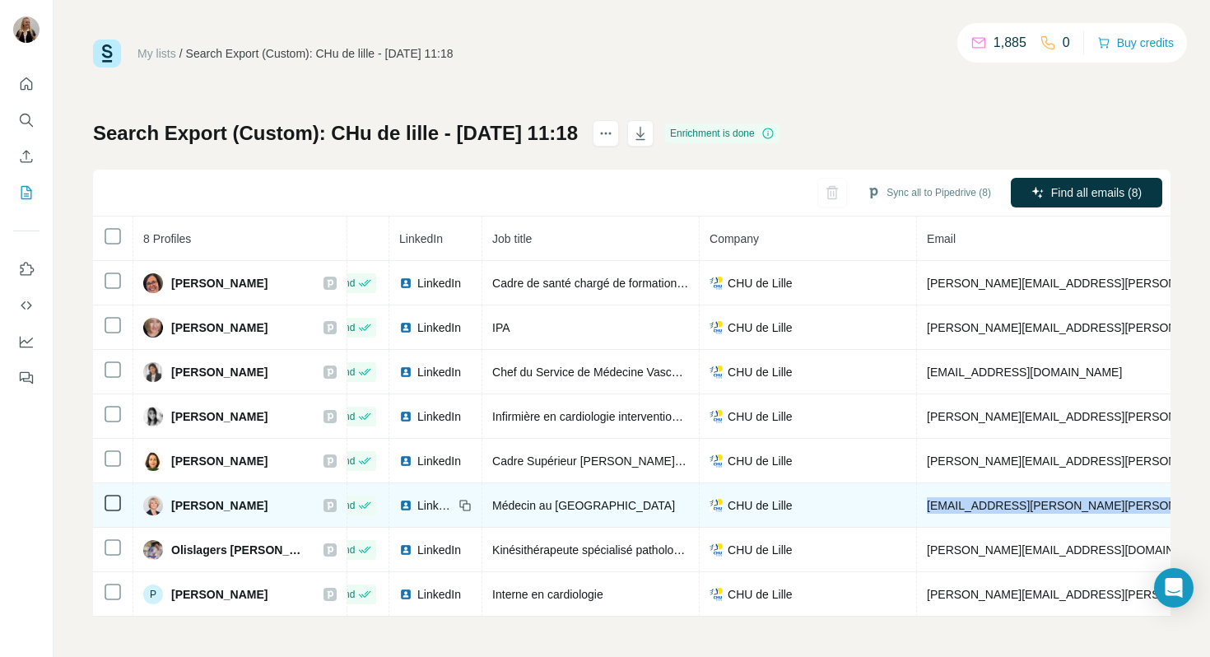
click at [954, 501] on span "[EMAIL_ADDRESS][PERSON_NAME][PERSON_NAME][DOMAIN_NAME]" at bounding box center [1119, 505] width 385 height 13
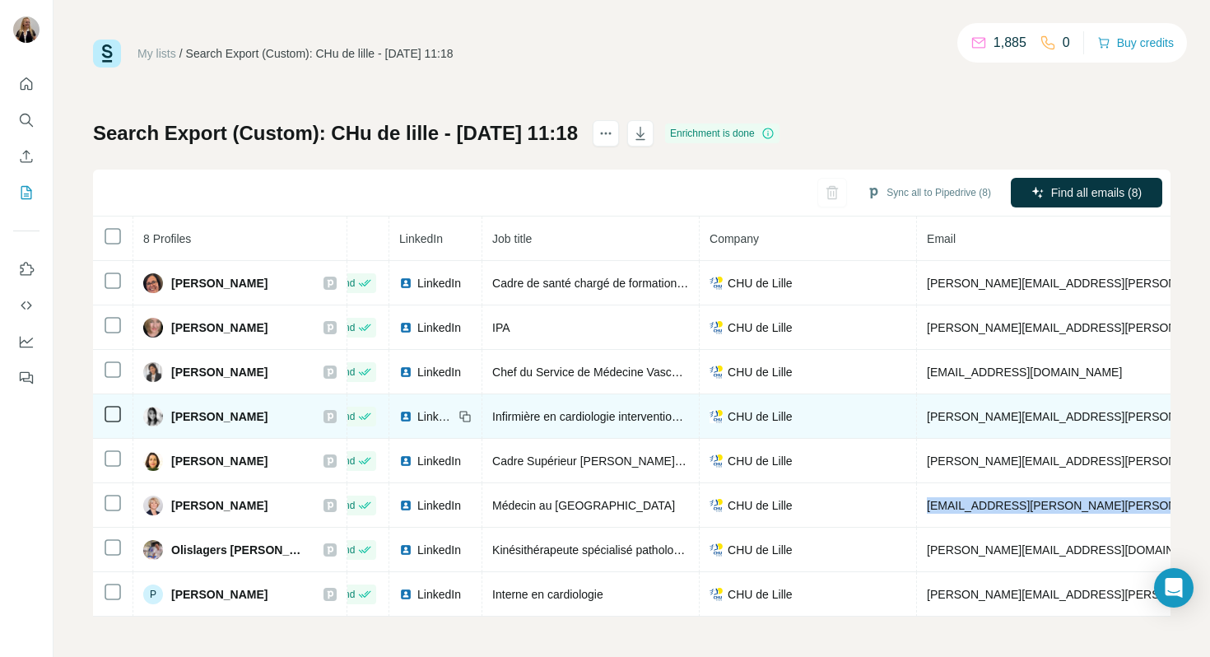
click at [972, 414] on span "[PERSON_NAME][EMAIL_ADDRESS][PERSON_NAME][DOMAIN_NAME]" at bounding box center [1119, 416] width 385 height 13
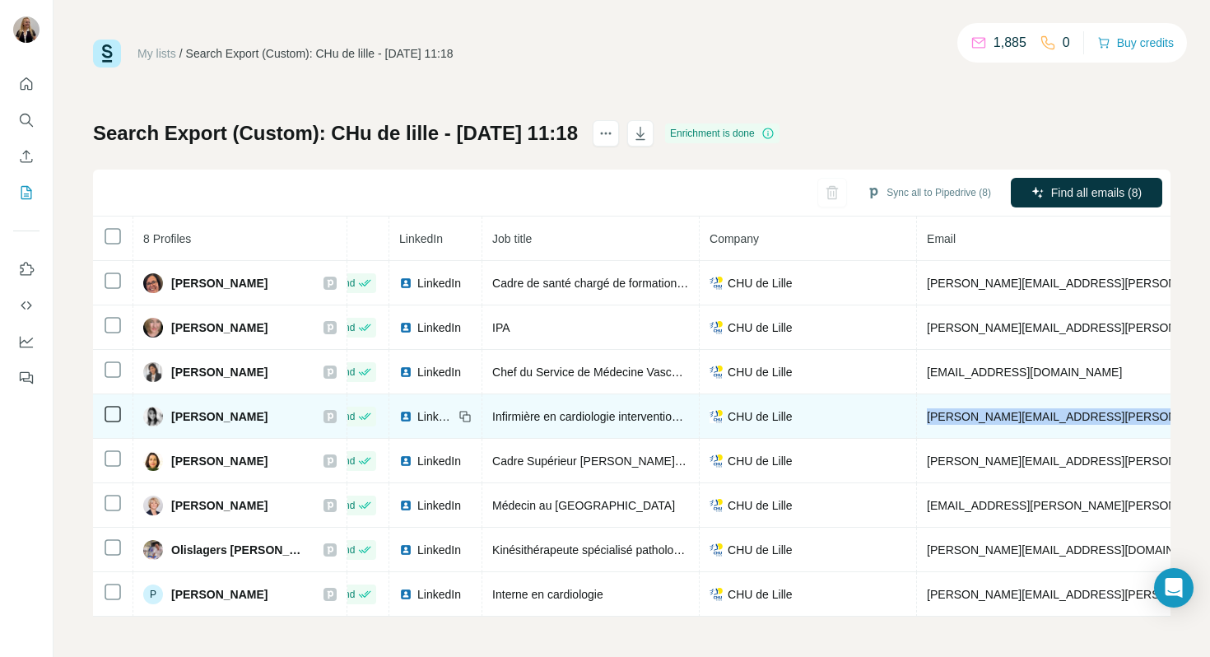
click at [972, 414] on span "[PERSON_NAME][EMAIL_ADDRESS][PERSON_NAME][DOMAIN_NAME]" at bounding box center [1119, 416] width 385 height 13
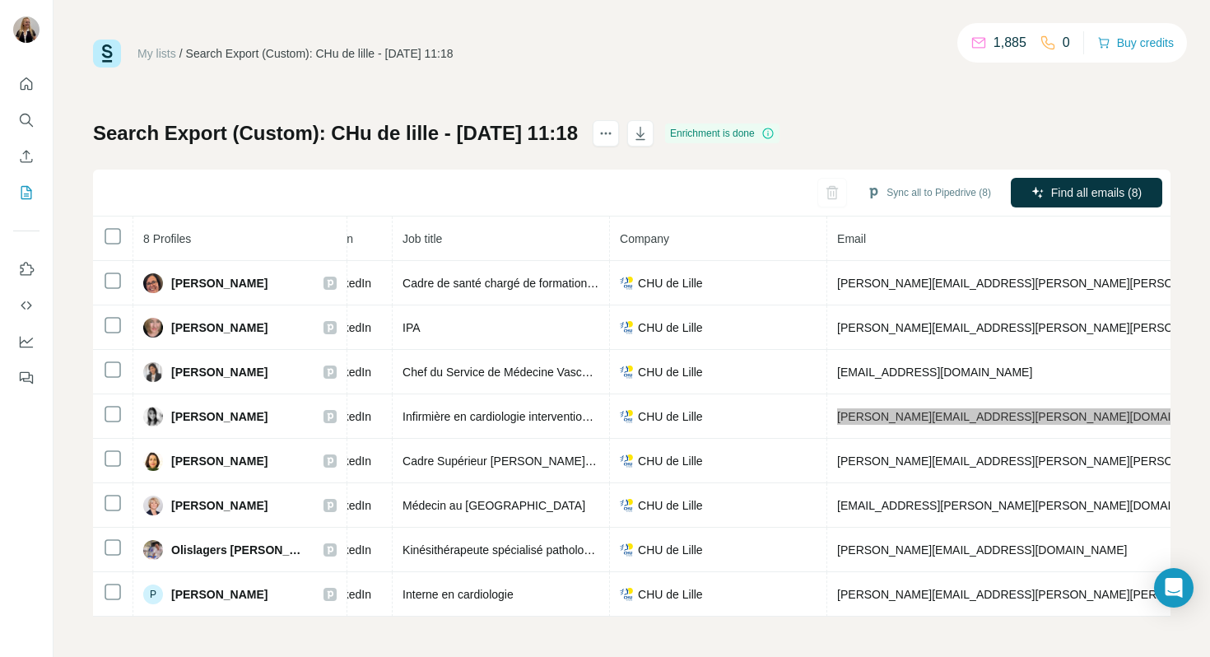
scroll to position [0, 258]
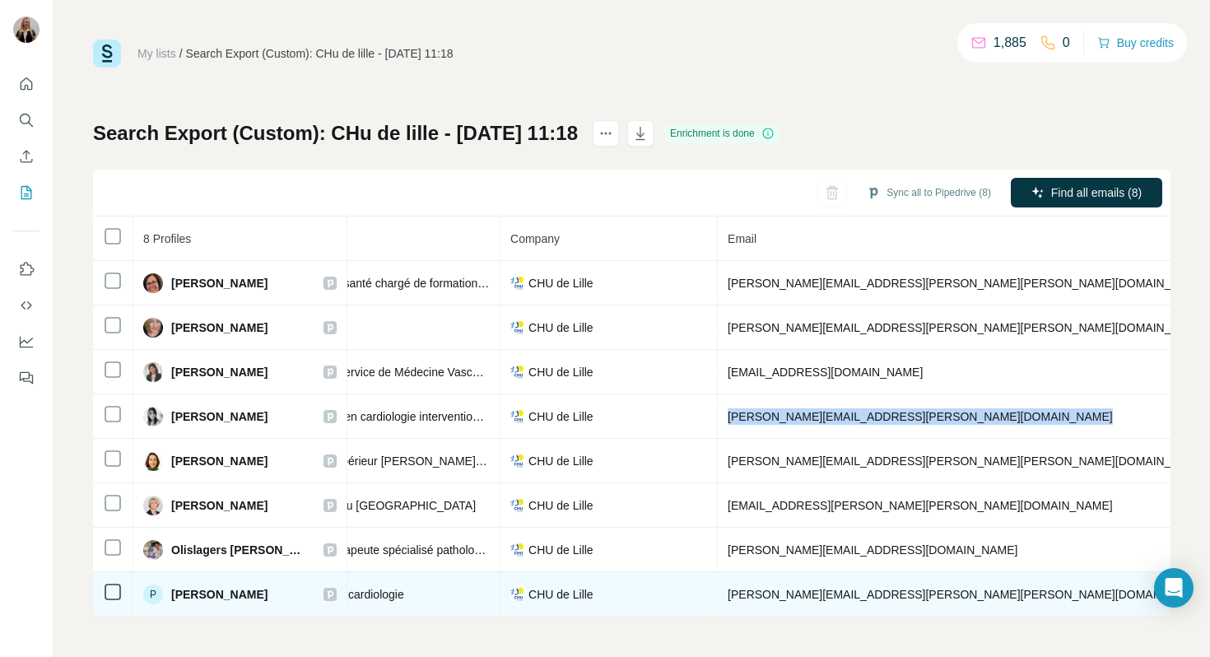
click at [792, 600] on span "[PERSON_NAME][EMAIL_ADDRESS][PERSON_NAME][PERSON_NAME][DOMAIN_NAME]" at bounding box center [968, 594] width 480 height 13
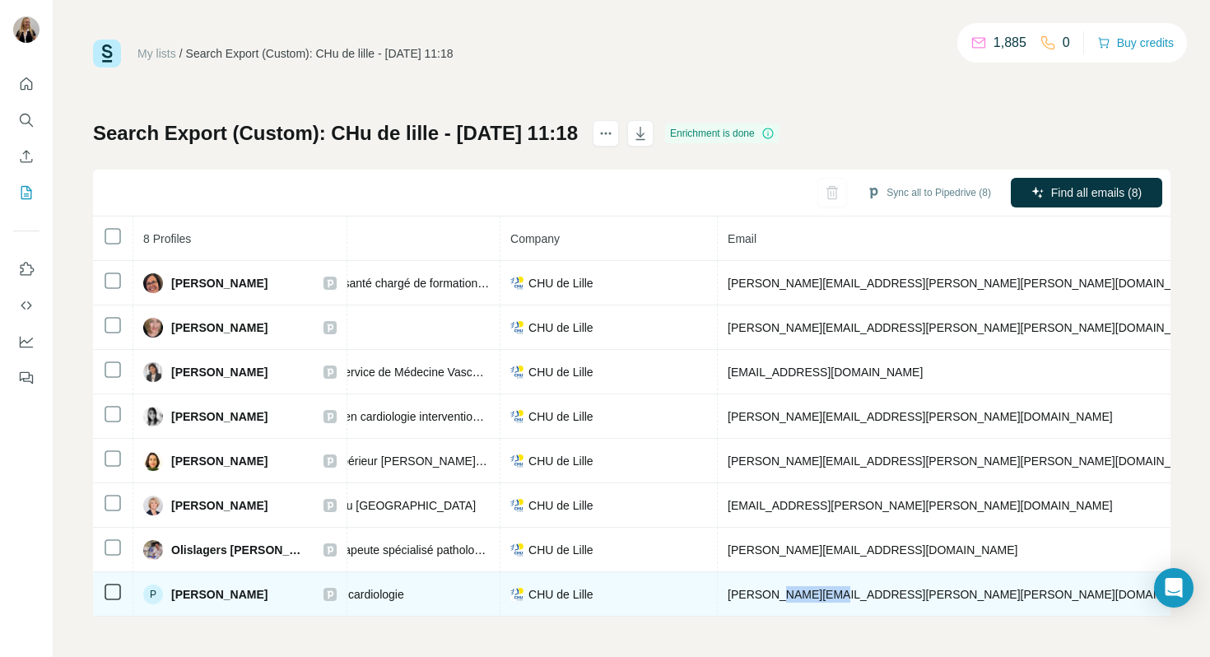
click at [792, 600] on span "[PERSON_NAME][EMAIL_ADDRESS][PERSON_NAME][PERSON_NAME][DOMAIN_NAME]" at bounding box center [968, 594] width 480 height 13
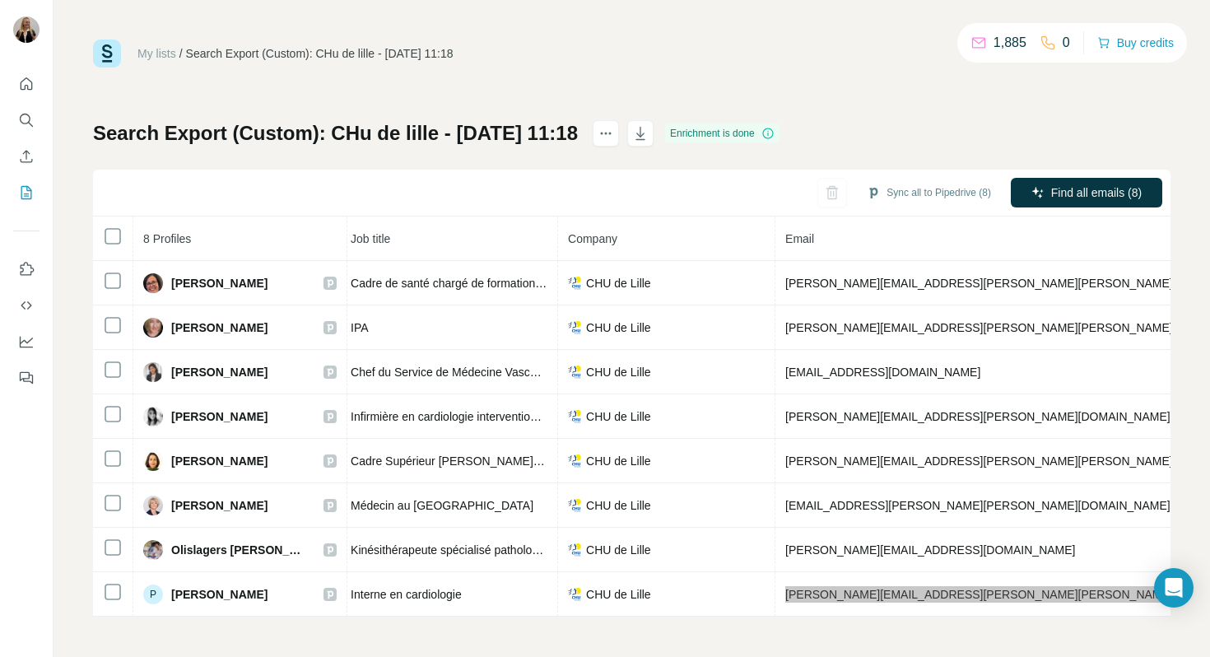
scroll to position [0, 198]
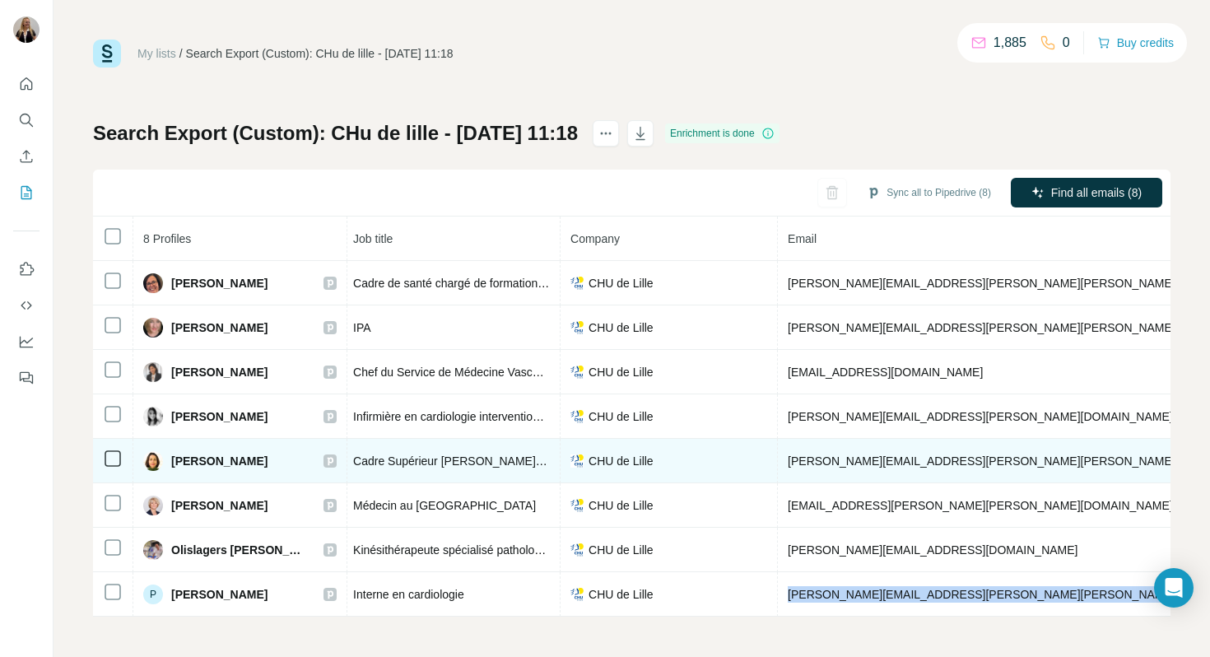
click at [812, 461] on span "[PERSON_NAME][EMAIL_ADDRESS][PERSON_NAME][PERSON_NAME][DOMAIN_NAME]" at bounding box center [1028, 460] width 480 height 13
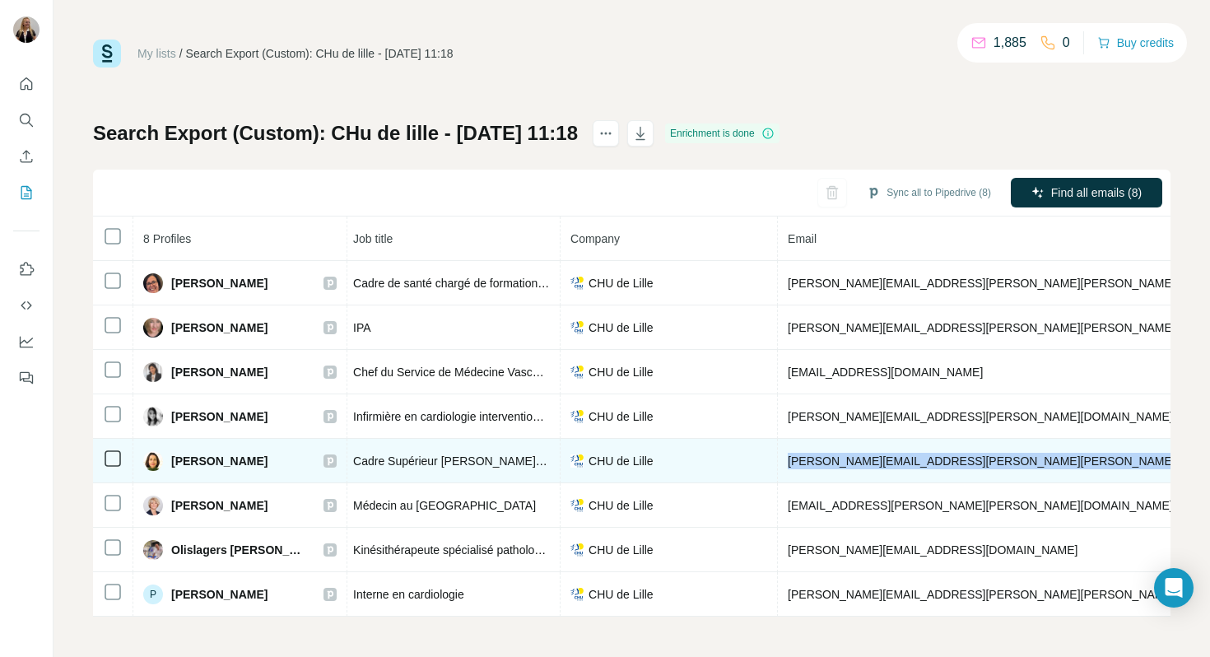
click at [812, 461] on span "[PERSON_NAME][EMAIL_ADDRESS][PERSON_NAME][PERSON_NAME][DOMAIN_NAME]" at bounding box center [1028, 460] width 480 height 13
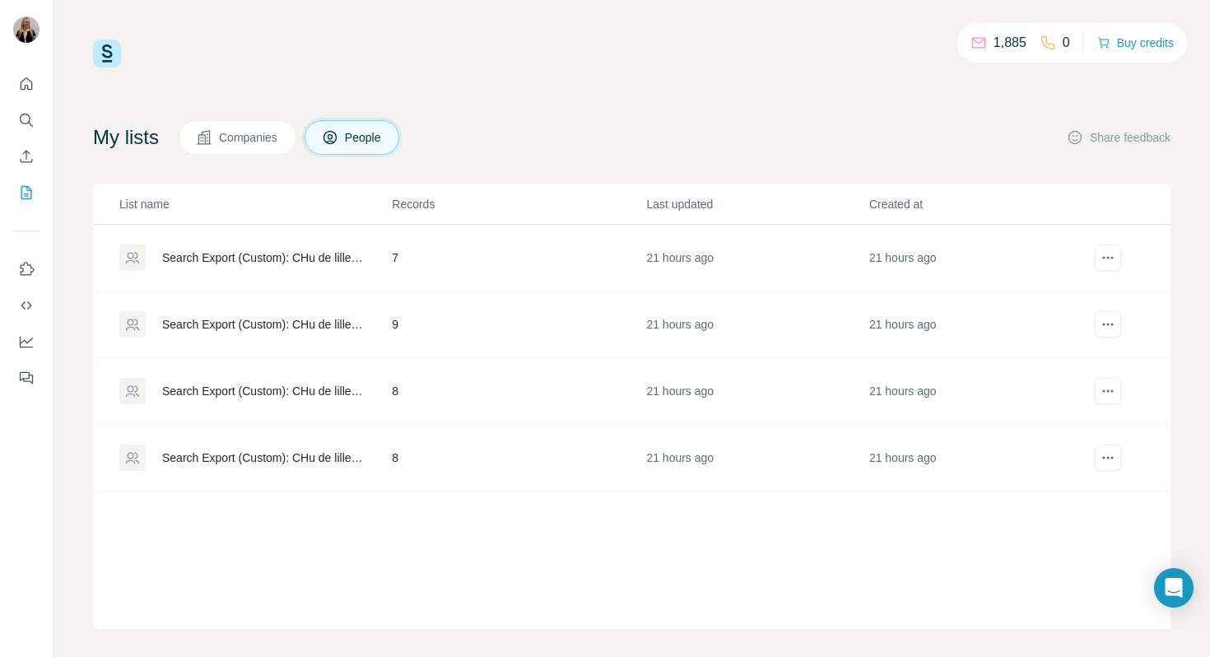
scroll to position [12, 0]
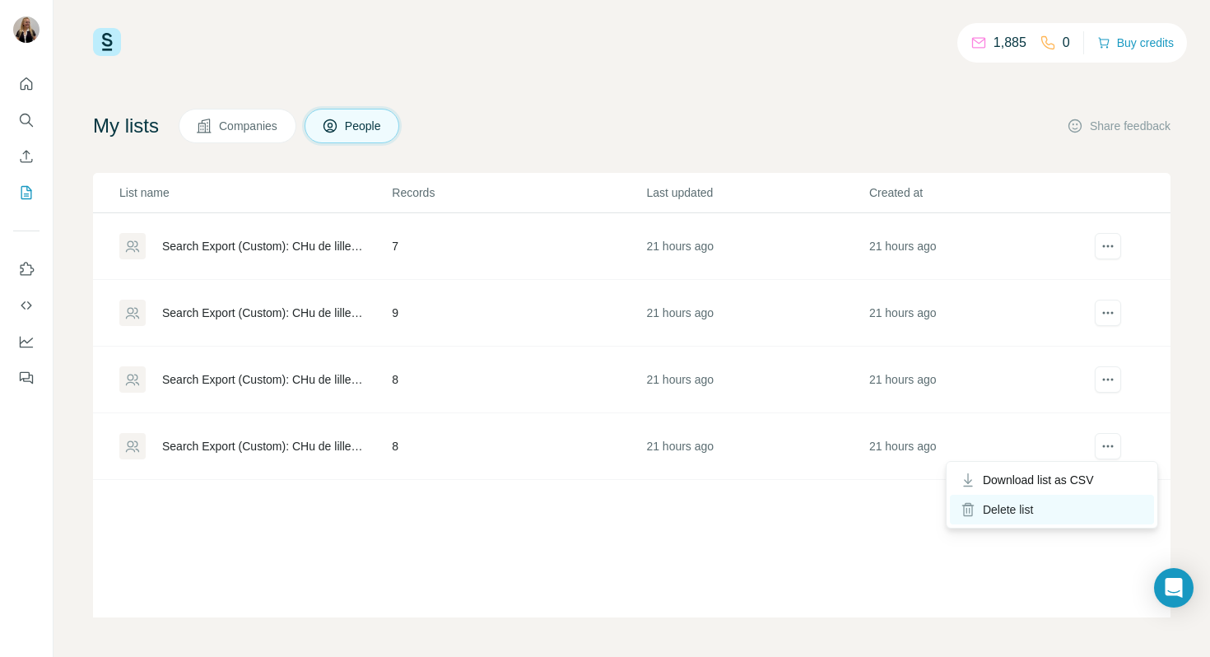
click at [1082, 511] on div "Delete list" at bounding box center [1052, 510] width 204 height 30
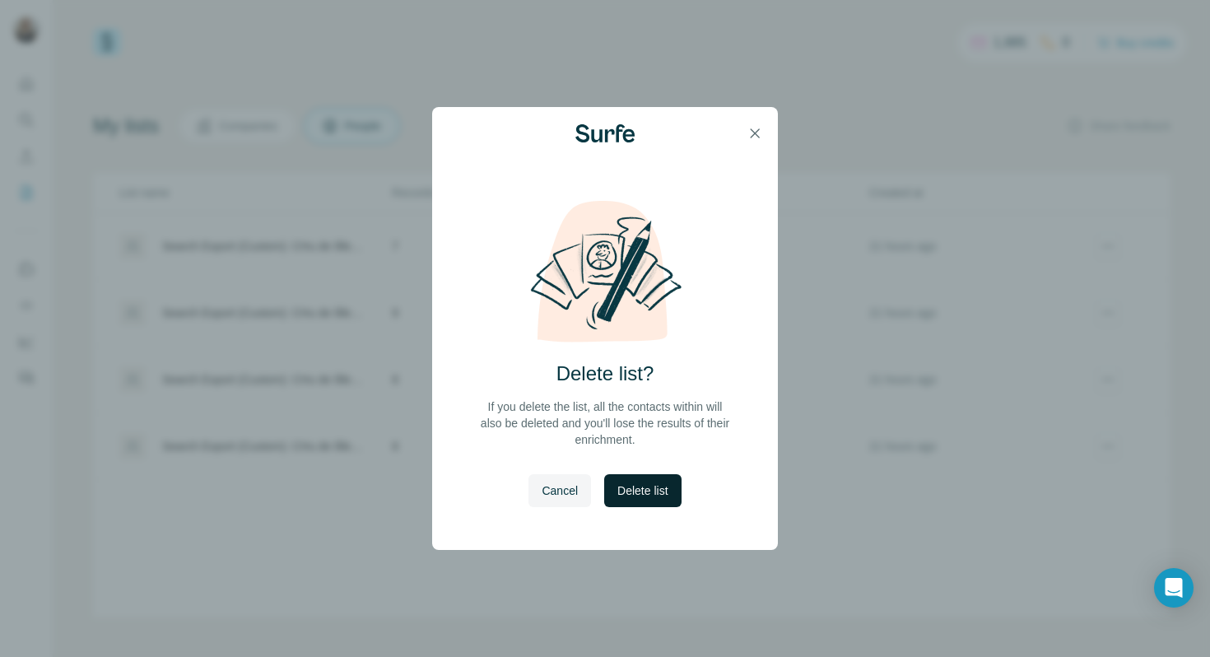
click at [650, 488] on span "Delete list" at bounding box center [642, 490] width 50 height 16
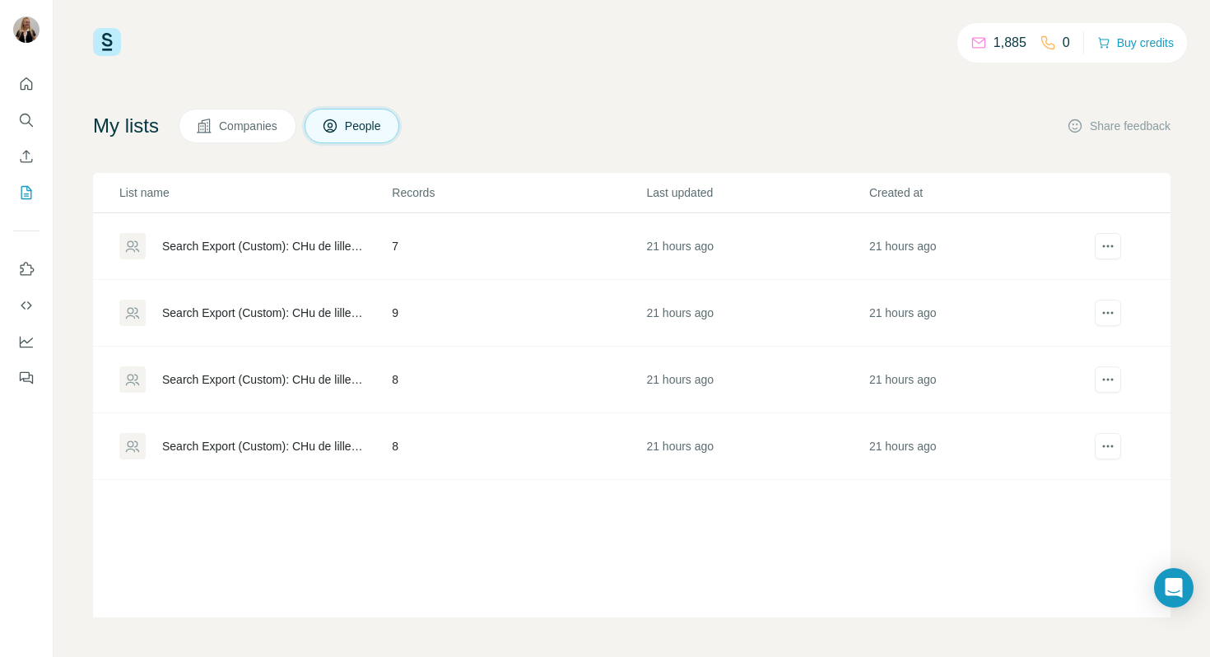
click at [320, 373] on div "Search Export (Custom): CHu de lille - [DATE] 11:19" at bounding box center [263, 379] width 202 height 16
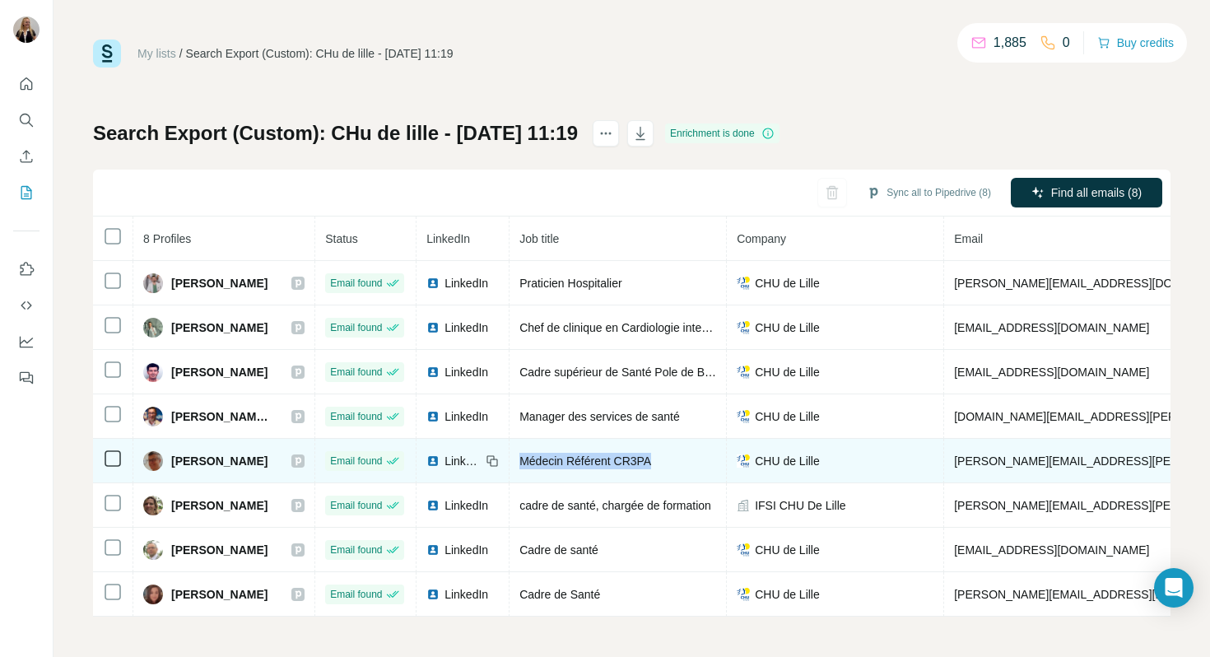
drag, startPoint x: 502, startPoint y: 459, endPoint x: 654, endPoint y: 452, distance: 152.4
click at [654, 453] on div "Médecin Référent CR3PA" at bounding box center [617, 461] width 197 height 16
click at [949, 450] on td "[PERSON_NAME][EMAIL_ADDRESS][PERSON_NAME][PERSON_NAME][DOMAIN_NAME]" at bounding box center [1194, 461] width 501 height 44
click at [954, 455] on span "[PERSON_NAME][EMAIL_ADDRESS][PERSON_NAME][PERSON_NAME][DOMAIN_NAME]" at bounding box center [1194, 460] width 480 height 13
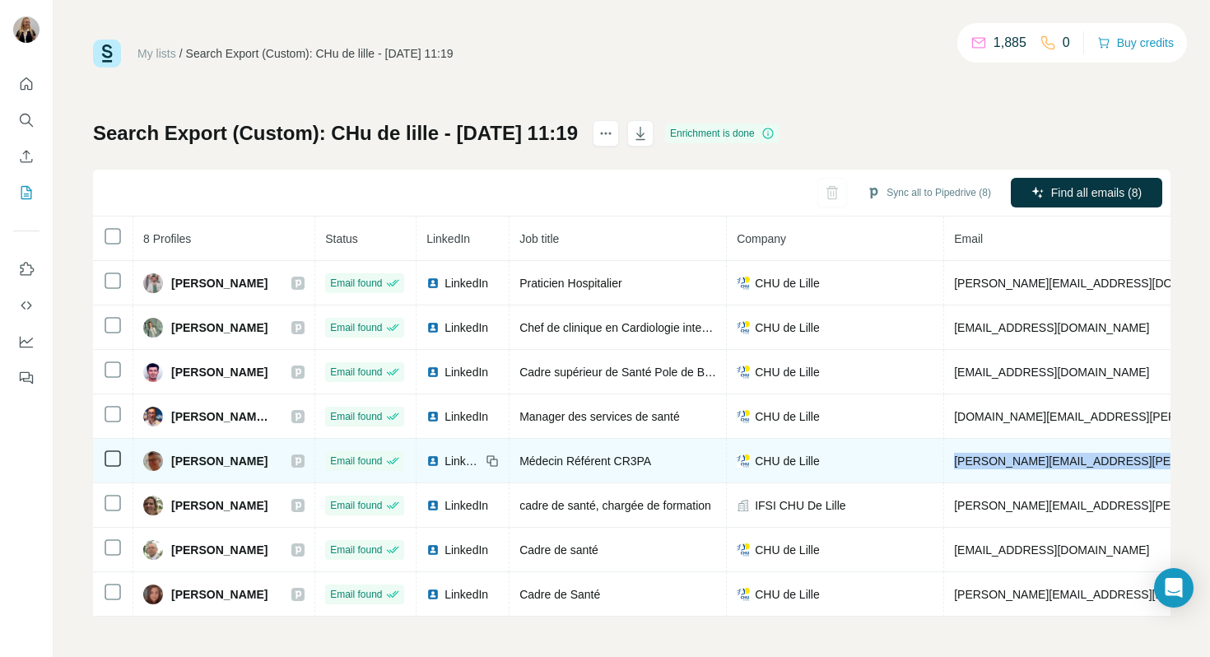
click at [954, 455] on span "[PERSON_NAME][EMAIL_ADDRESS][PERSON_NAME][PERSON_NAME][DOMAIN_NAME]" at bounding box center [1194, 460] width 480 height 13
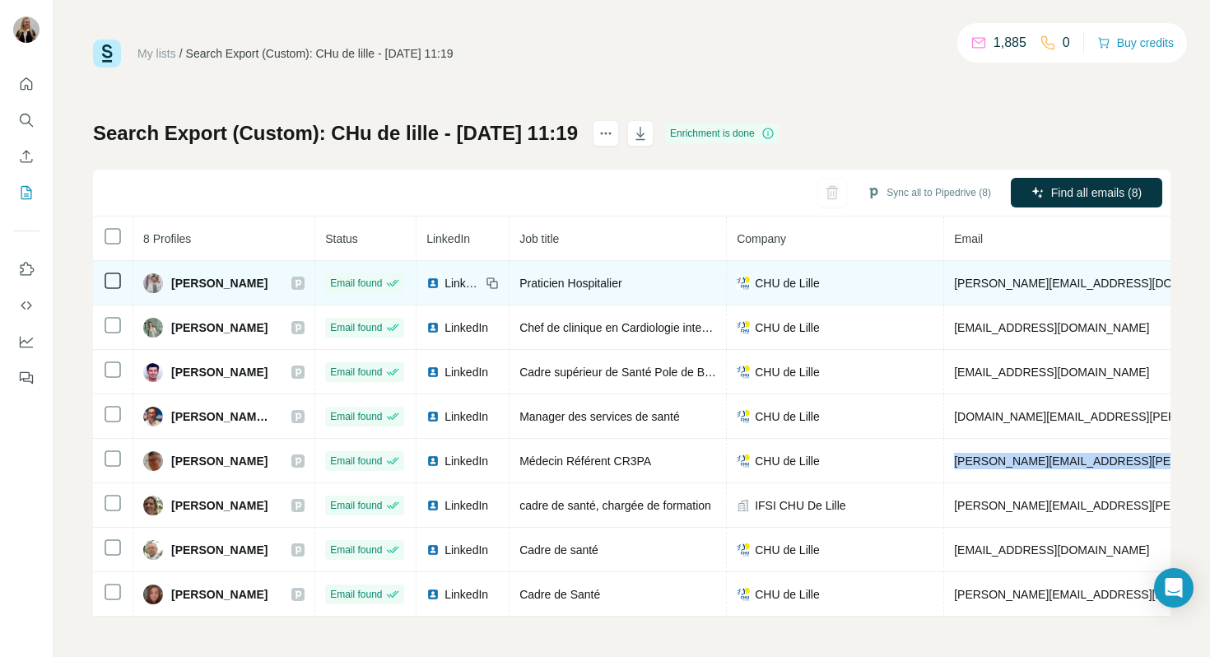
click at [985, 282] on span "[PERSON_NAME][EMAIL_ADDRESS][DOMAIN_NAME]" at bounding box center [1099, 283] width 290 height 13
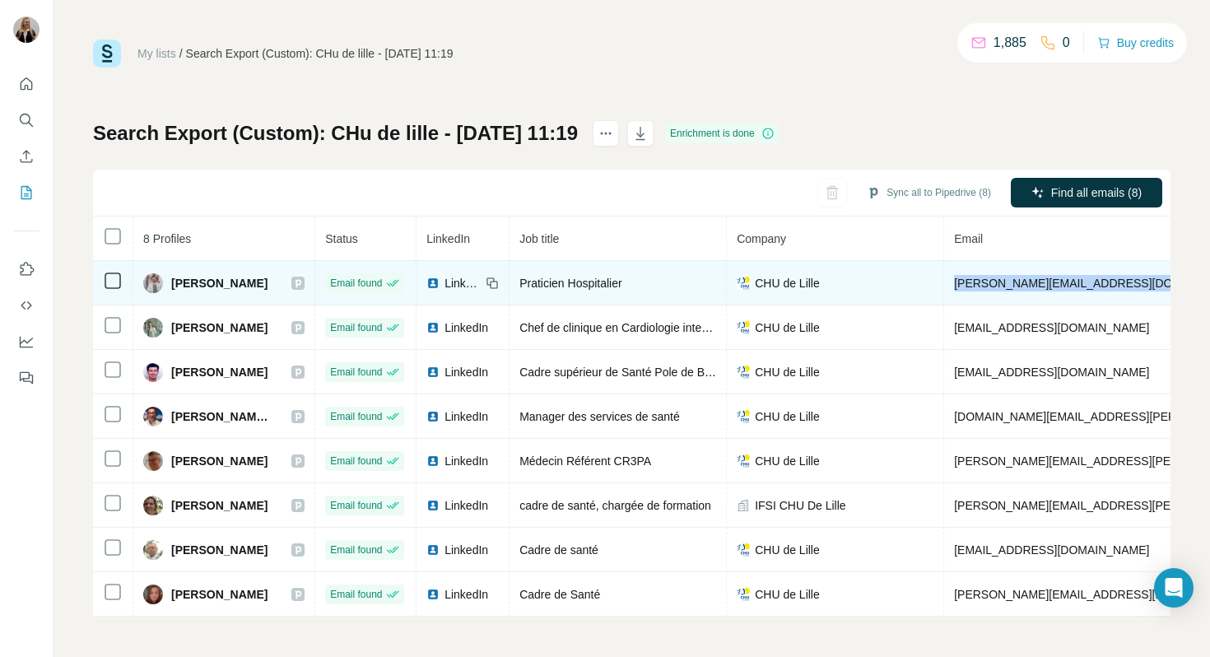
click at [985, 282] on span "[PERSON_NAME][EMAIL_ADDRESS][DOMAIN_NAME]" at bounding box center [1099, 283] width 290 height 13
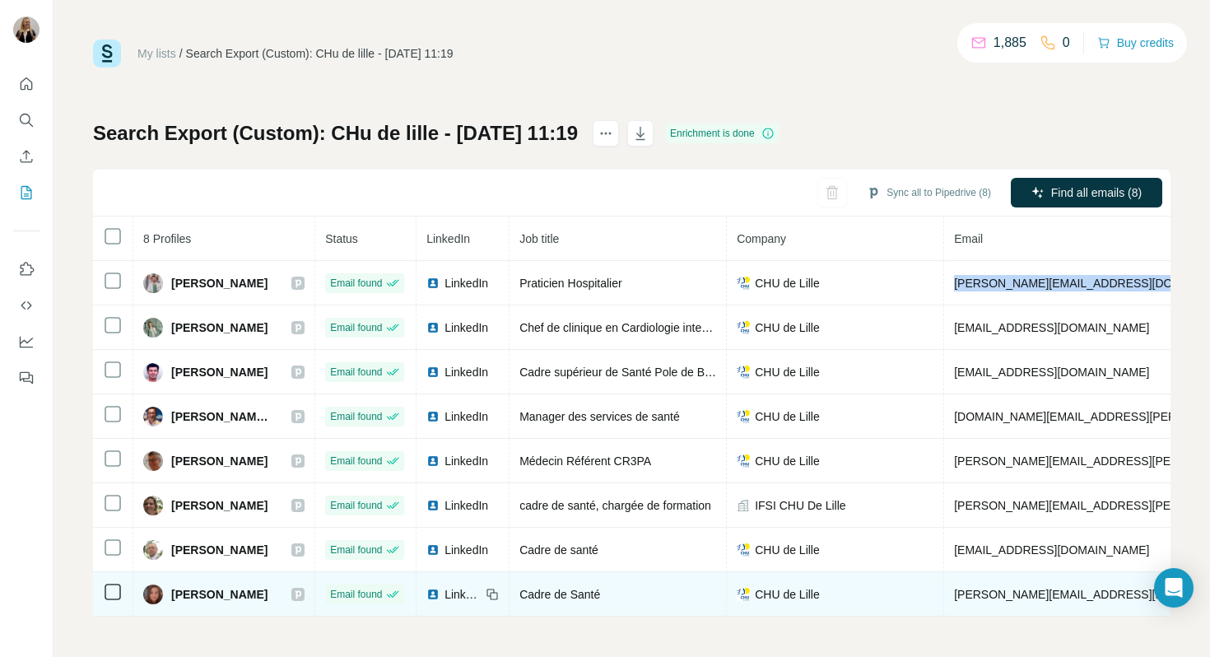
click at [954, 598] on span "[PERSON_NAME][EMAIL_ADDRESS][PERSON_NAME][DOMAIN_NAME]" at bounding box center [1146, 594] width 385 height 13
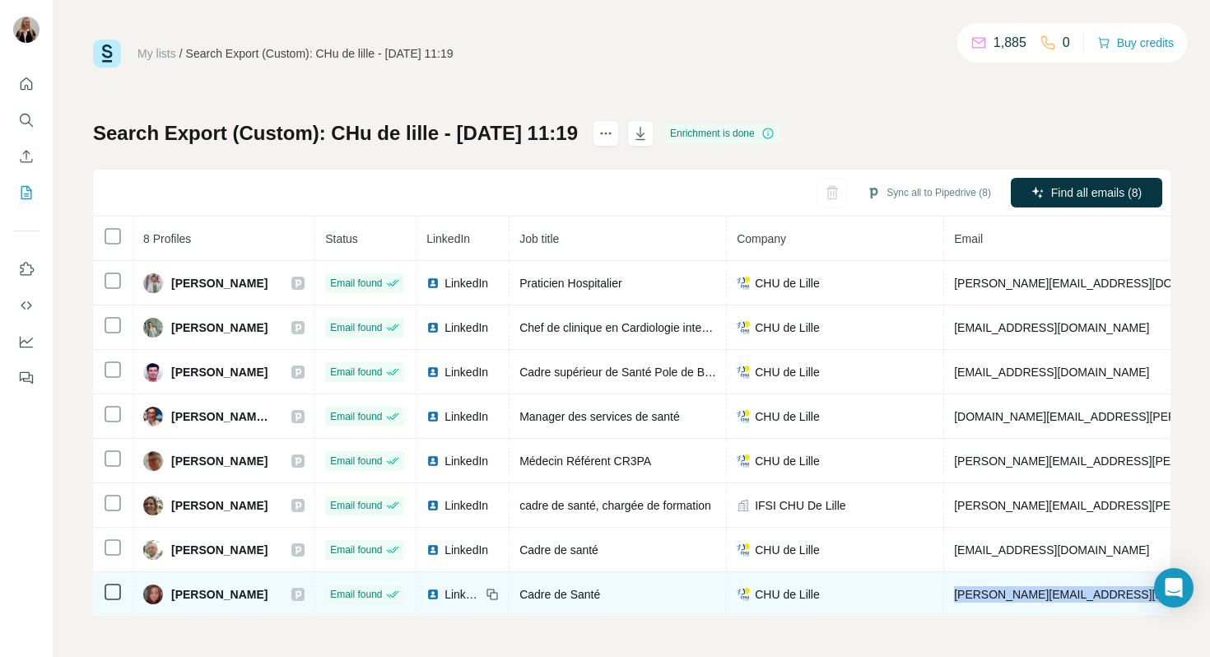
click at [954, 598] on span "[PERSON_NAME][EMAIL_ADDRESS][PERSON_NAME][DOMAIN_NAME]" at bounding box center [1146, 594] width 385 height 13
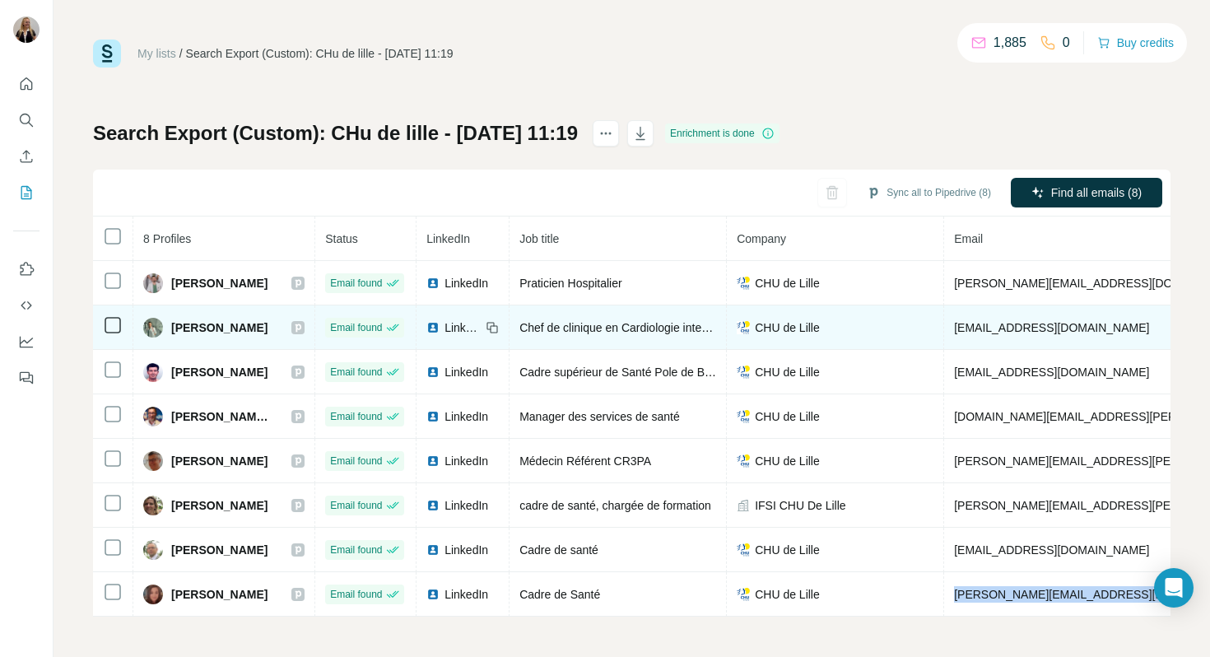
click at [1032, 331] on span "[EMAIL_ADDRESS][DOMAIN_NAME]" at bounding box center [1051, 327] width 195 height 13
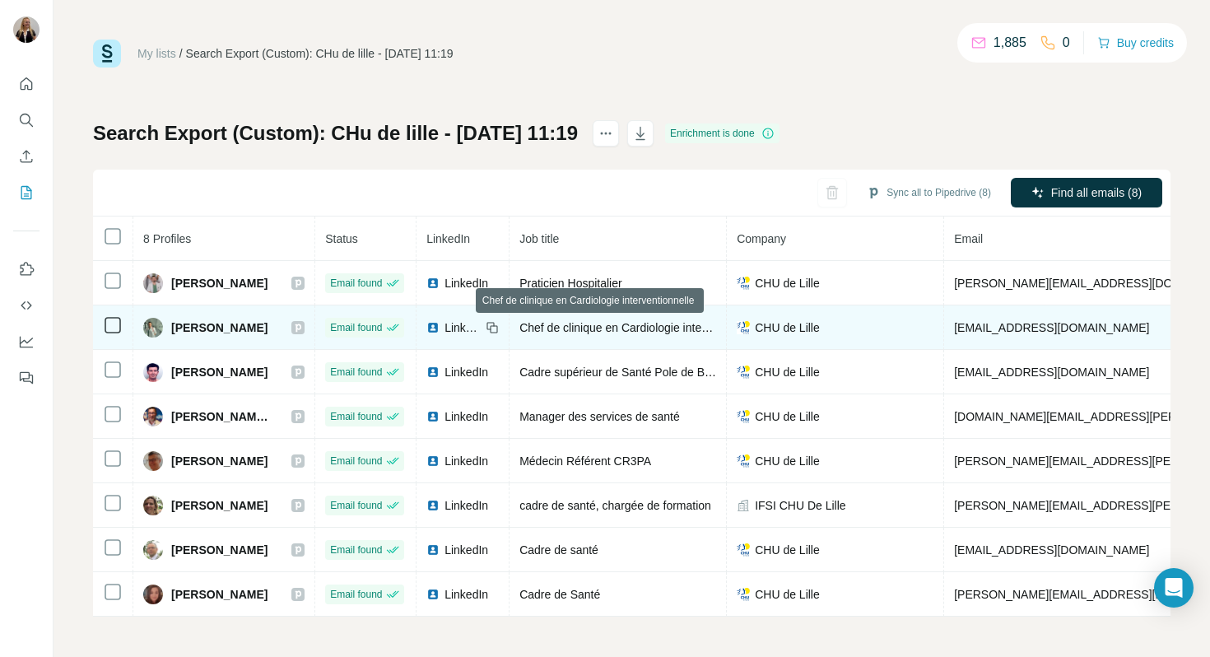
click at [627, 328] on span "Chef de clinique en Cardiologie interventionnelle" at bounding box center [642, 327] width 247 height 13
click at [445, 327] on span "LinkedIn" at bounding box center [463, 327] width 36 height 16
click at [981, 328] on span "[EMAIL_ADDRESS][DOMAIN_NAME]" at bounding box center [1051, 327] width 195 height 13
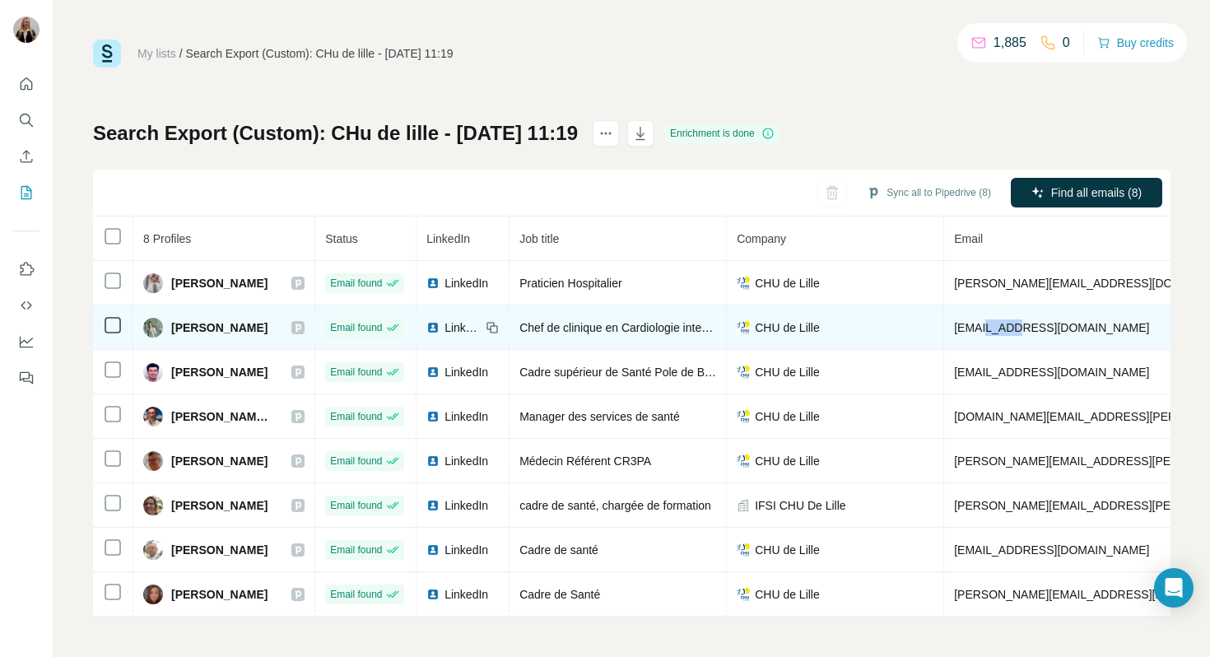
click at [981, 328] on span "[EMAIL_ADDRESS][DOMAIN_NAME]" at bounding box center [1051, 327] width 195 height 13
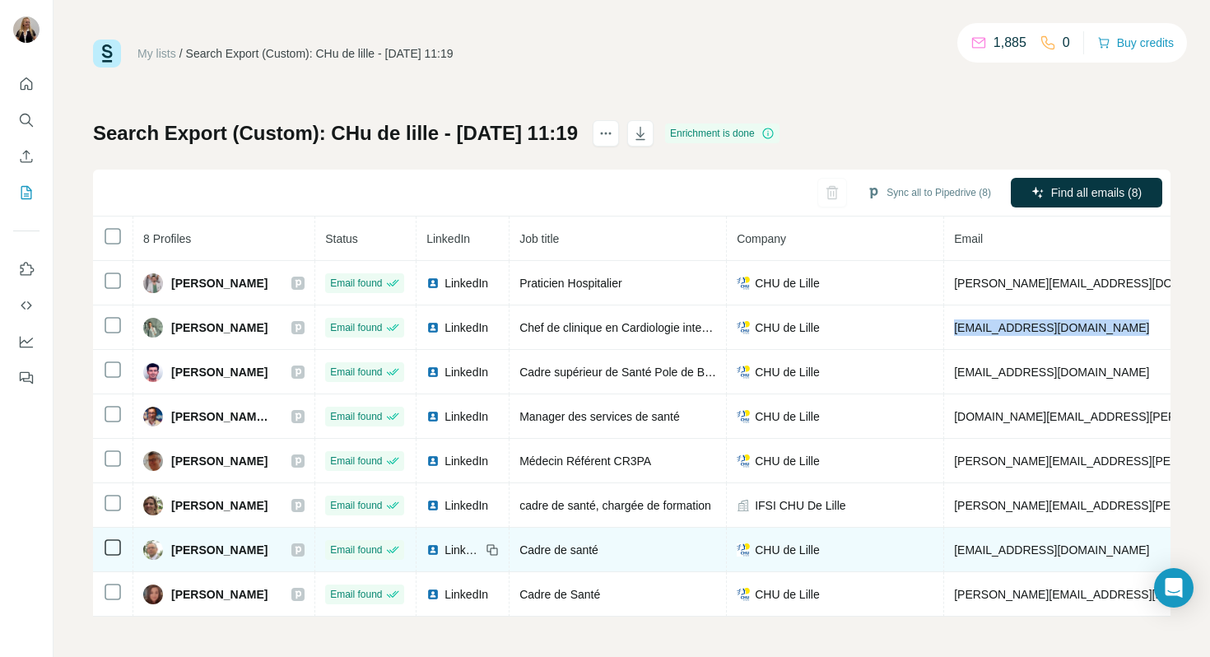
click at [1014, 547] on span "[EMAIL_ADDRESS][DOMAIN_NAME]" at bounding box center [1051, 549] width 195 height 13
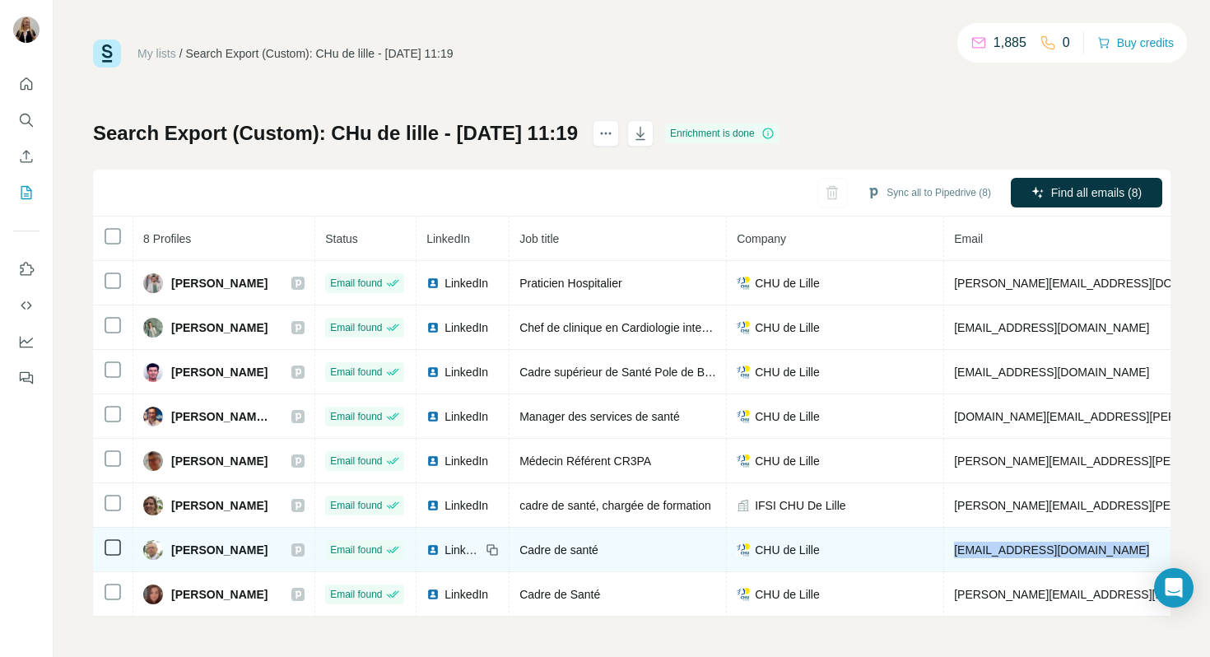
click at [1014, 547] on span "[EMAIL_ADDRESS][DOMAIN_NAME]" at bounding box center [1051, 549] width 195 height 13
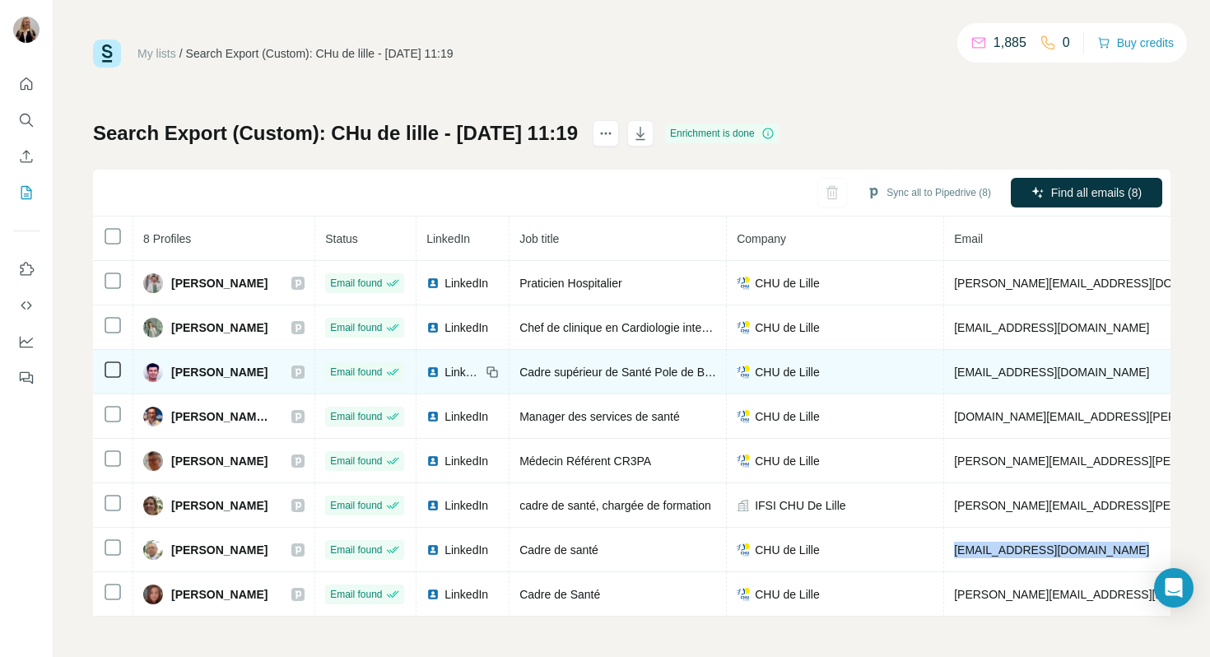
click at [993, 362] on td "[EMAIL_ADDRESS][DOMAIN_NAME]" at bounding box center [1194, 372] width 501 height 44
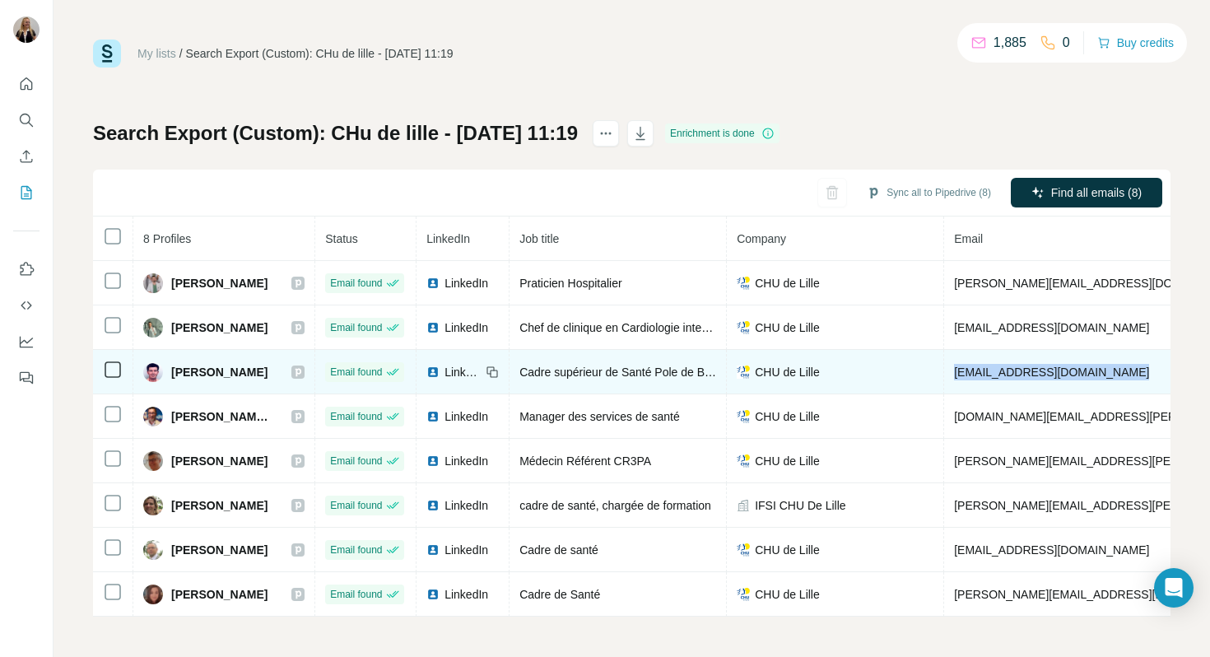
click at [993, 362] on td "[EMAIL_ADDRESS][DOMAIN_NAME]" at bounding box center [1194, 372] width 501 height 44
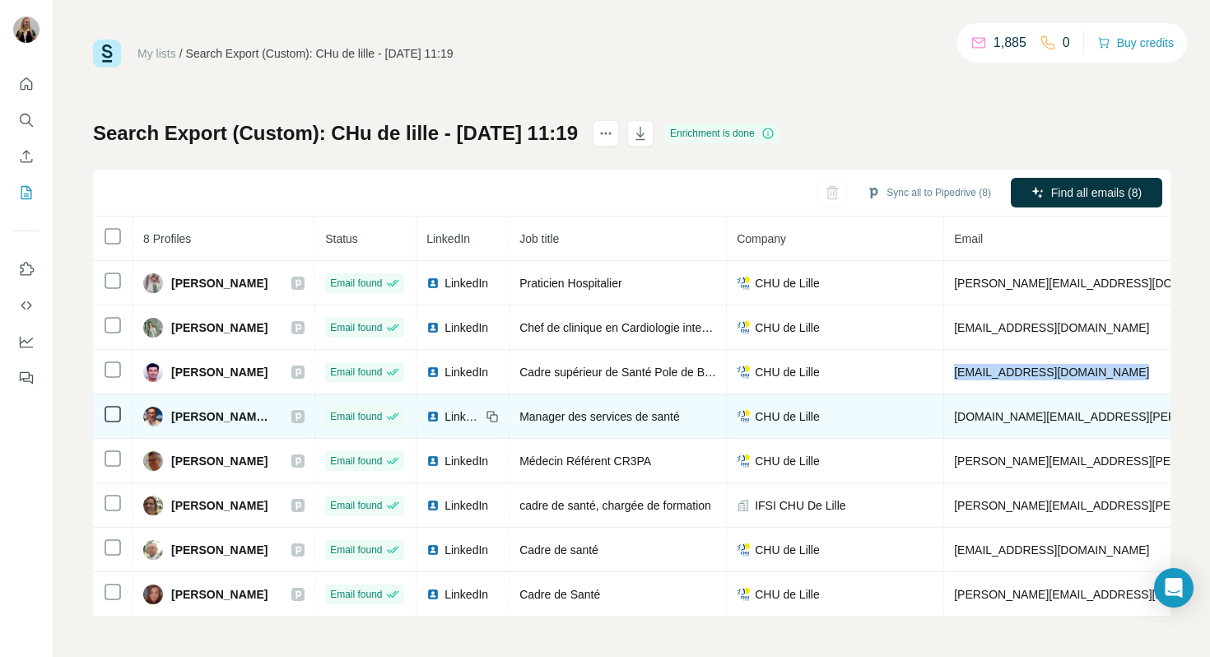
click at [994, 418] on span "[DOMAIN_NAME][EMAIL_ADDRESS][PERSON_NAME][DOMAIN_NAME]" at bounding box center [1145, 416] width 382 height 13
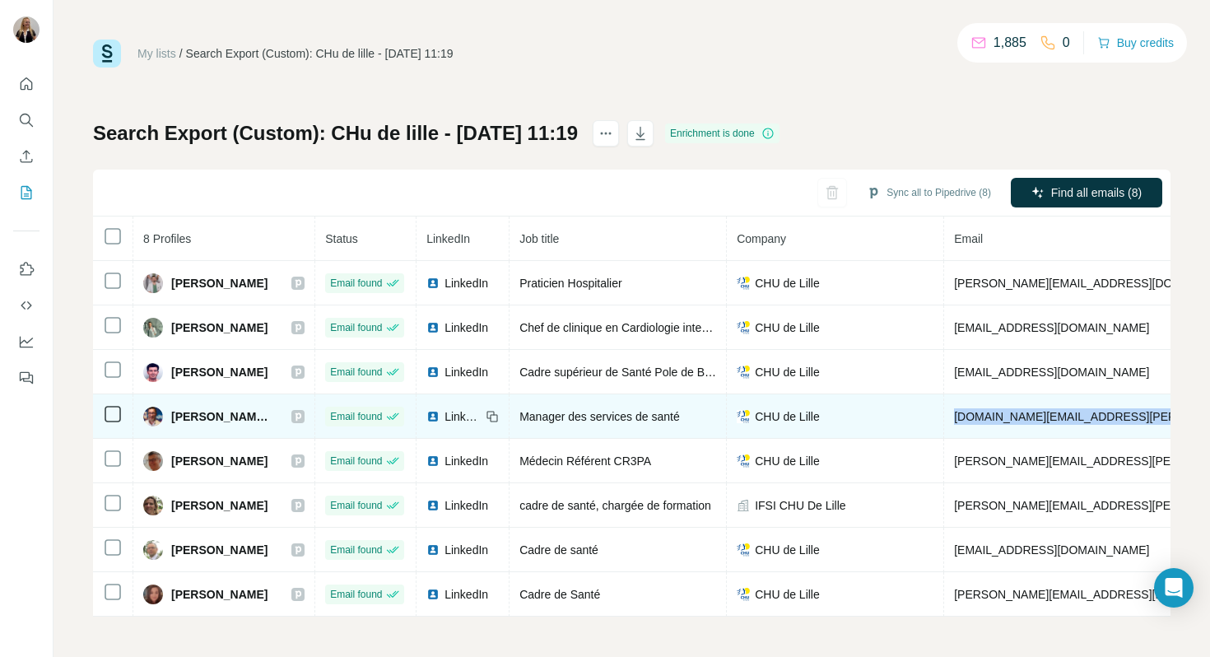
click at [994, 418] on span "[DOMAIN_NAME][EMAIL_ADDRESS][PERSON_NAME][DOMAIN_NAME]" at bounding box center [1145, 416] width 382 height 13
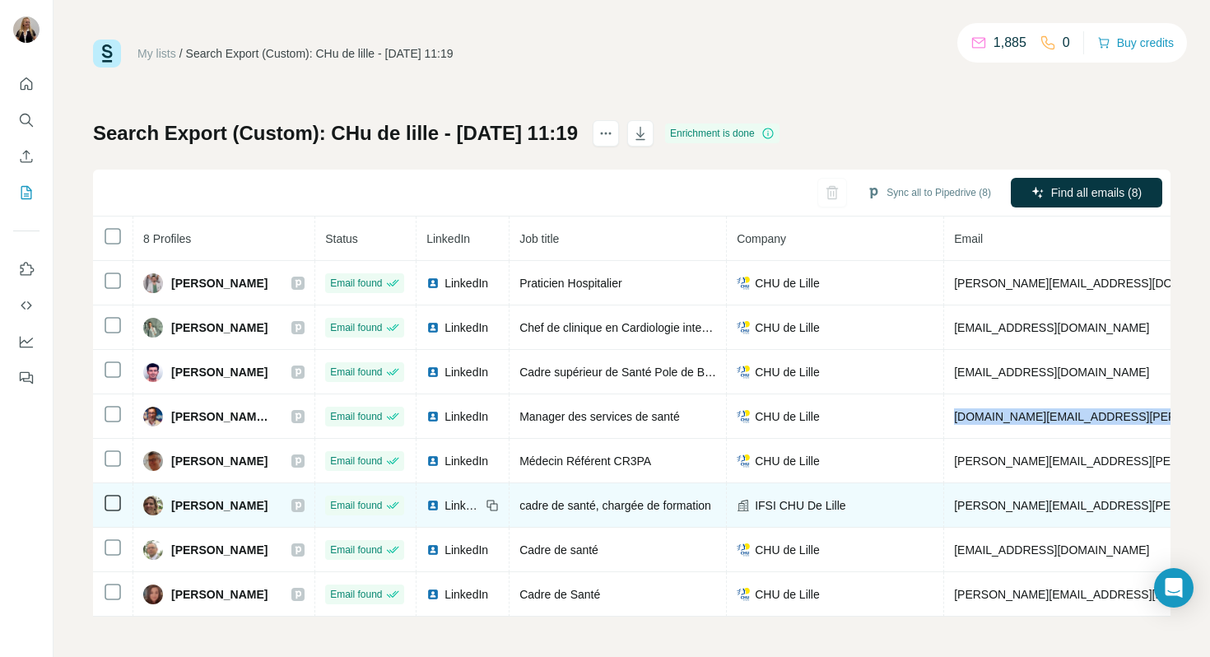
click at [970, 499] on span "[PERSON_NAME][EMAIL_ADDRESS][PERSON_NAME][PERSON_NAME][DOMAIN_NAME]" at bounding box center [1194, 505] width 480 height 13
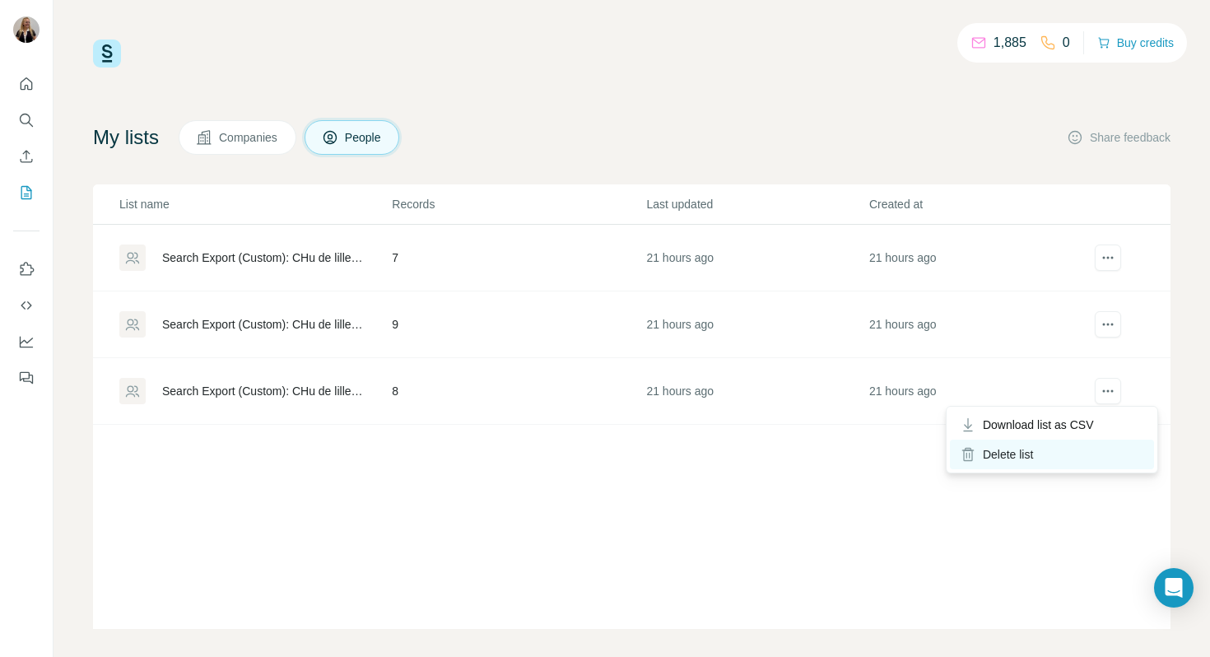
click at [1020, 456] on div "Delete list" at bounding box center [1052, 455] width 204 height 30
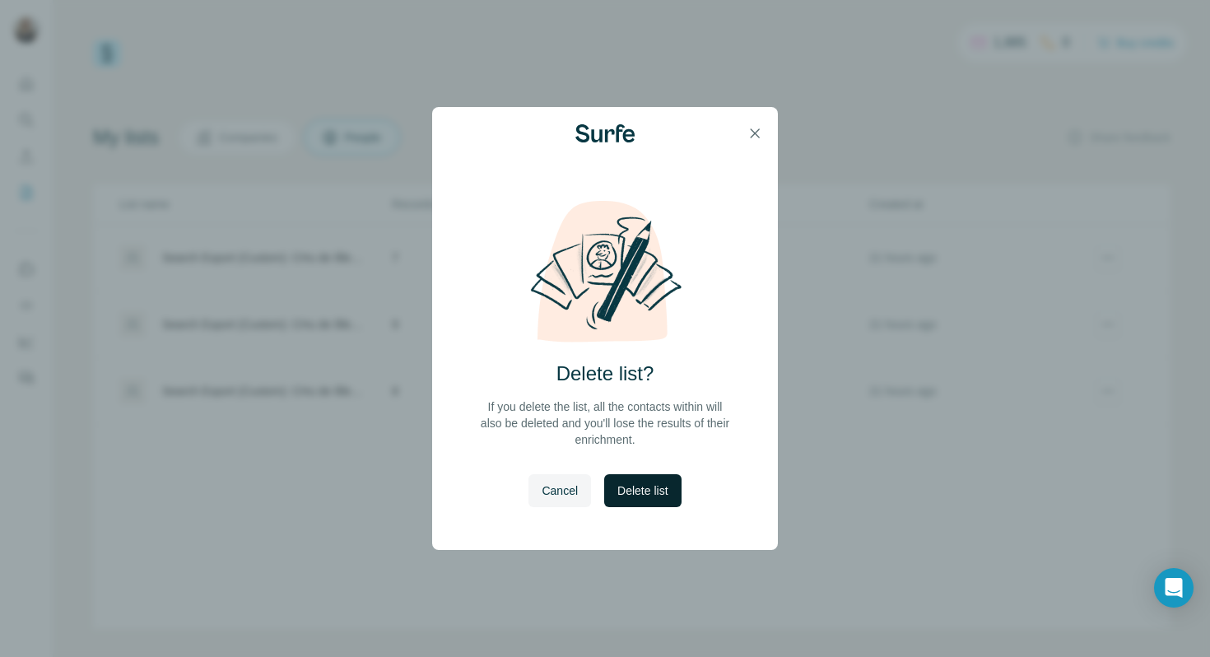
click at [653, 495] on span "Delete list" at bounding box center [642, 490] width 50 height 16
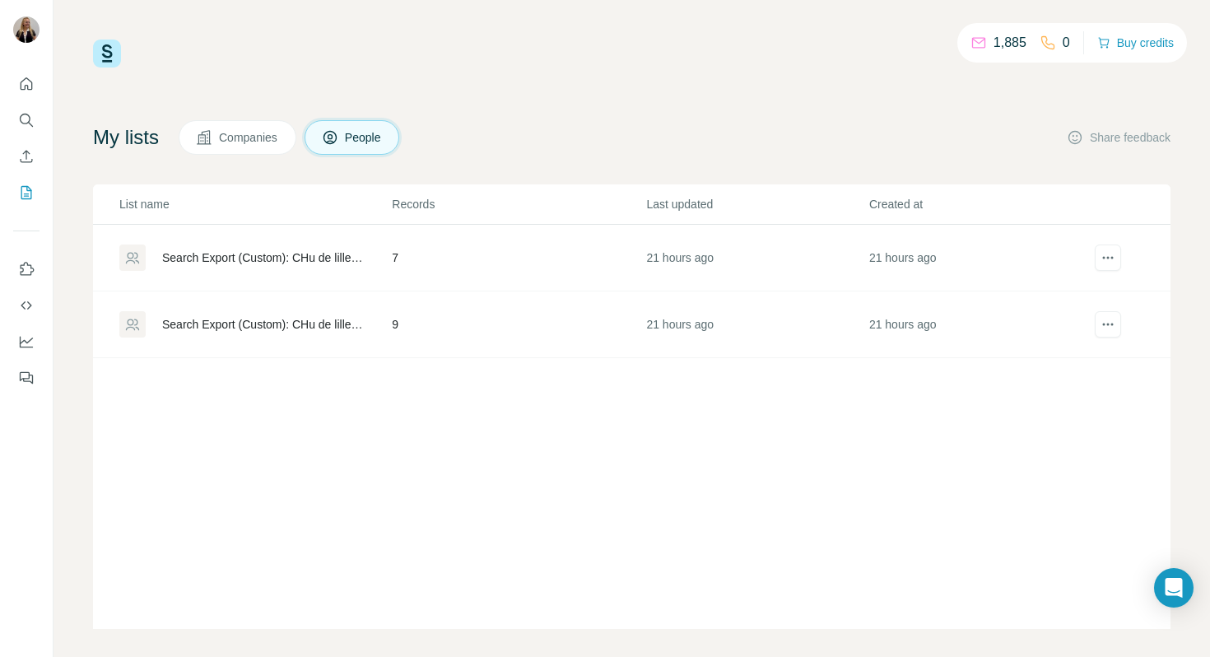
click at [335, 342] on td "Search Export (Custom): CHu de lille - [DATE] 11:19" at bounding box center [242, 324] width 298 height 67
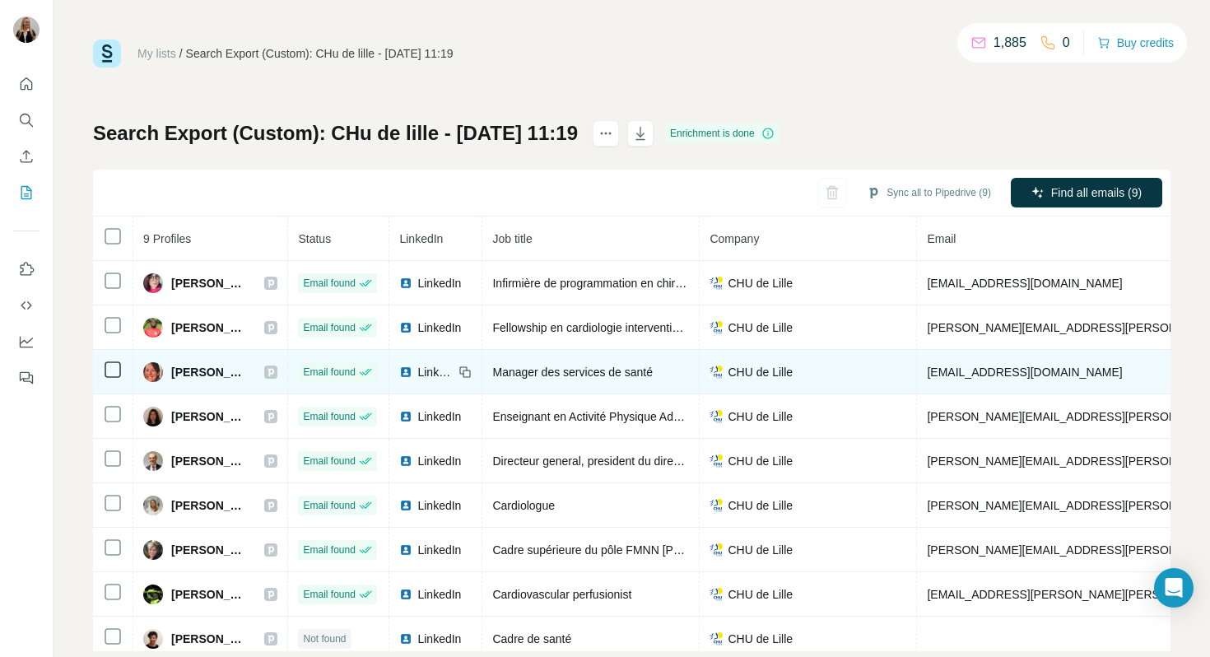
scroll to position [10, 0]
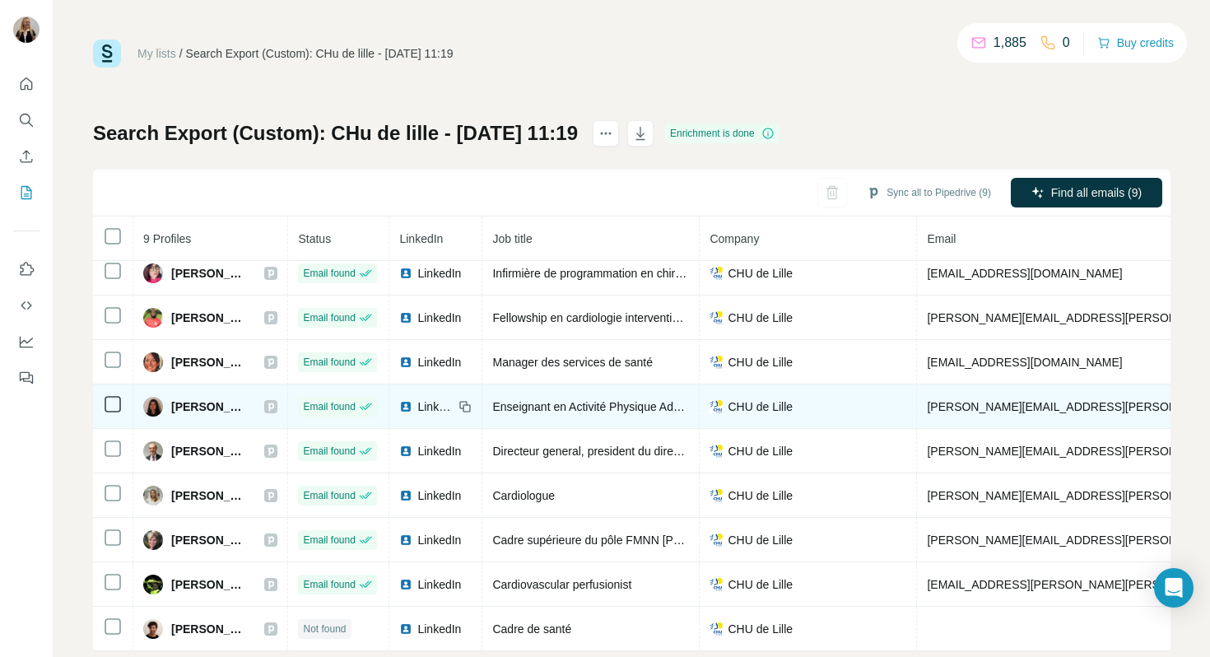
click at [975, 408] on span "[PERSON_NAME][EMAIL_ADDRESS][PERSON_NAME][PERSON_NAME][DOMAIN_NAME]" at bounding box center [1167, 406] width 480 height 13
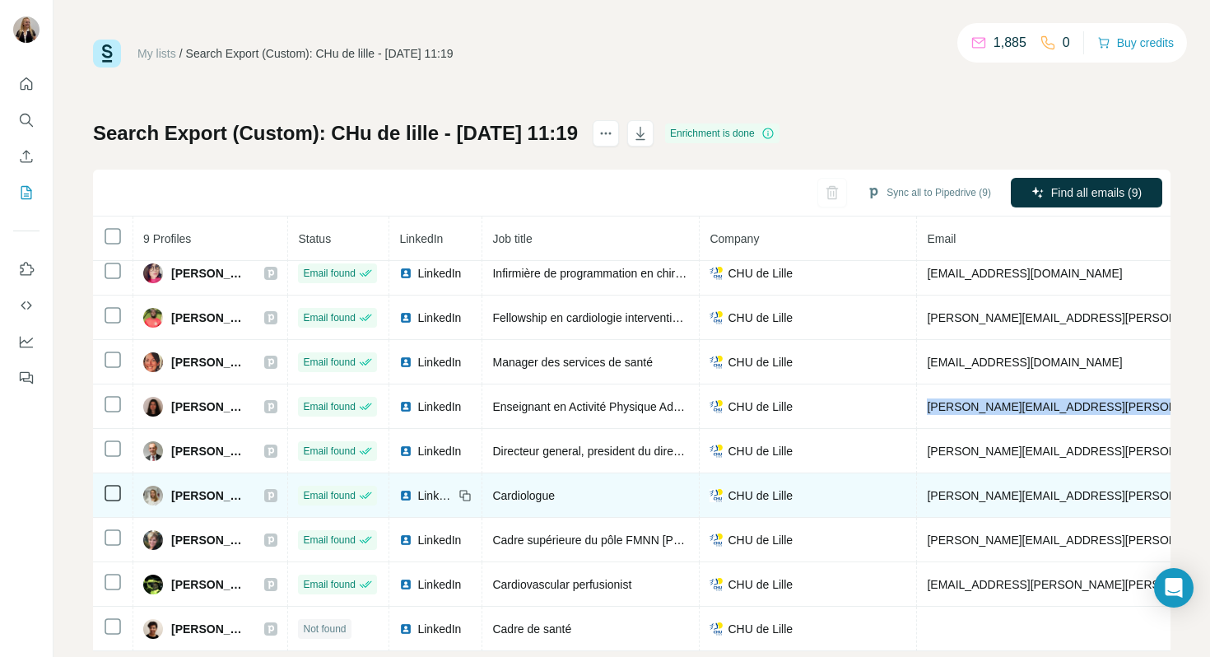
click at [996, 502] on td "[PERSON_NAME][EMAIL_ADDRESS][PERSON_NAME][DOMAIN_NAME]" at bounding box center [1167, 495] width 501 height 44
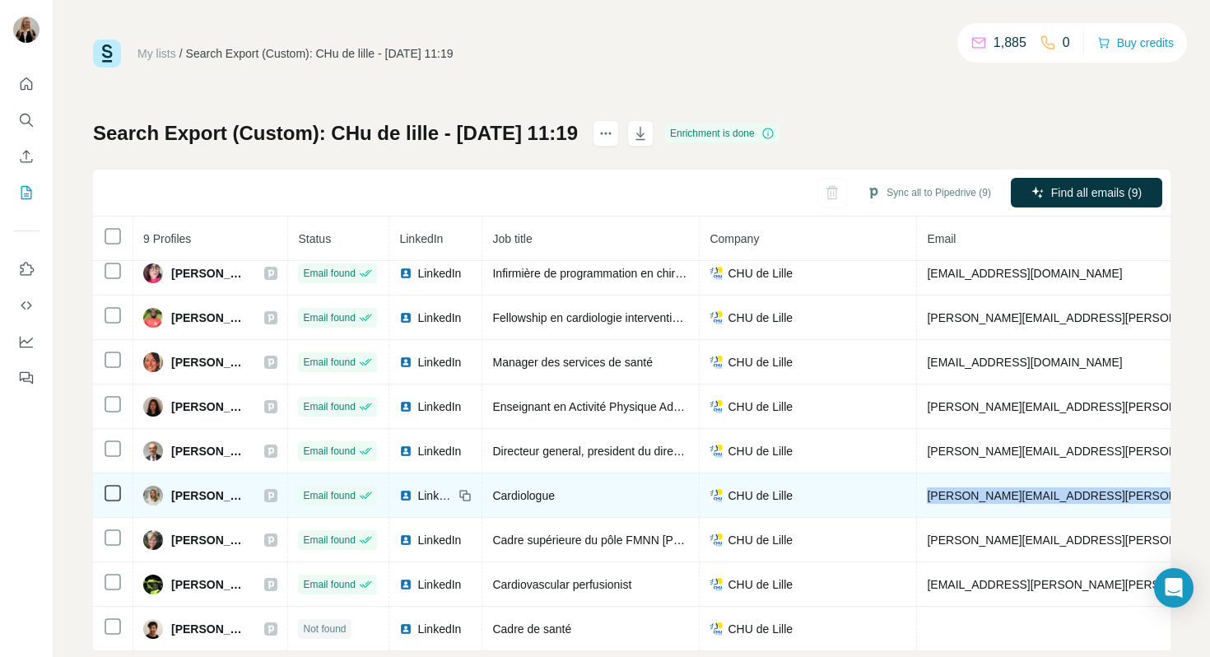
click at [996, 502] on td "[PERSON_NAME][EMAIL_ADDRESS][PERSON_NAME][DOMAIN_NAME]" at bounding box center [1167, 495] width 501 height 44
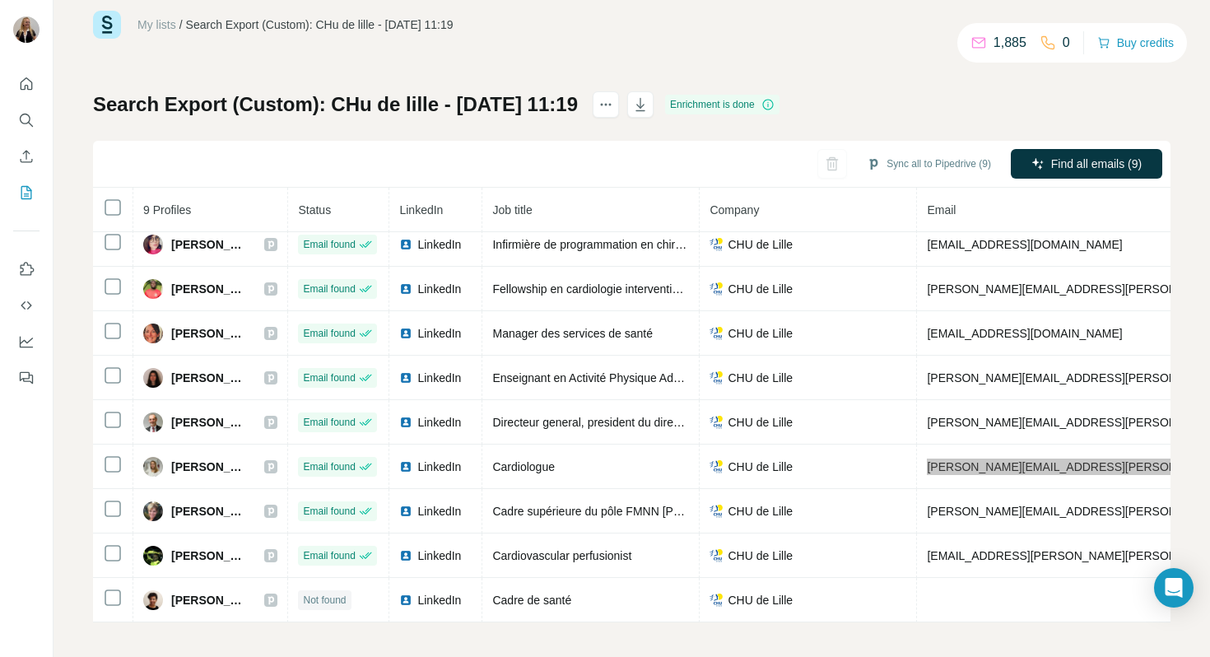
scroll to position [34, 0]
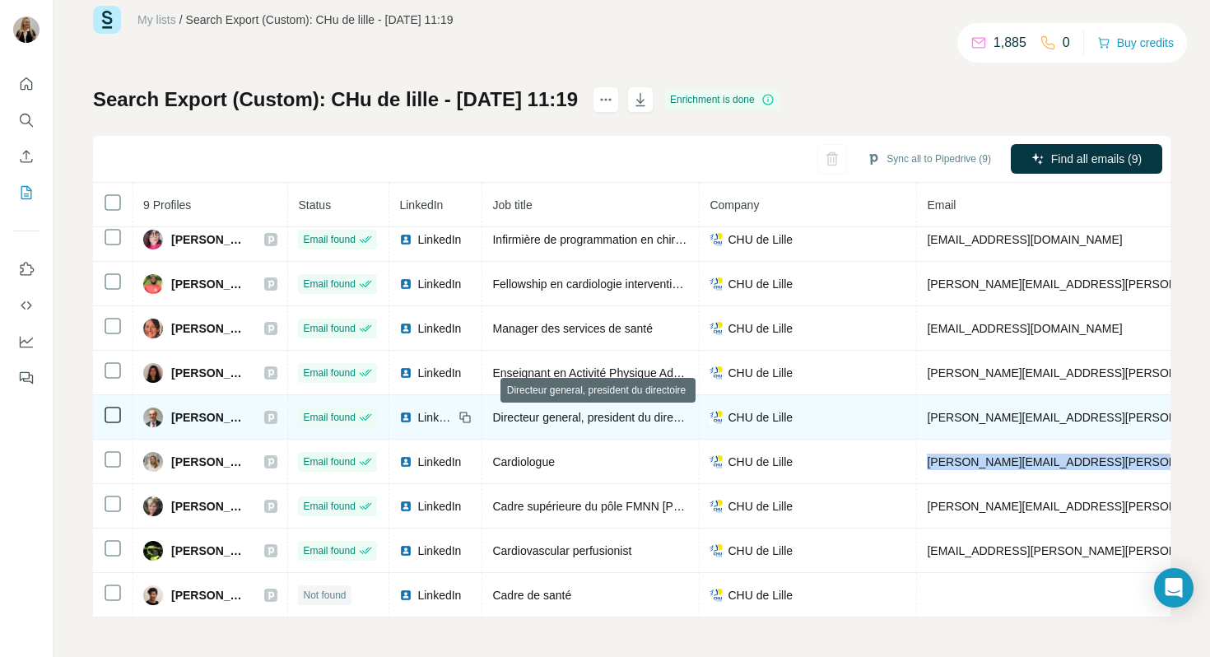
click at [661, 416] on span "Directeur general, president du directoire" at bounding box center [596, 417] width 209 height 13
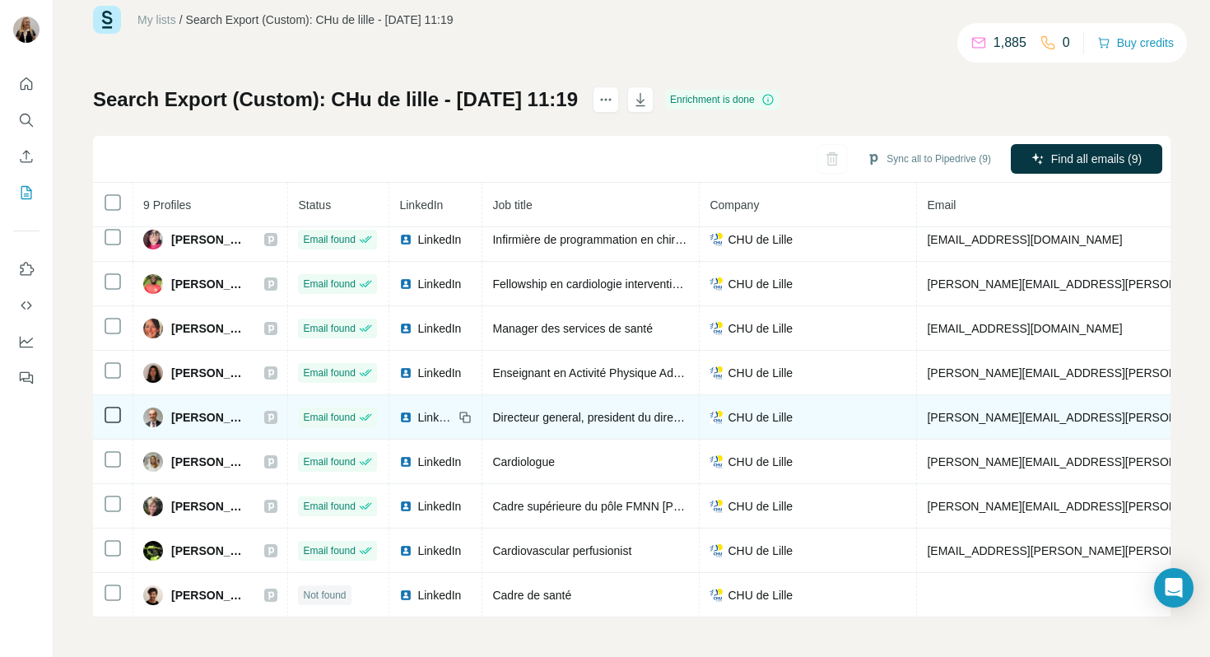
click at [988, 414] on span "[PERSON_NAME][EMAIL_ADDRESS][PERSON_NAME][DOMAIN_NAME]" at bounding box center [1119, 417] width 385 height 13
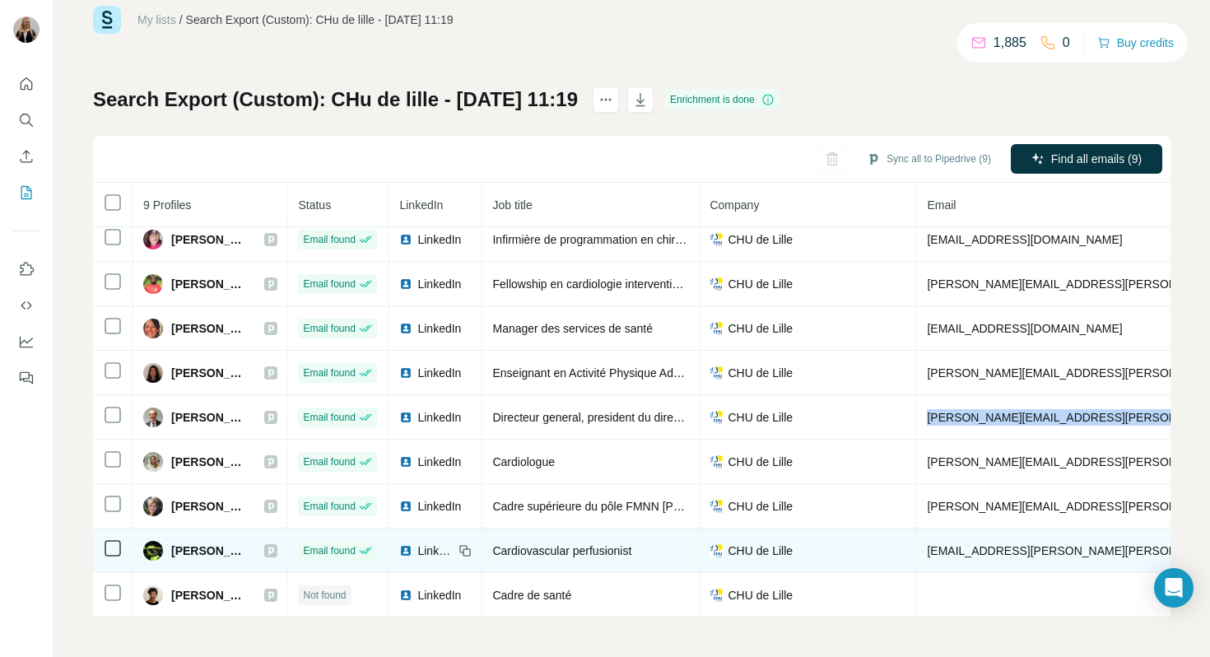
click at [1016, 552] on span "[EMAIL_ADDRESS][PERSON_NAME][PERSON_NAME][DOMAIN_NAME]" at bounding box center [1119, 550] width 385 height 13
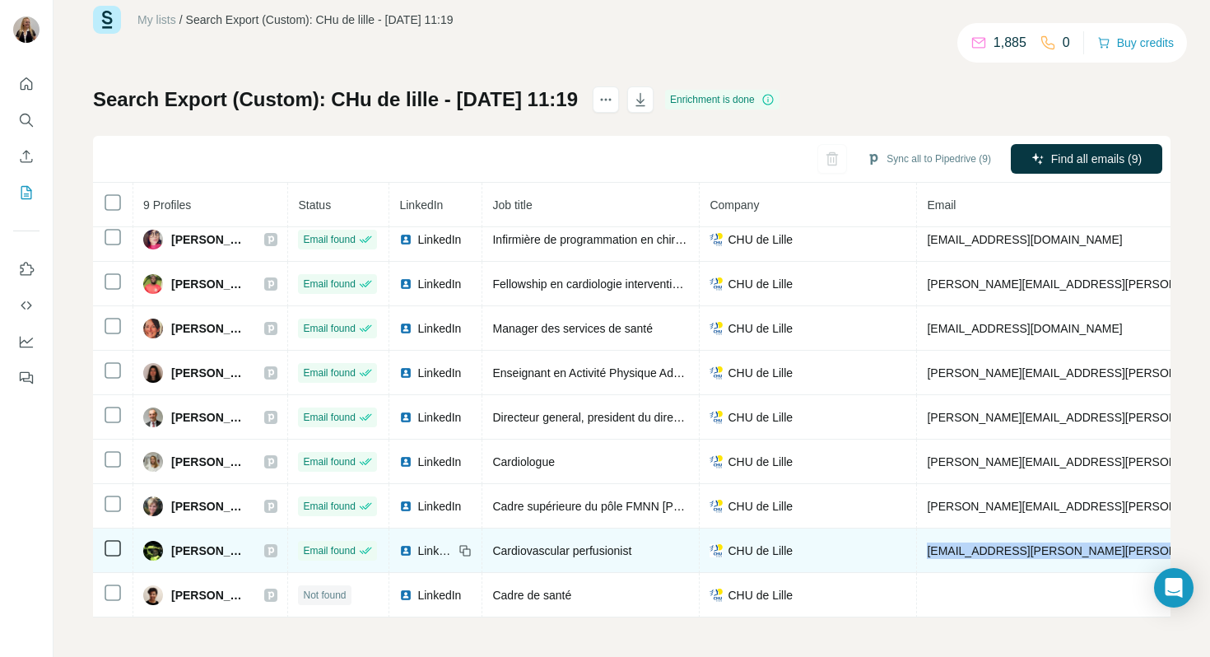
click at [1016, 552] on span "[EMAIL_ADDRESS][PERSON_NAME][PERSON_NAME][DOMAIN_NAME]" at bounding box center [1119, 550] width 385 height 13
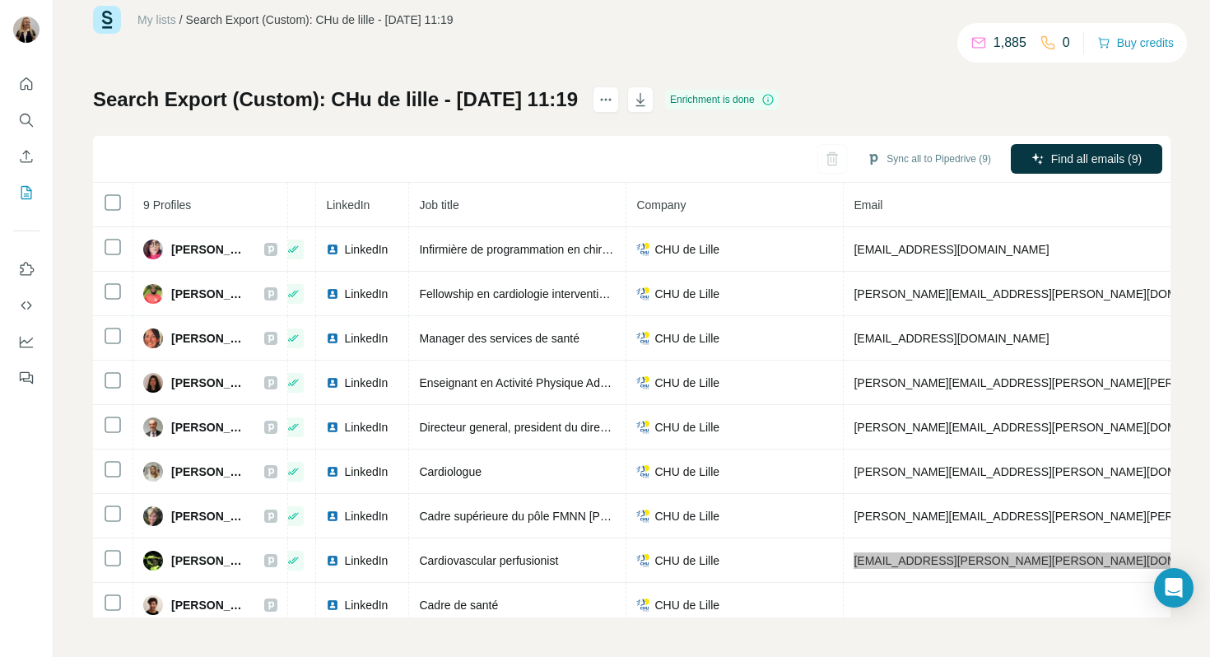
scroll to position [0, 97]
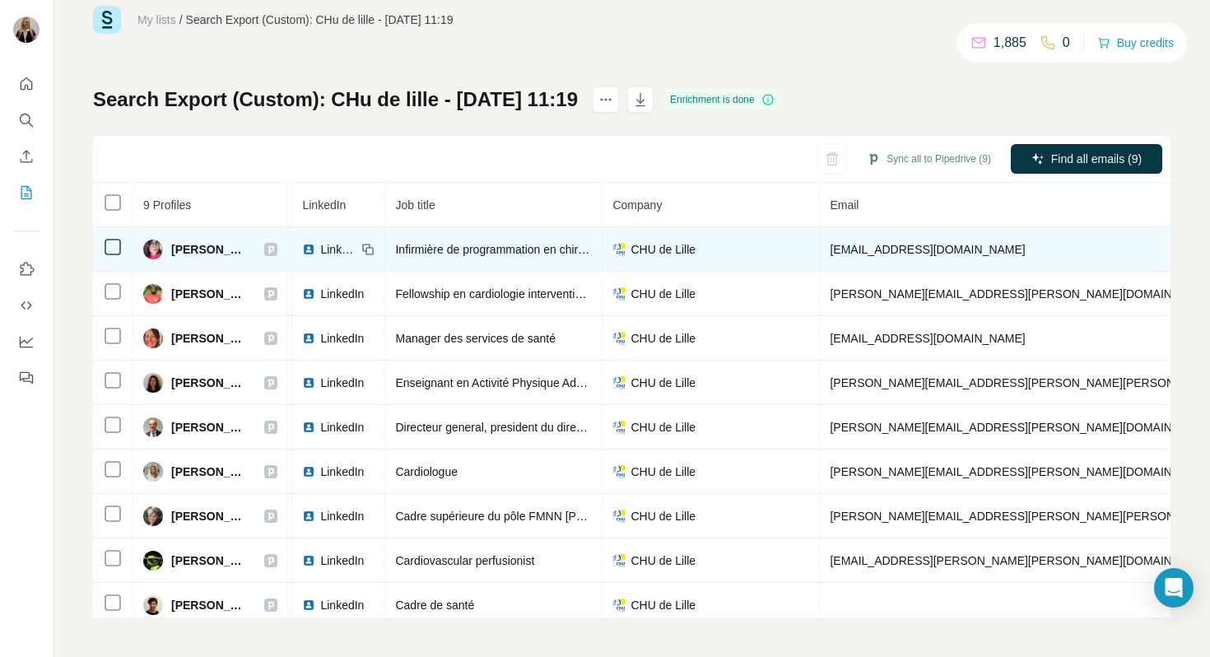
click at [881, 251] on span "[EMAIL_ADDRESS][DOMAIN_NAME]" at bounding box center [927, 249] width 195 height 13
click at [880, 251] on span "[EMAIL_ADDRESS][DOMAIN_NAME]" at bounding box center [927, 249] width 195 height 13
click at [511, 240] on td "Infirmière de programmation en chirurgie cardiaque" at bounding box center [493, 249] width 217 height 44
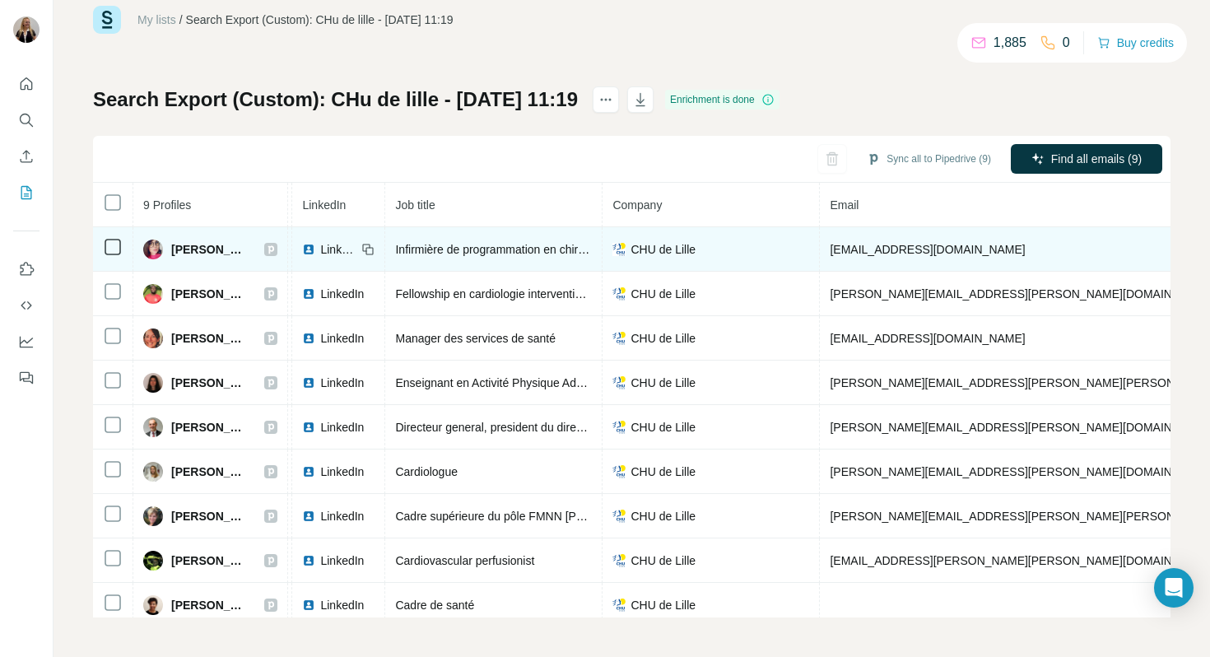
click at [511, 245] on span "Infirmière de programmation en chirurgie cardiaque" at bounding box center [526, 249] width 262 height 13
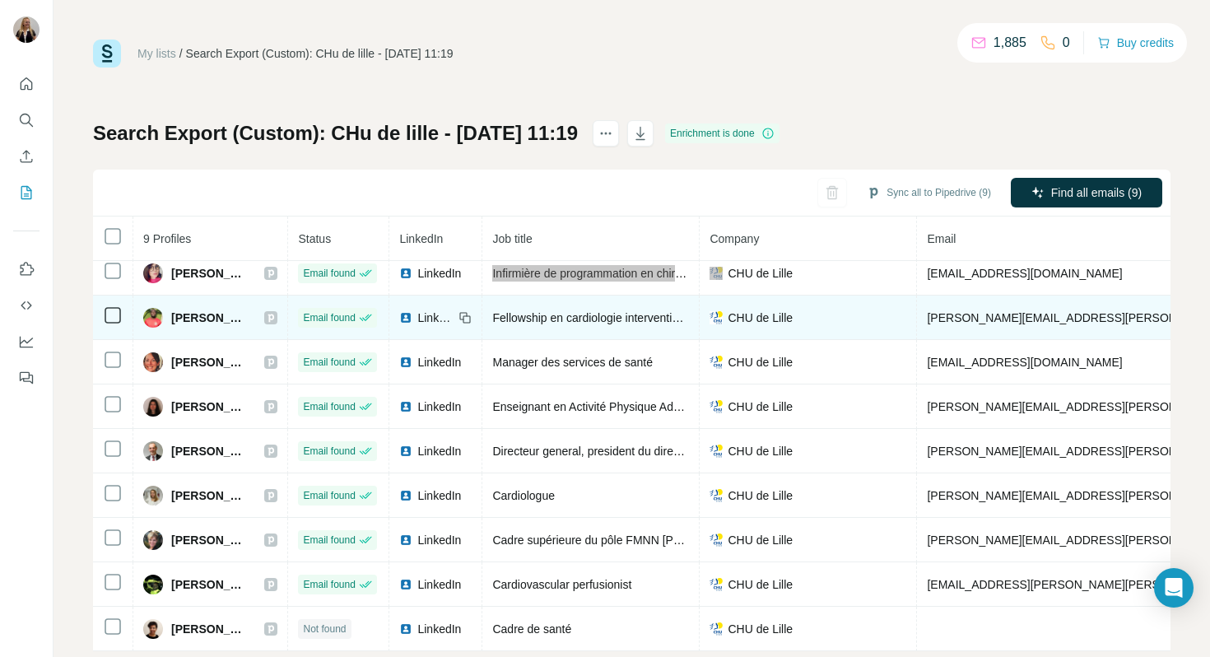
scroll to position [34, 0]
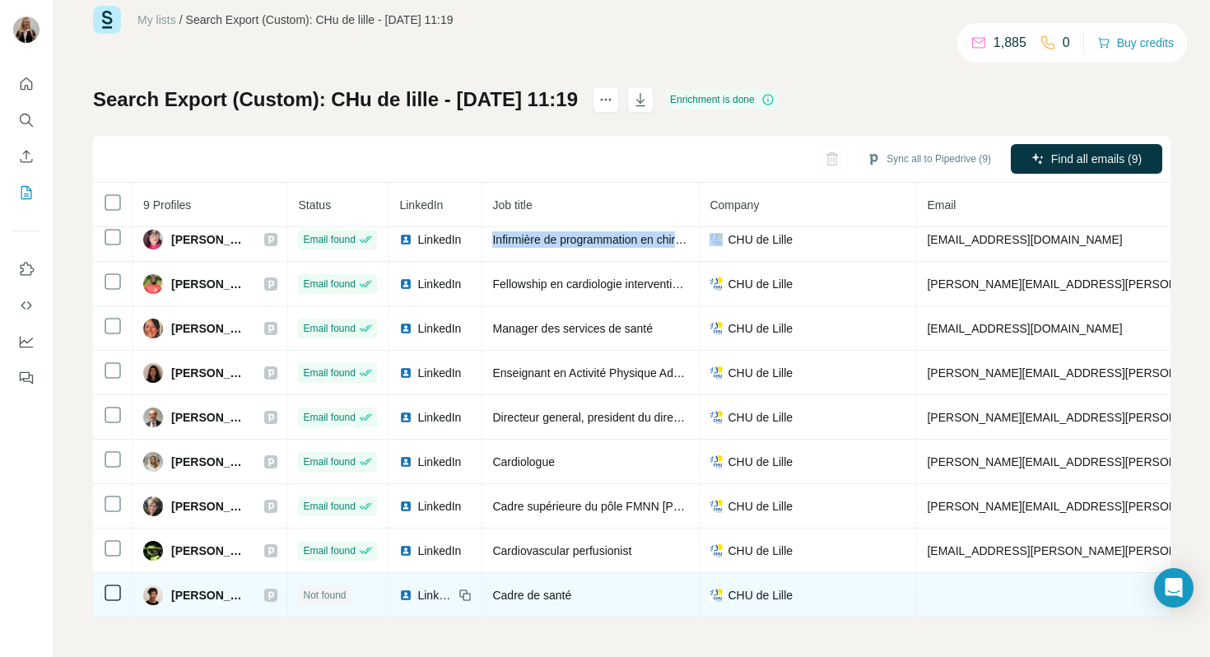
click at [522, 599] on span "Cadre de santé" at bounding box center [531, 595] width 79 height 13
click at [540, 598] on span "Cadre de santé" at bounding box center [531, 595] width 79 height 13
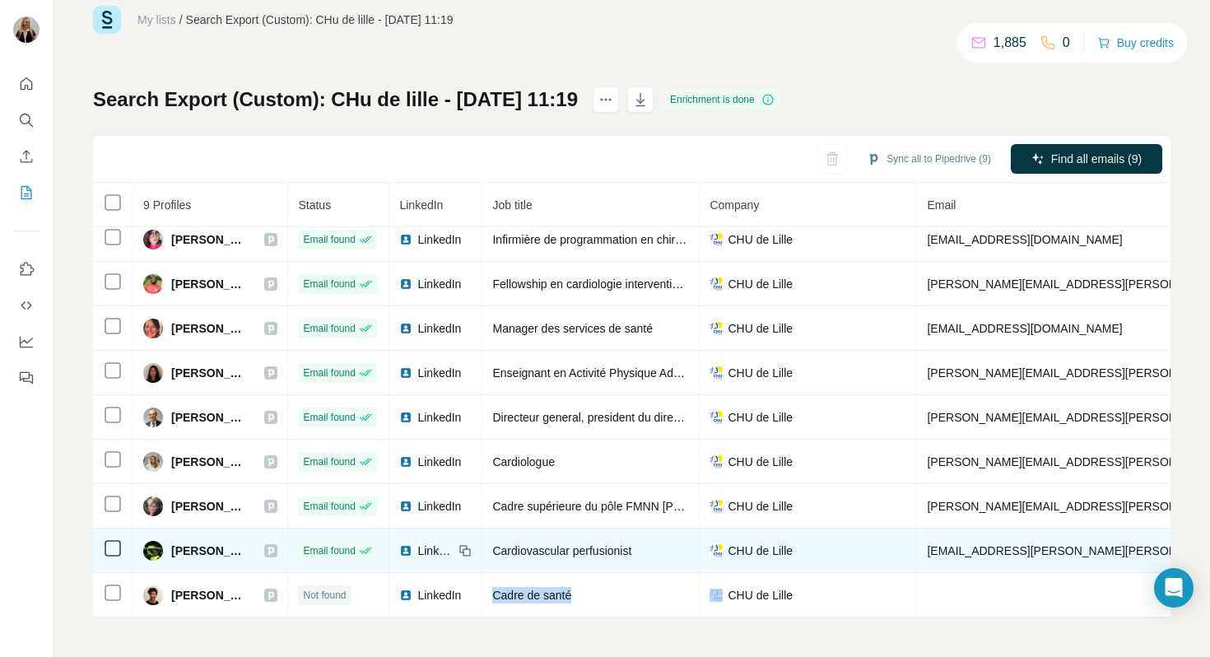
scroll to position [0, 0]
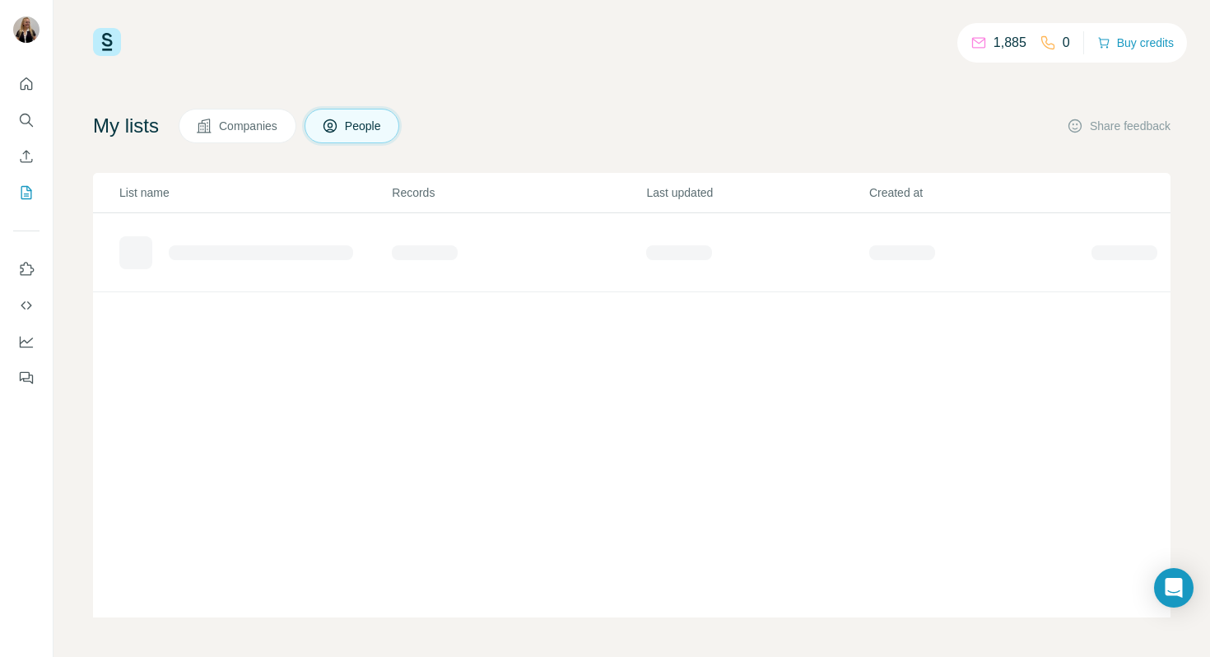
scroll to position [12, 0]
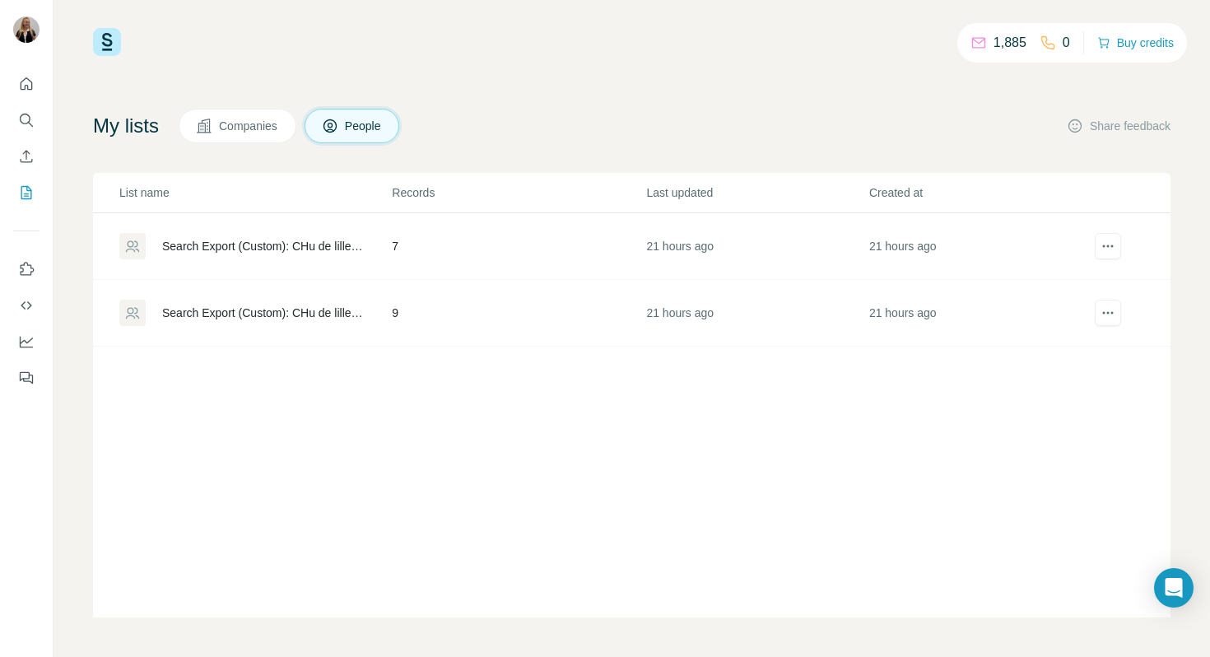
click at [796, 255] on td "21 hours ago" at bounding box center [756, 246] width 222 height 67
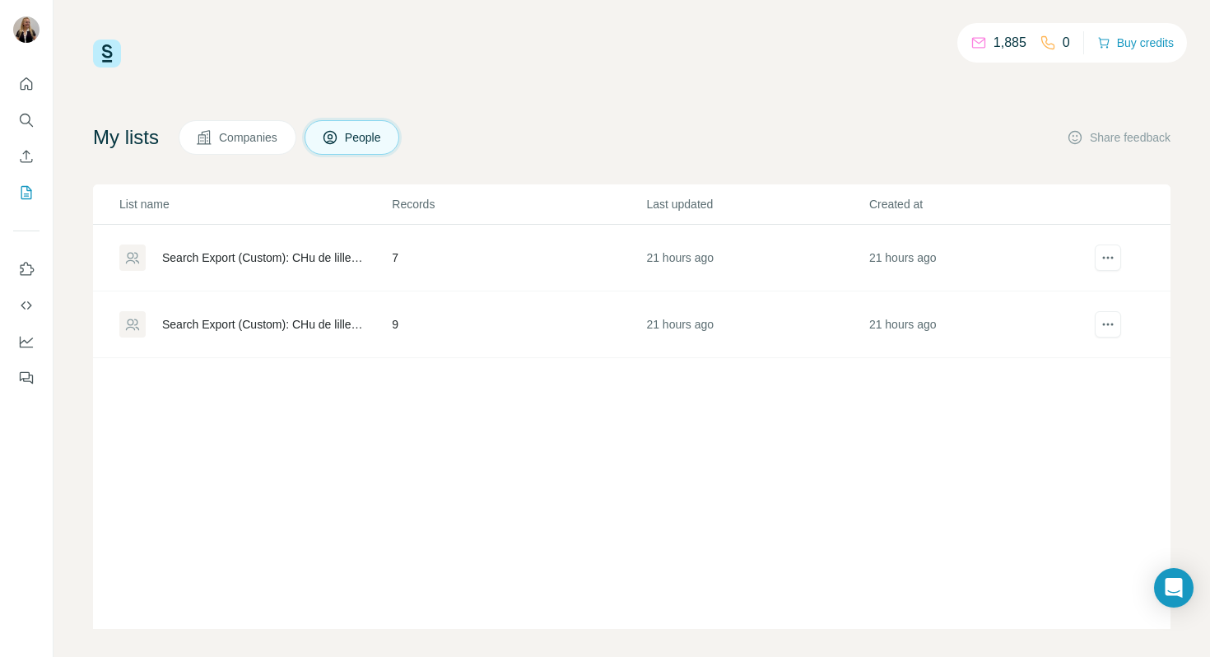
click at [277, 347] on td "Search Export (Custom): CHu de lille - [DATE] 11:19" at bounding box center [242, 324] width 298 height 67
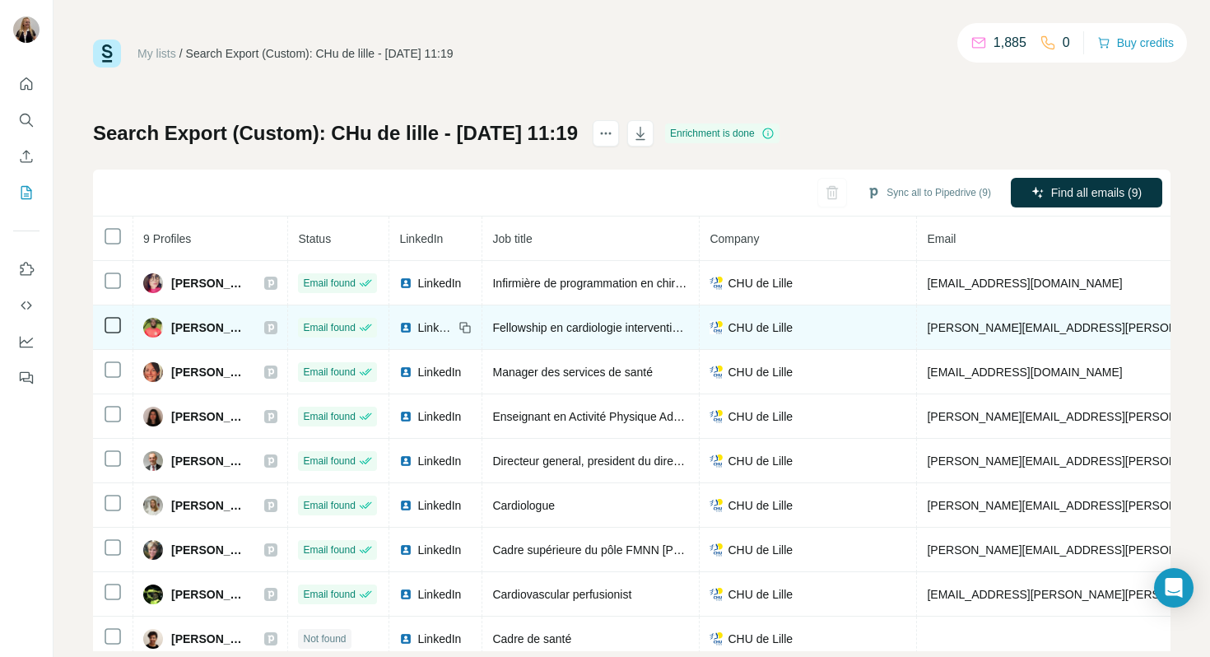
click at [283, 339] on td "[PERSON_NAME]" at bounding box center [210, 327] width 155 height 44
click at [956, 324] on span "[PERSON_NAME][EMAIL_ADDRESS][PERSON_NAME][DOMAIN_NAME]" at bounding box center [1119, 327] width 385 height 13
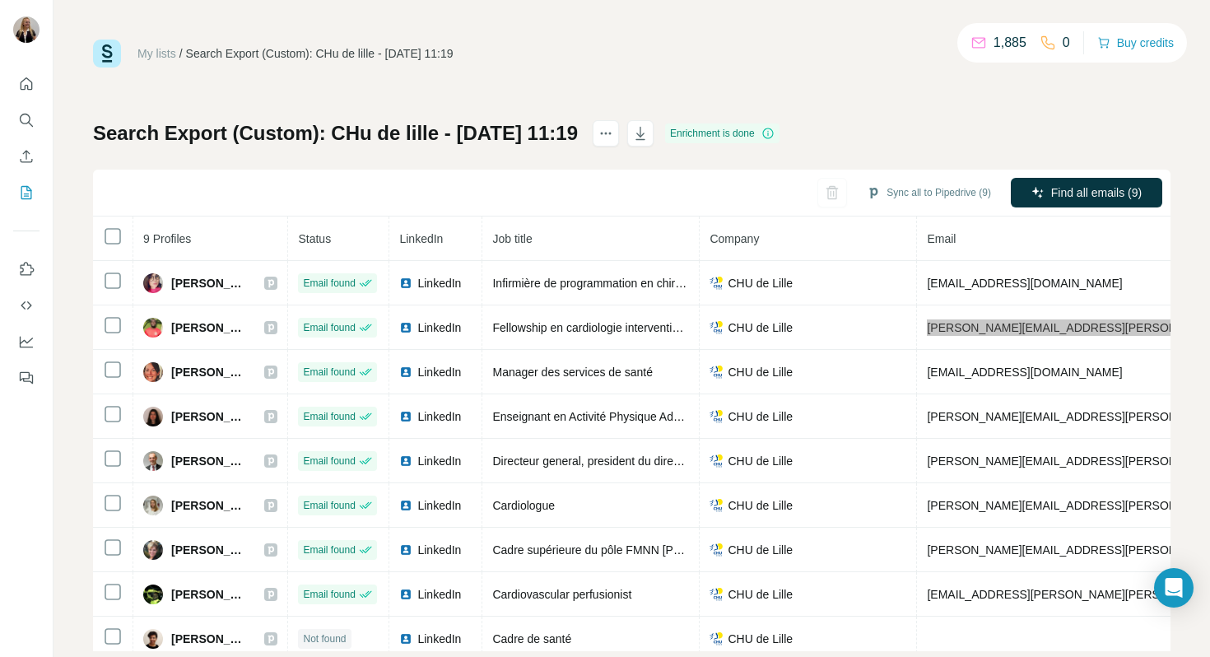
scroll to position [10, 0]
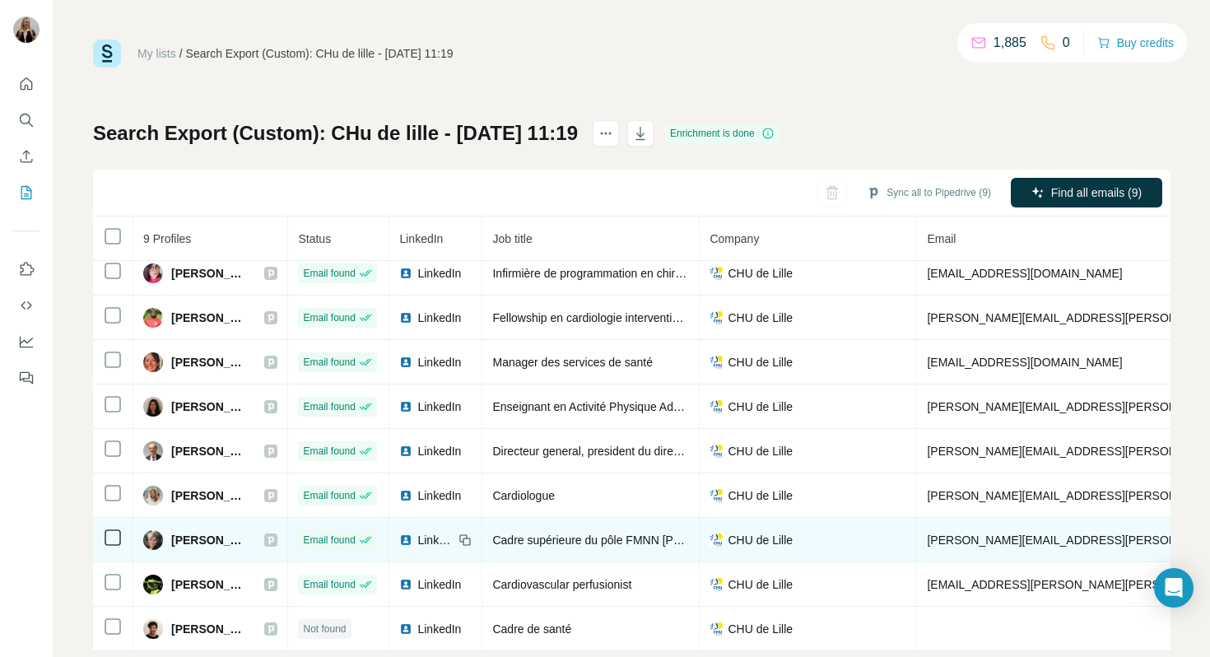
click at [1050, 542] on span "[PERSON_NAME][EMAIL_ADDRESS][PERSON_NAME][PERSON_NAME][DOMAIN_NAME]" at bounding box center [1167, 539] width 480 height 13
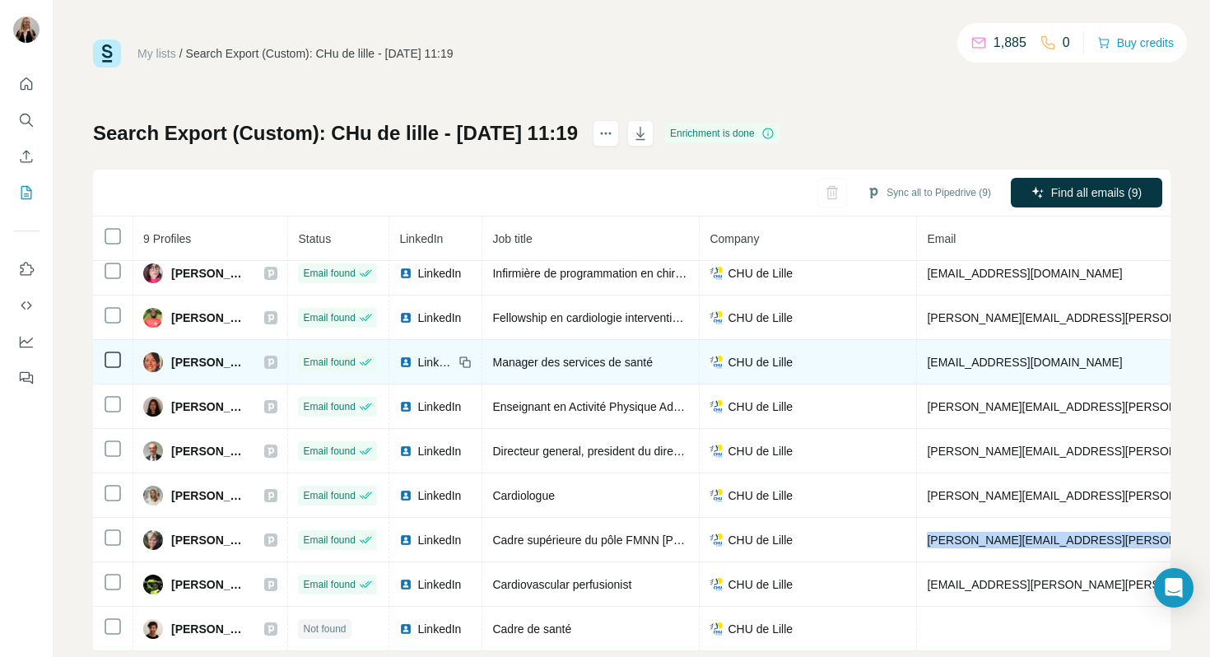
click at [968, 364] on span "[EMAIL_ADDRESS][DOMAIN_NAME]" at bounding box center [1024, 362] width 195 height 13
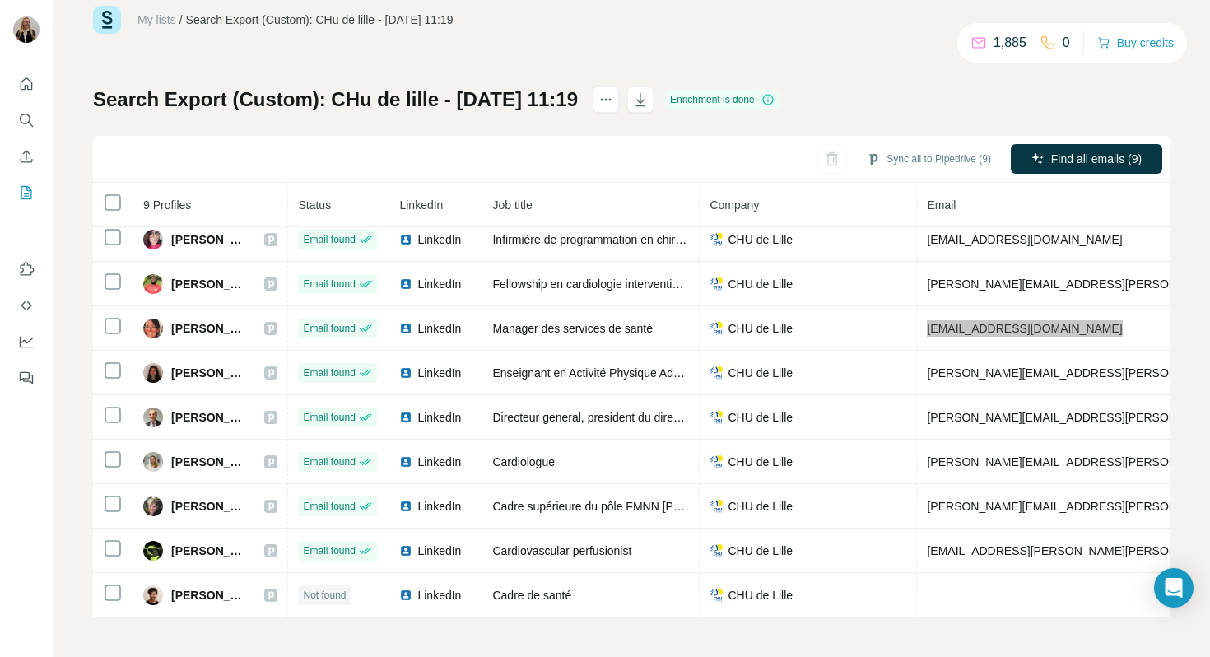
scroll to position [0, 0]
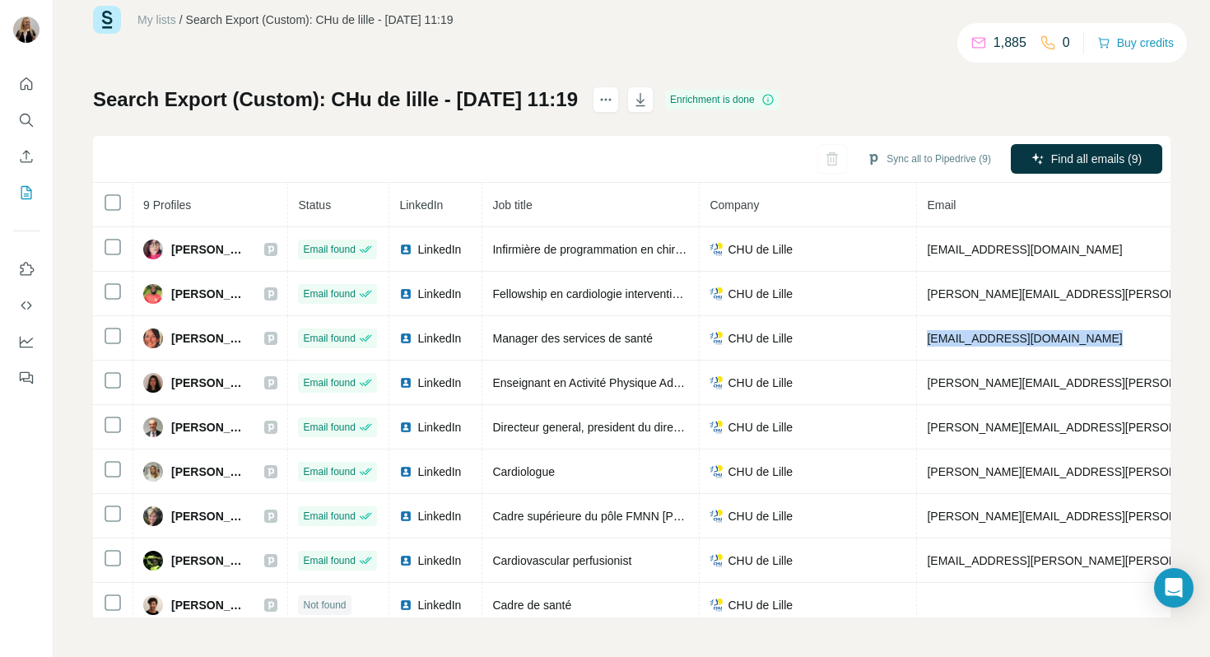
scroll to position [12, 0]
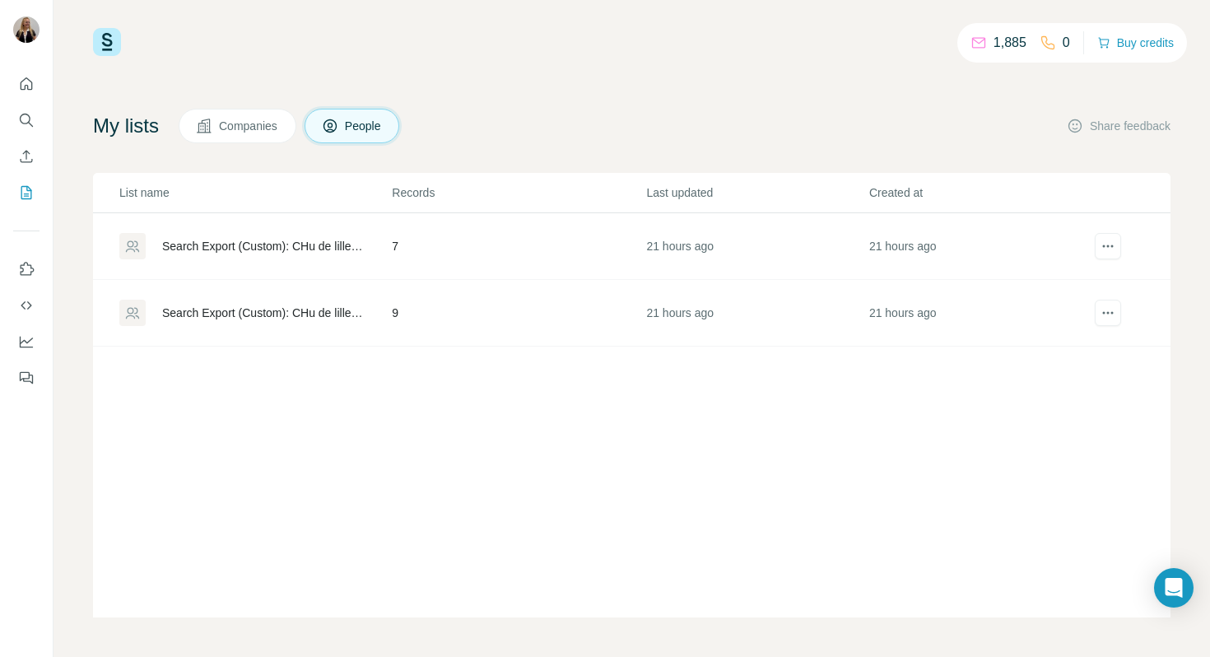
click at [326, 260] on td "Search Export (Custom): CHu de lille - [DATE] 11:20" at bounding box center [242, 246] width 298 height 67
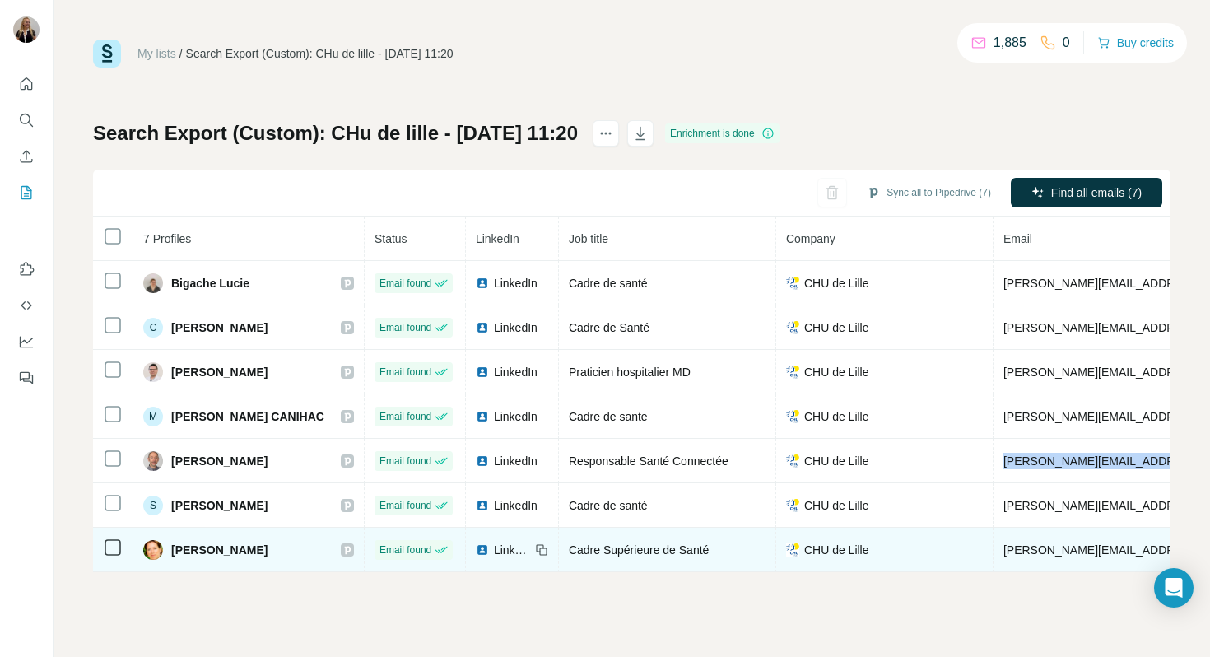
click at [1003, 547] on span "[PERSON_NAME][EMAIL_ADDRESS][DOMAIN_NAME]" at bounding box center [1148, 549] width 290 height 13
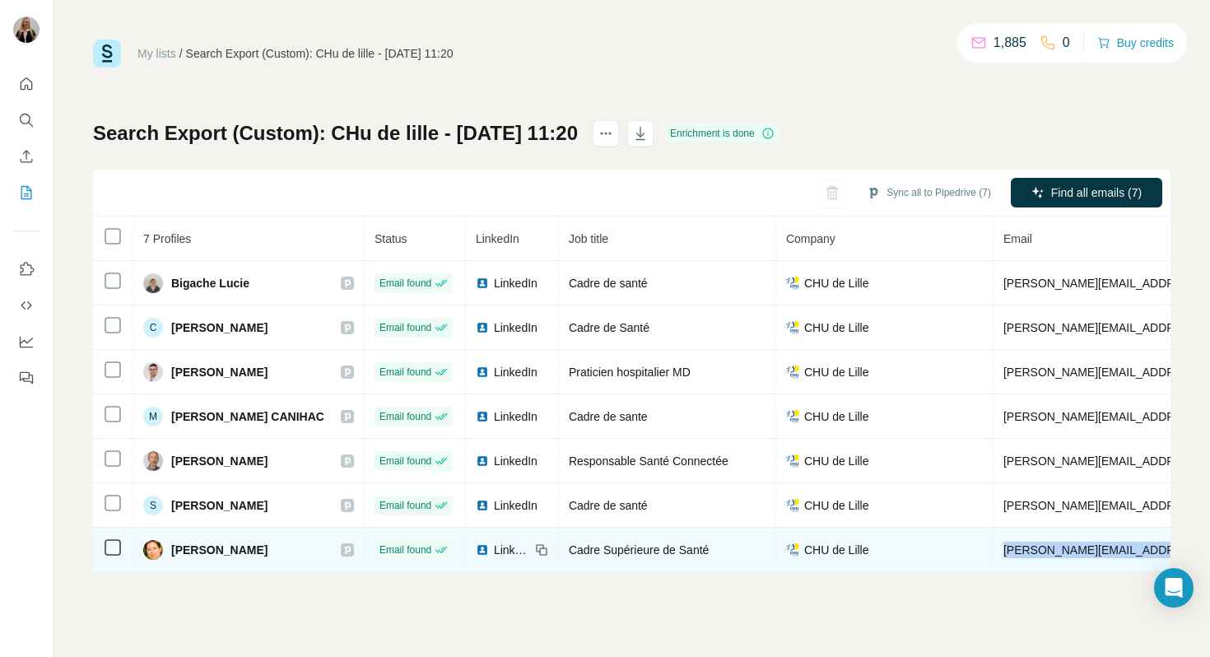
click at [1003, 547] on span "[PERSON_NAME][EMAIL_ADDRESS][DOMAIN_NAME]" at bounding box center [1148, 549] width 290 height 13
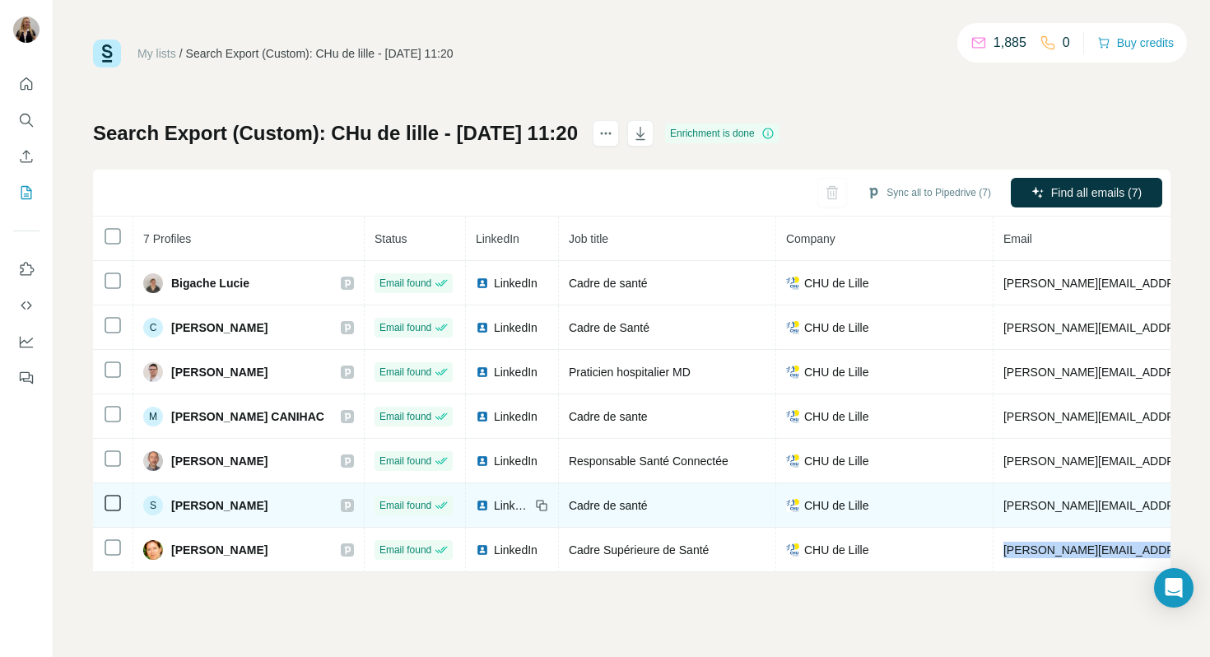
click at [1038, 501] on span "[PERSON_NAME][EMAIL_ADDRESS][PERSON_NAME][DOMAIN_NAME]" at bounding box center [1195, 505] width 385 height 13
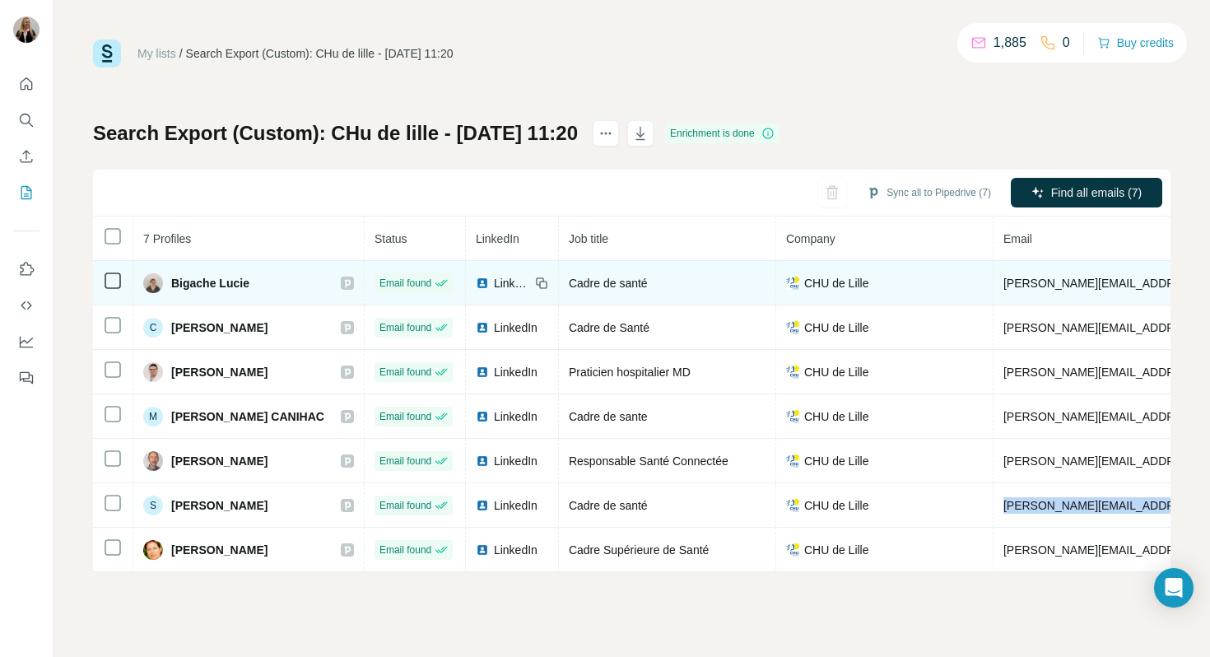
click at [1003, 277] on span "[PERSON_NAME][EMAIL_ADDRESS][DOMAIN_NAME]" at bounding box center [1148, 283] width 290 height 13
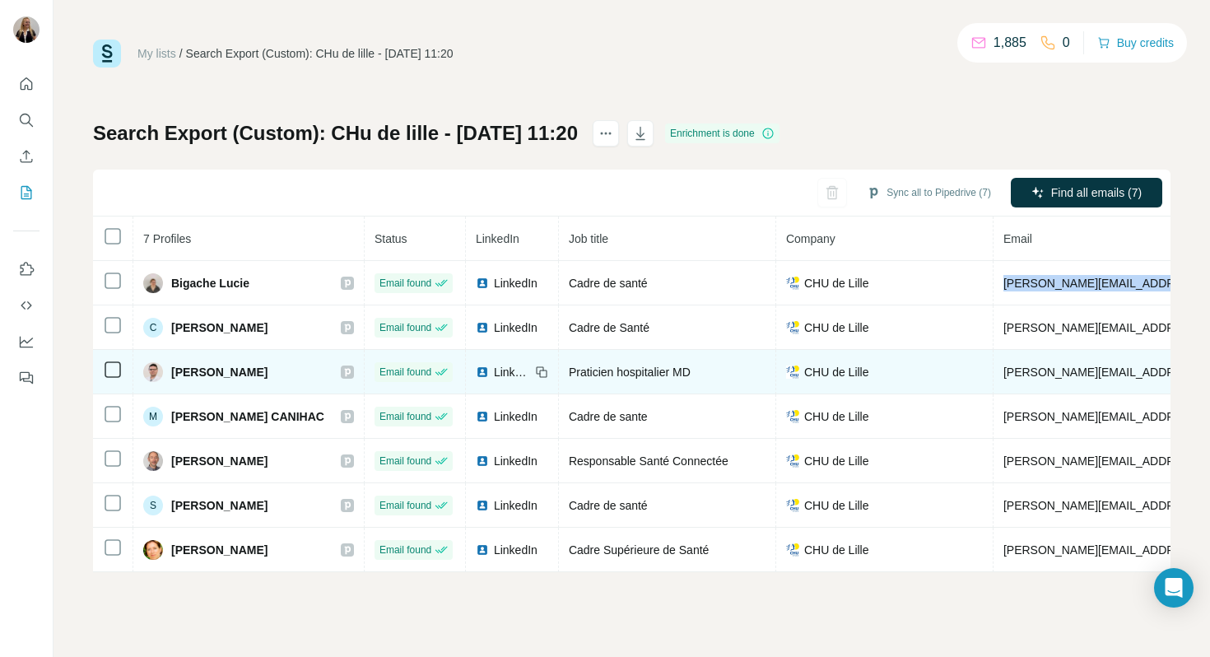
click at [1003, 375] on span "[PERSON_NAME][EMAIL_ADDRESS][PERSON_NAME][DOMAIN_NAME]" at bounding box center [1195, 372] width 385 height 13
click at [1003, 374] on span "[PERSON_NAME][EMAIL_ADDRESS][PERSON_NAME][DOMAIN_NAME]" at bounding box center [1195, 372] width 385 height 13
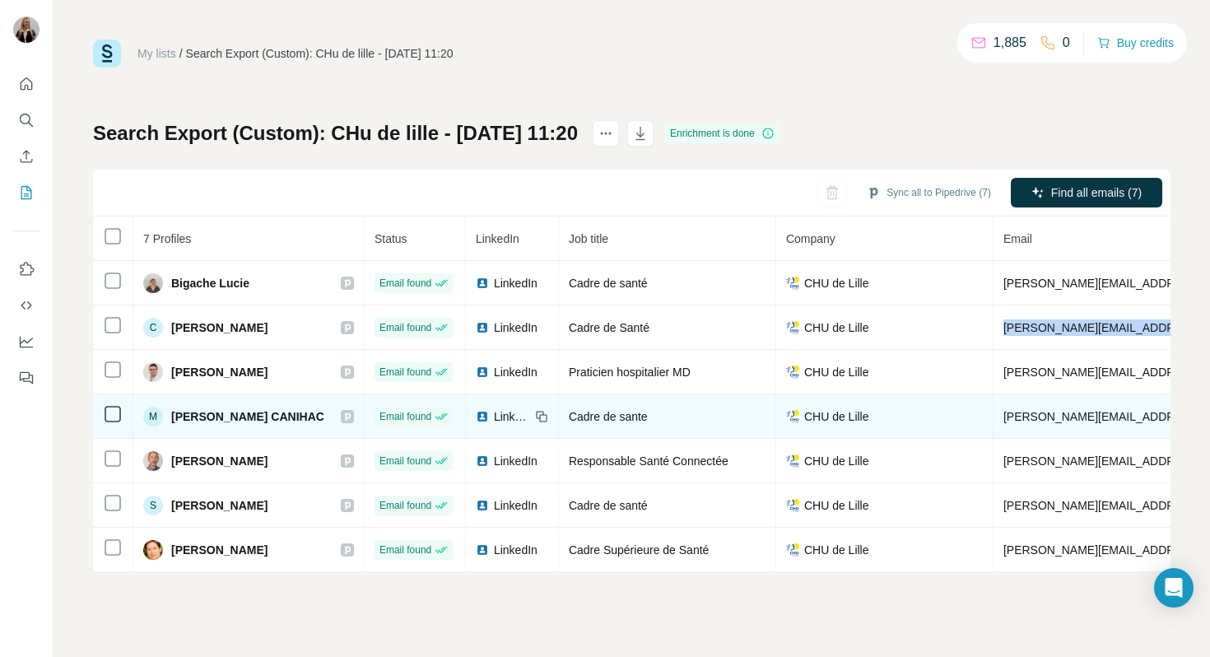
click at [1003, 413] on span "[PERSON_NAME][EMAIL_ADDRESS][DOMAIN_NAME]" at bounding box center [1148, 416] width 290 height 13
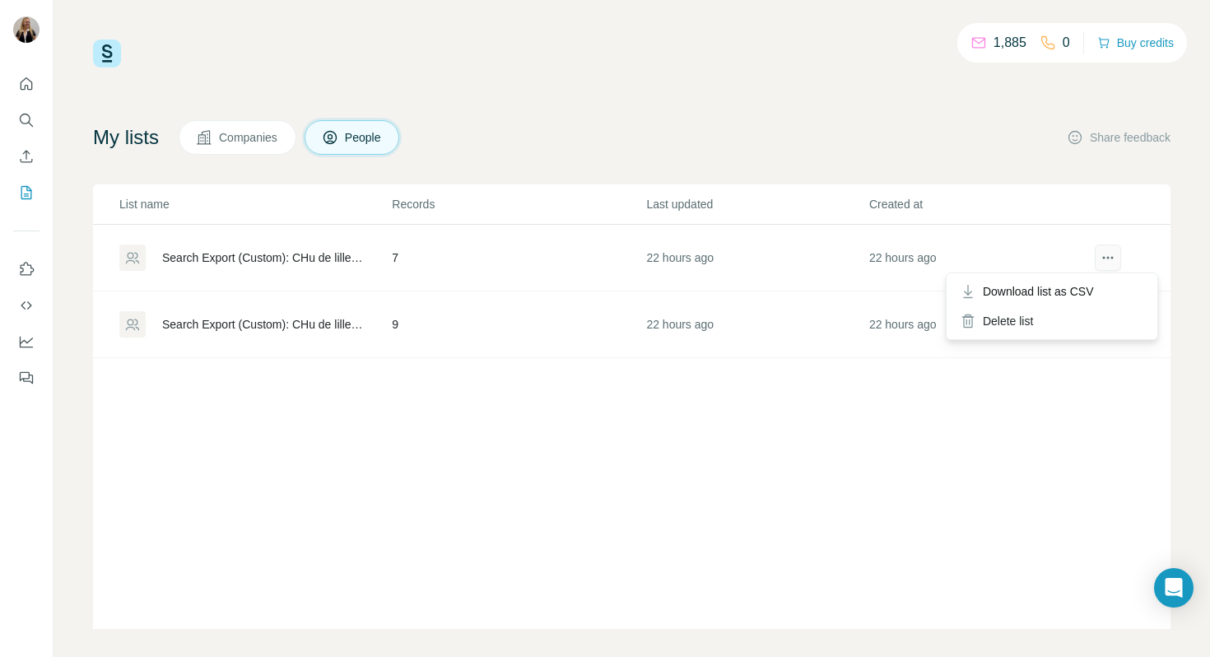
click at [1104, 263] on icon "actions" at bounding box center [1108, 257] width 16 height 16
click at [1061, 316] on div "Delete list" at bounding box center [1052, 321] width 204 height 30
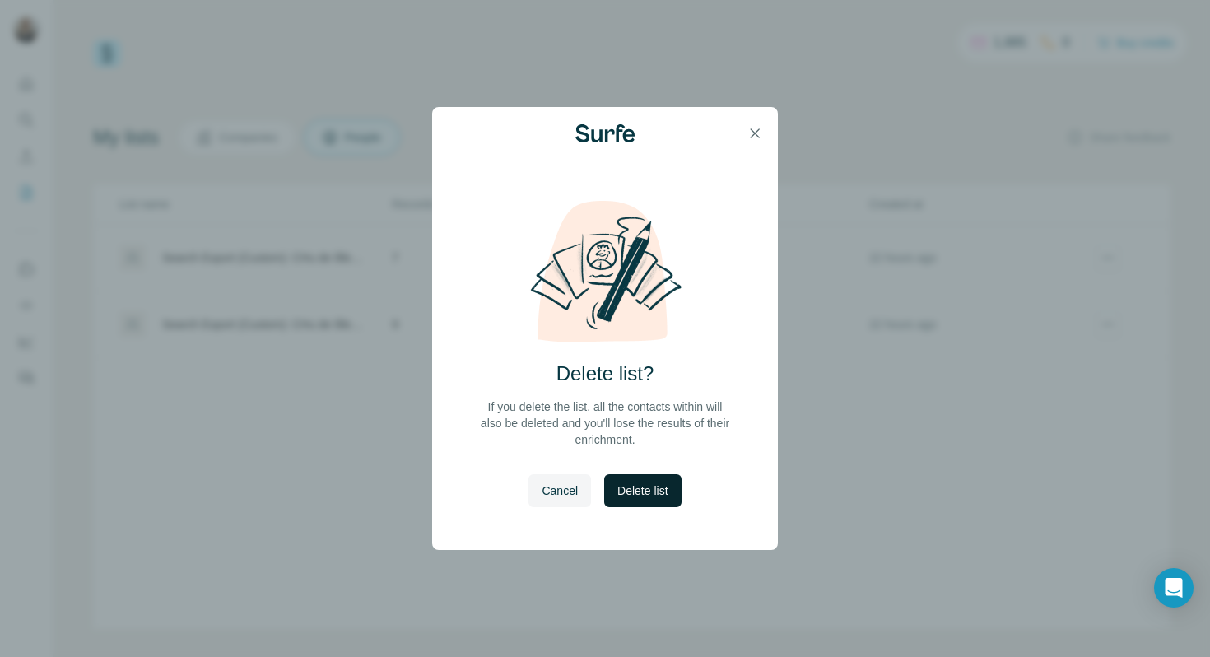
click at [633, 485] on span "Delete list" at bounding box center [642, 490] width 50 height 16
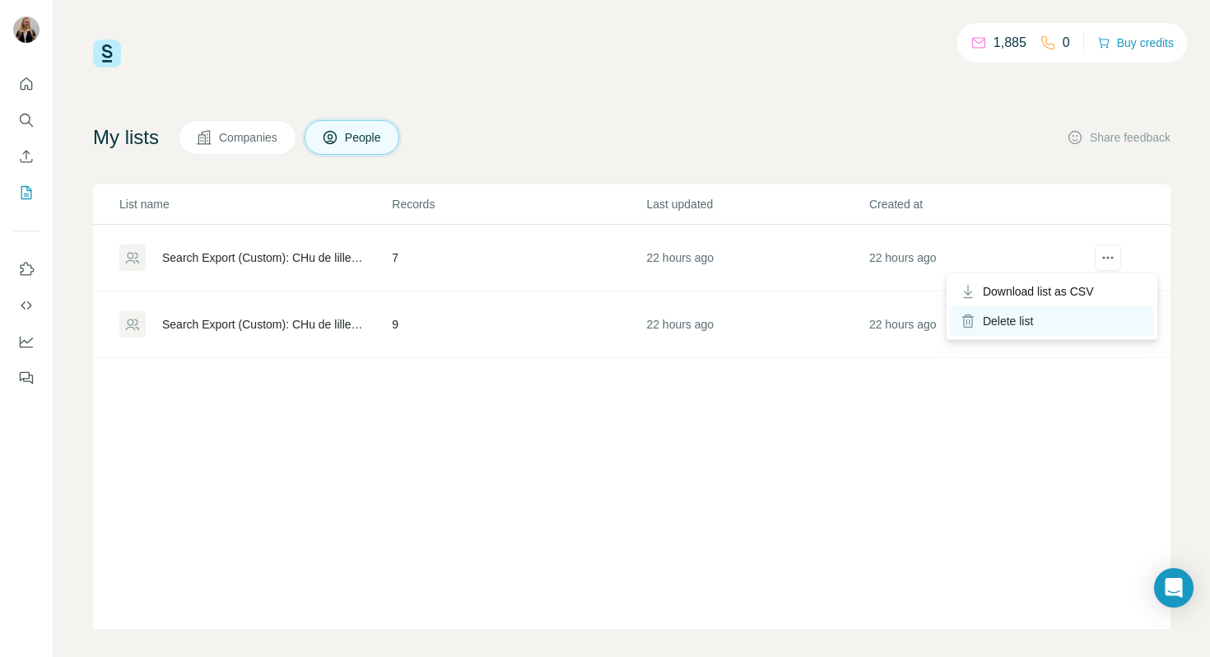
click at [1024, 325] on div "Delete list" at bounding box center [1052, 321] width 204 height 30
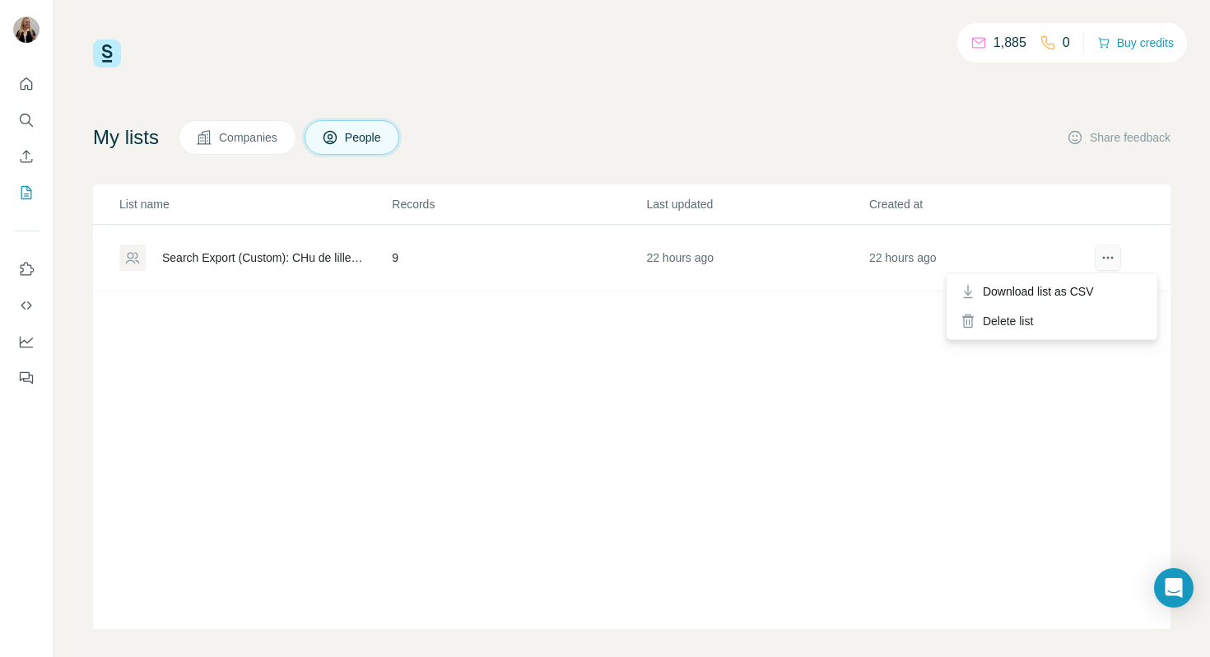
click at [1107, 258] on icon "actions" at bounding box center [1108, 257] width 16 height 16
click at [1053, 317] on div "Delete list" at bounding box center [1052, 321] width 204 height 30
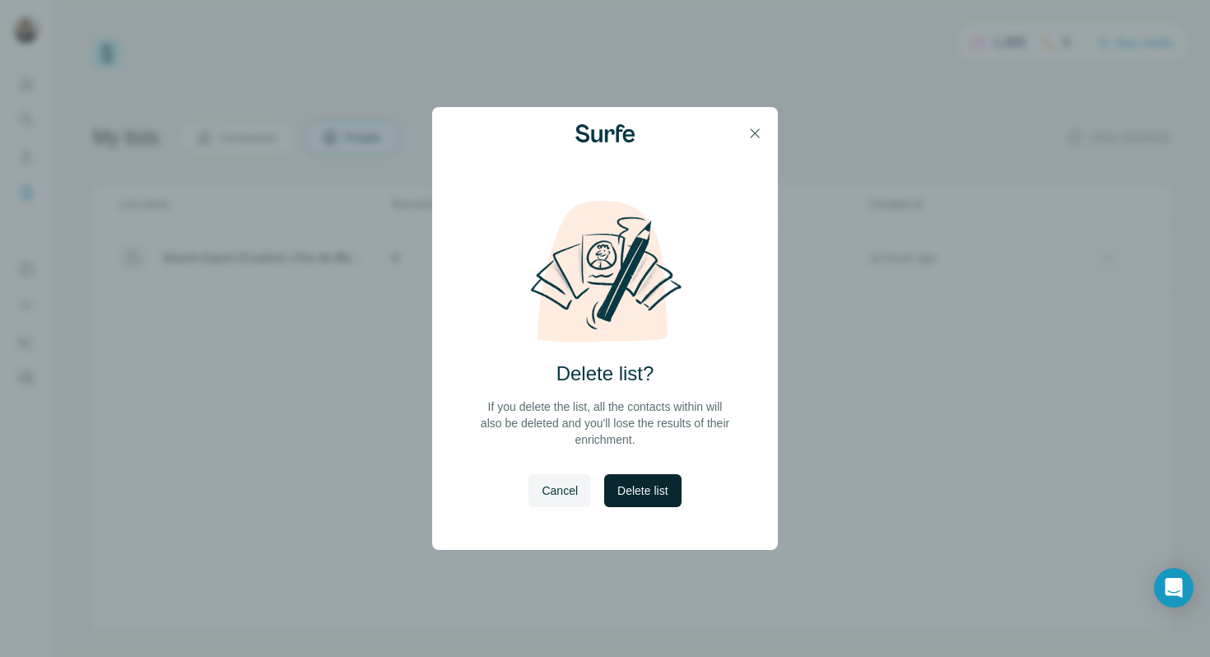
click at [645, 483] on span "Delete list" at bounding box center [642, 490] width 50 height 16
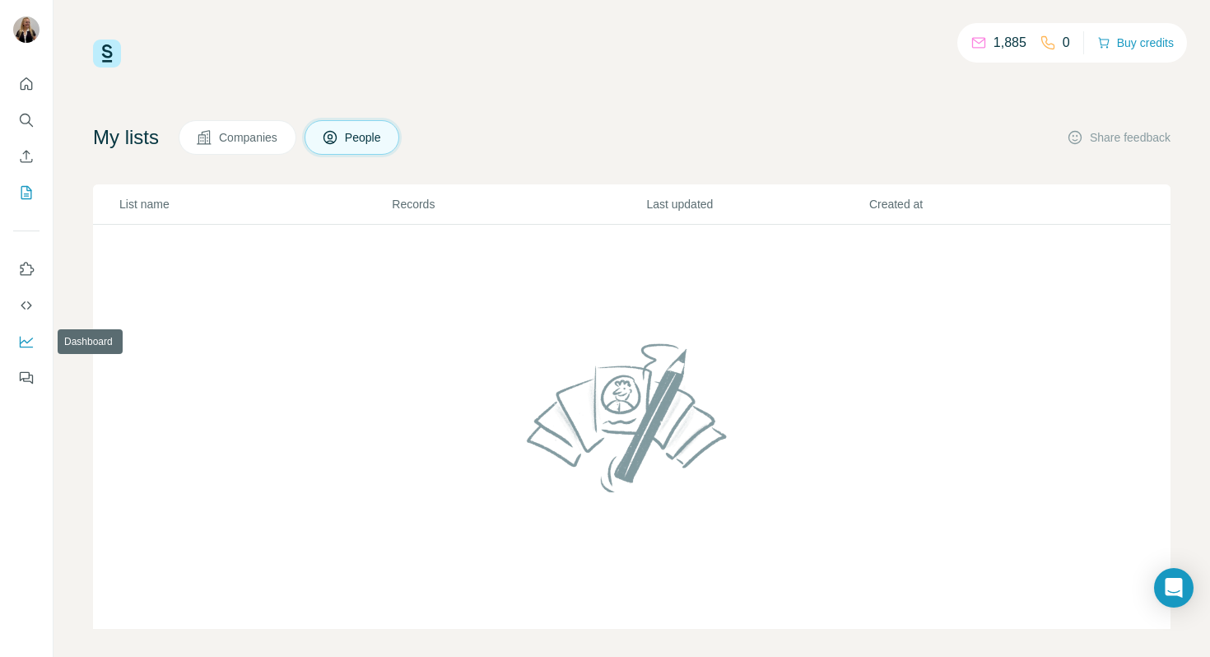
click at [31, 346] on icon "Dashboard" at bounding box center [26, 341] width 16 height 16
